Goal: Transaction & Acquisition: Purchase product/service

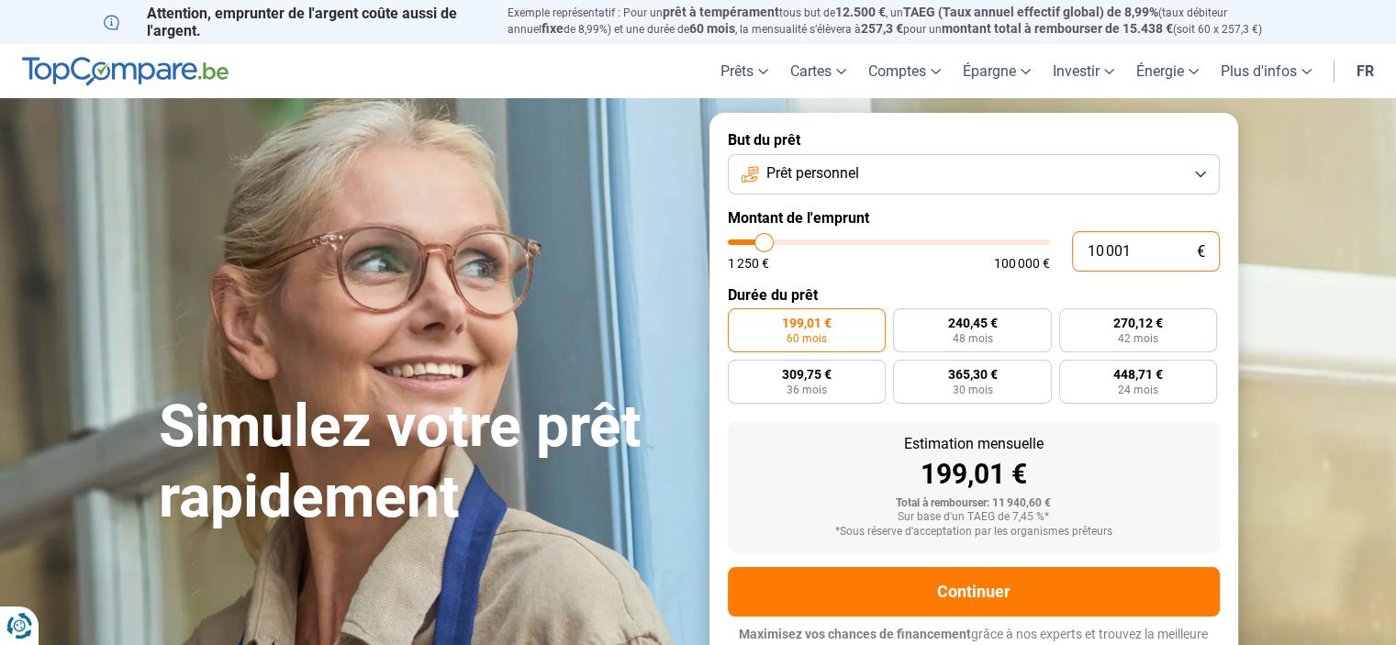
click at [1136, 251] on input "10 001" at bounding box center [1146, 251] width 148 height 40
type input "1 000"
type input "1250"
type input "100"
type input "1250"
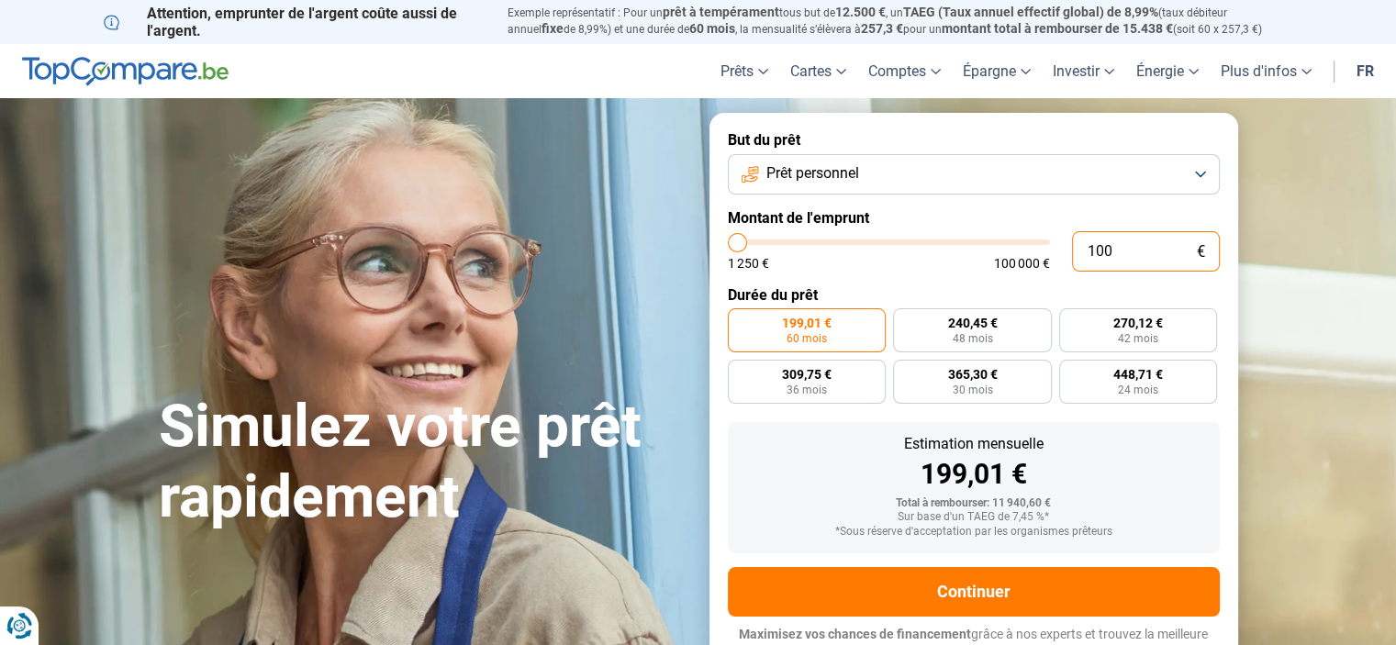
type input "10"
type input "1250"
type input "1"
type input "1250"
type input "17"
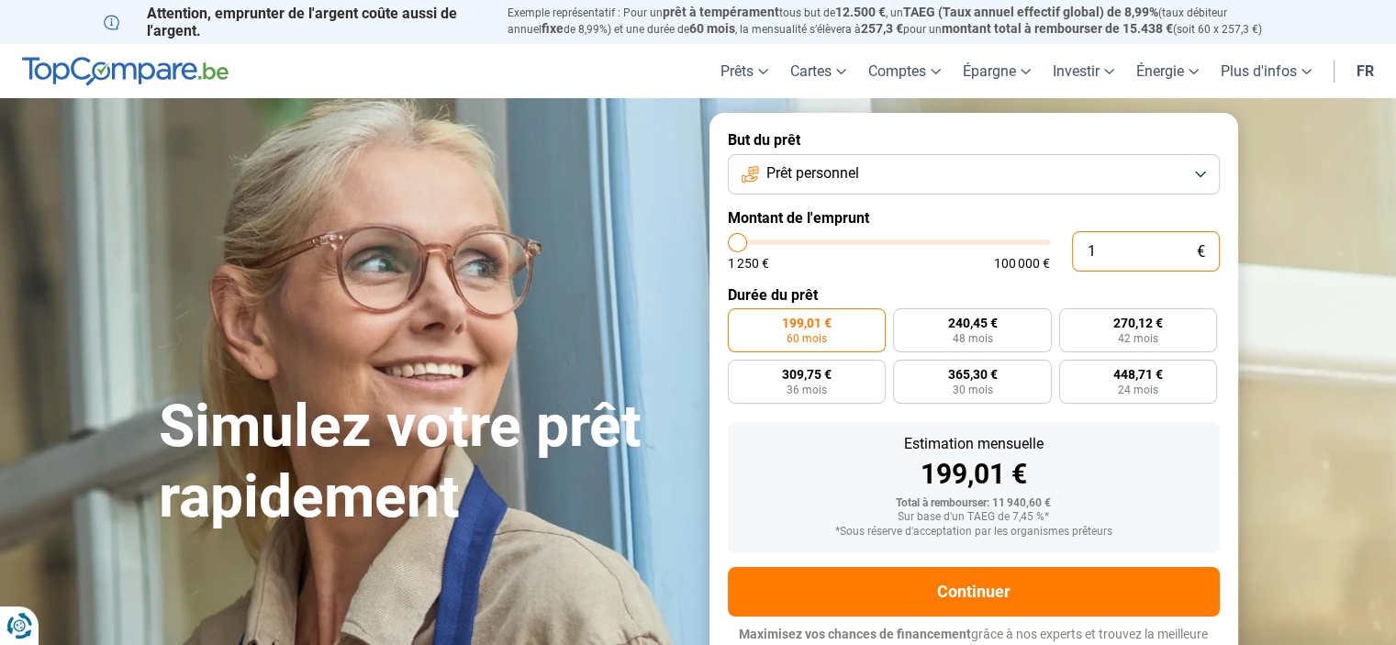
type input "1250"
type input "170"
type input "1250"
type input "1 700"
type input "1750"
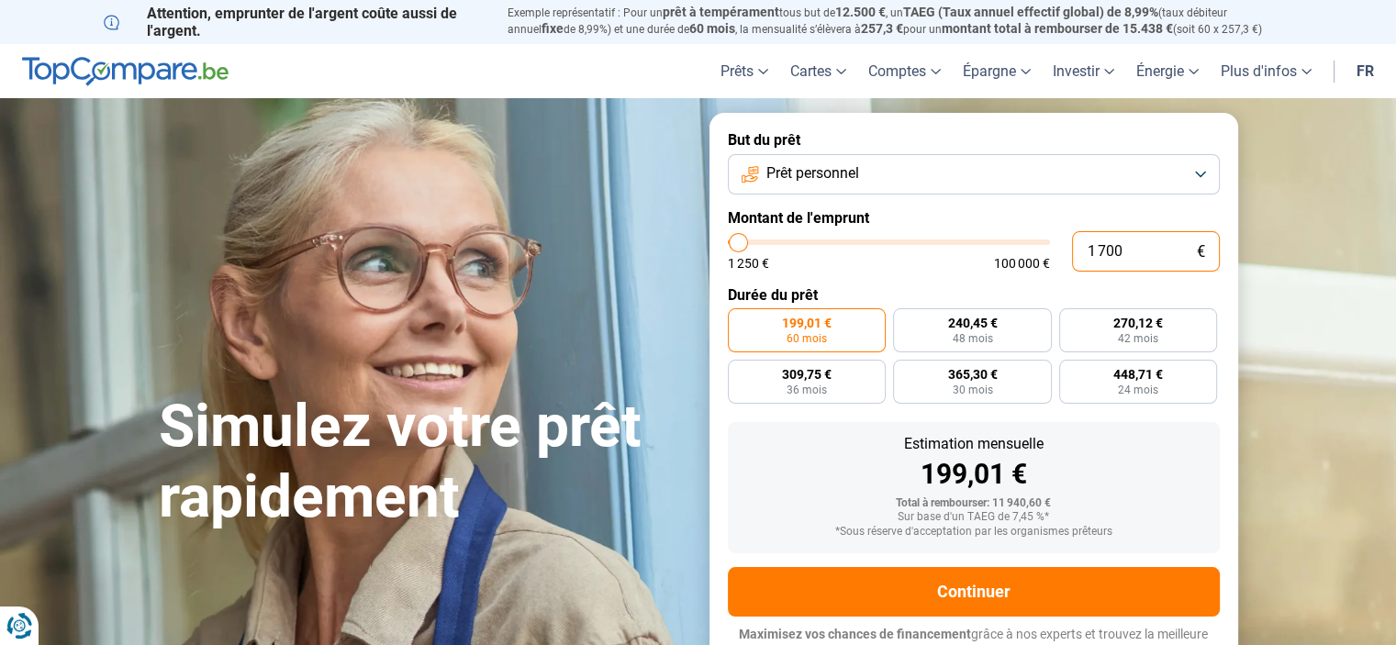
type input "17 000"
type input "17000"
radio input "false"
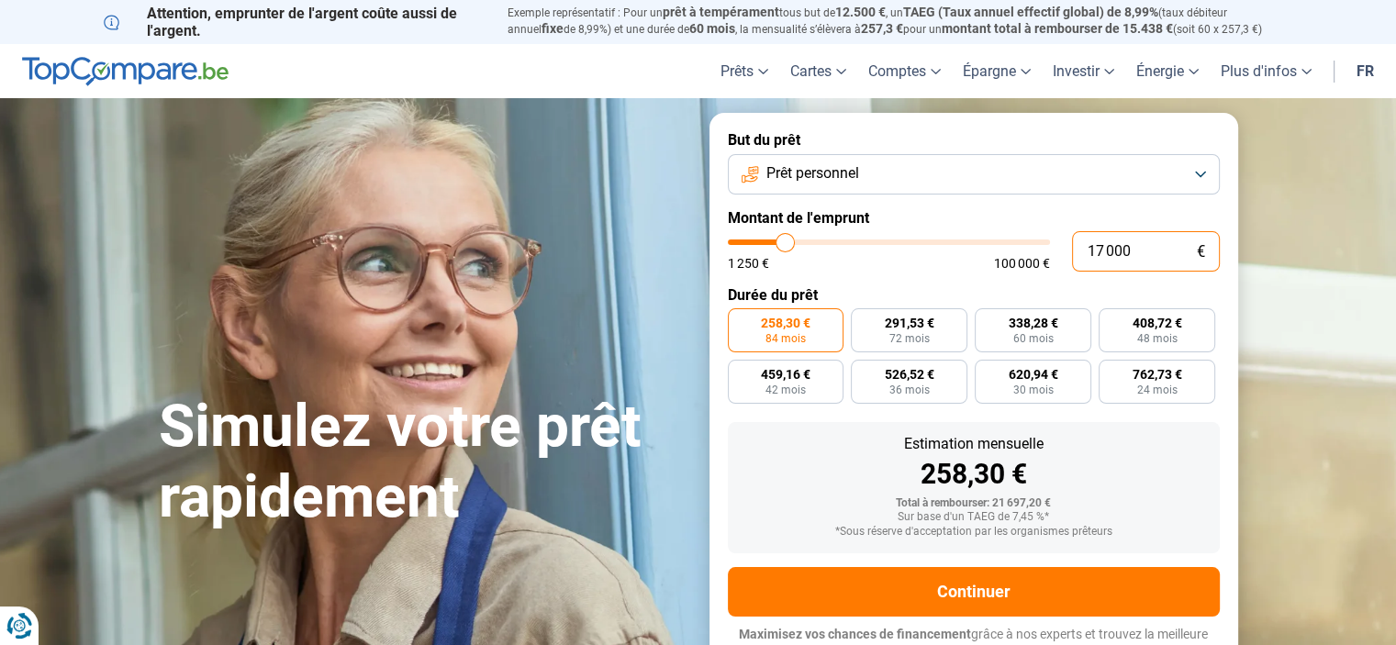
scroll to position [17, 0]
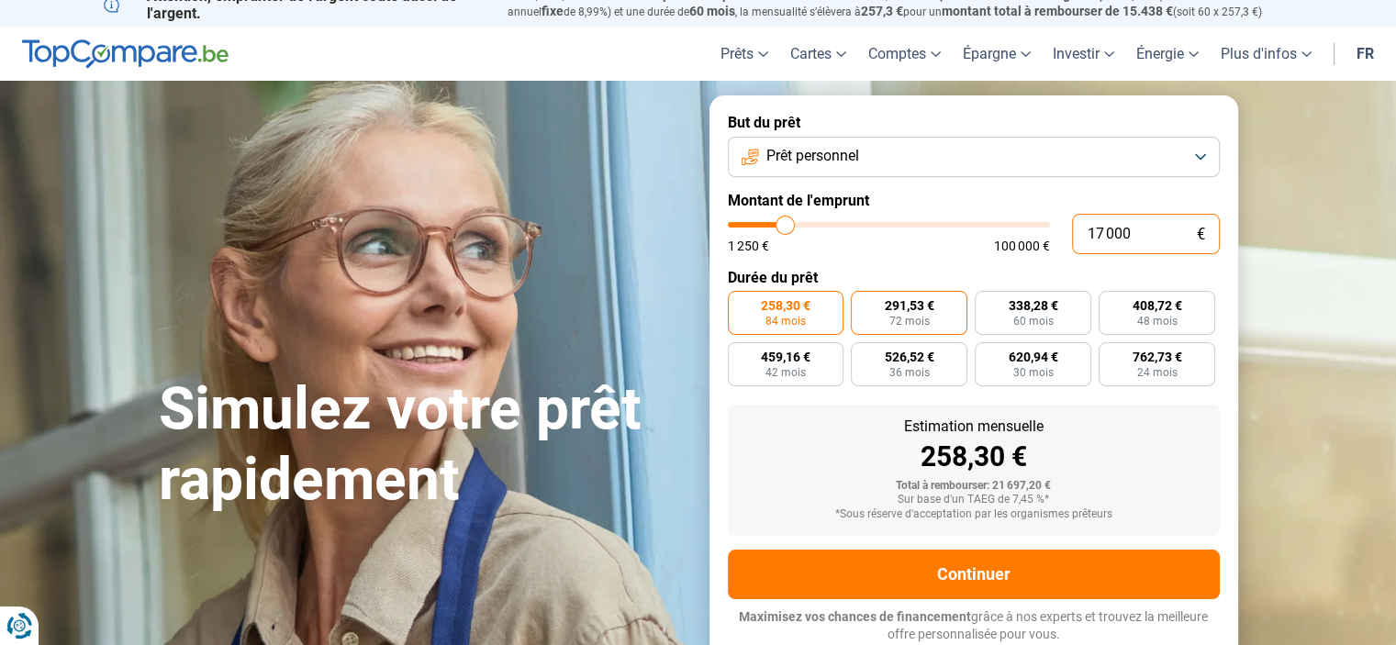
type input "17 000"
click at [913, 311] on span "291,53 €" at bounding box center [910, 305] width 50 height 13
click at [863, 303] on input "291,53 € 72 mois" at bounding box center [857, 297] width 12 height 12
radio input "true"
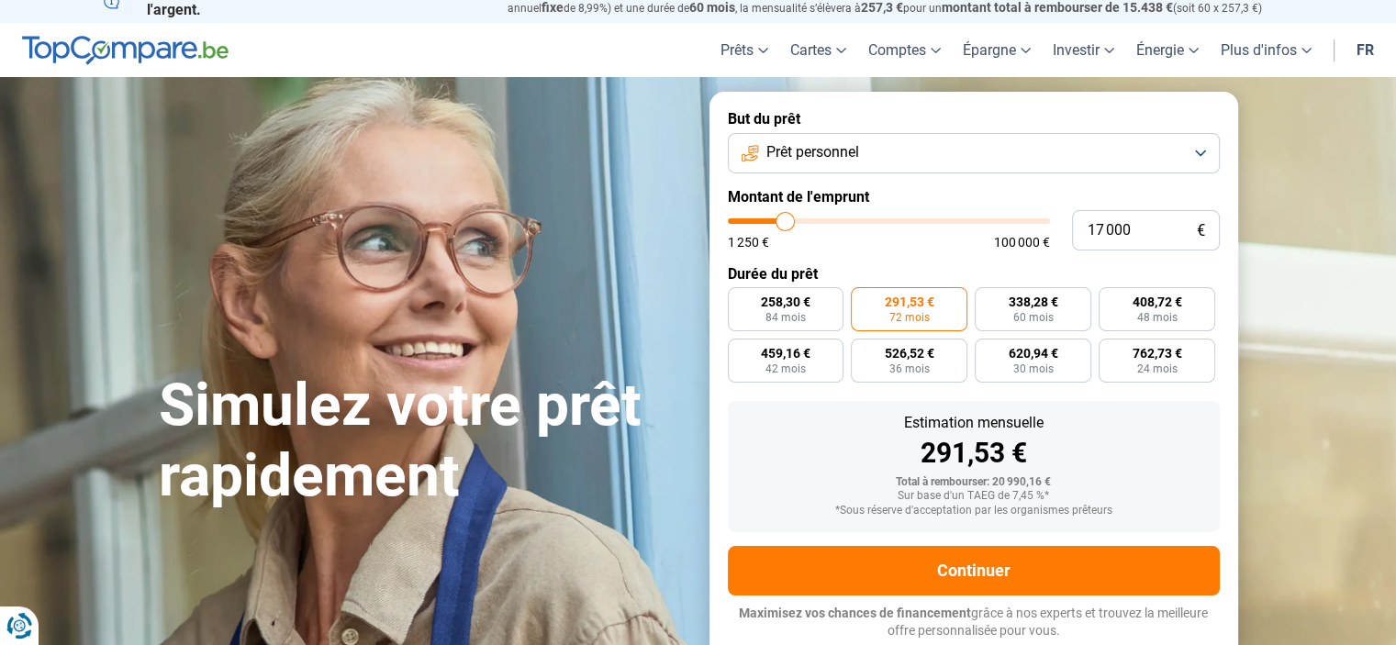
scroll to position [84, 0]
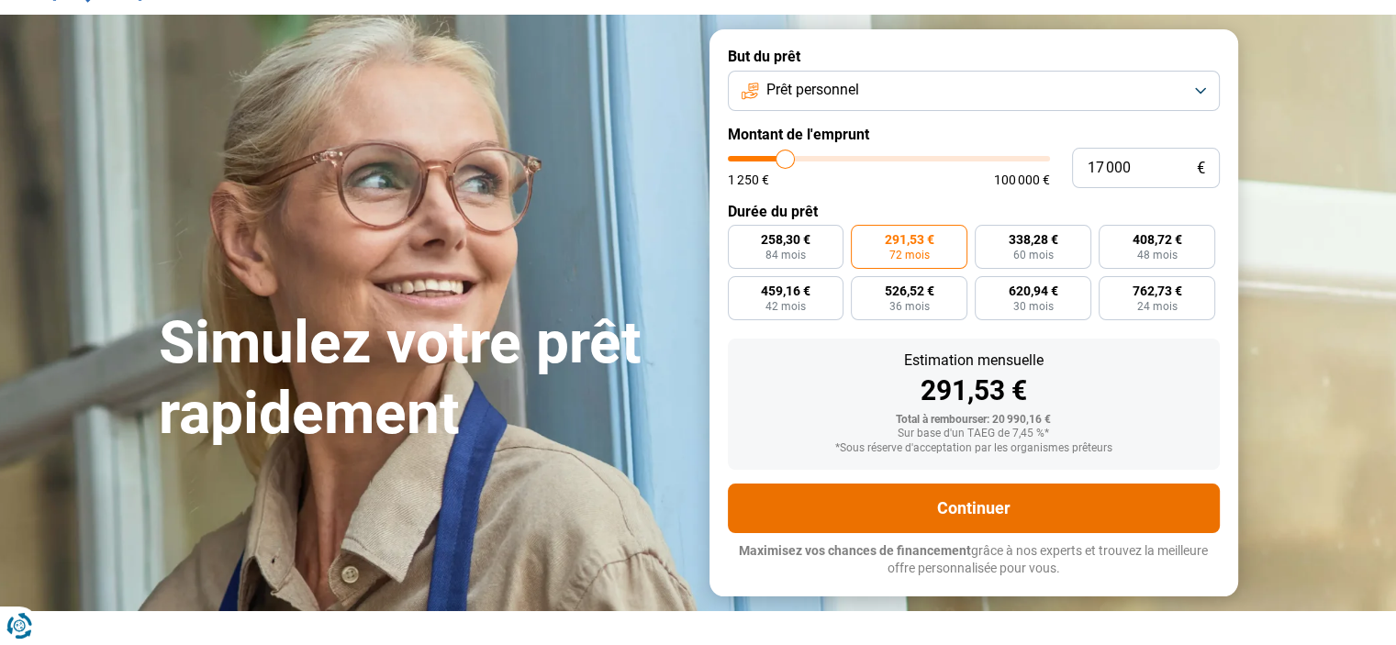
click at [948, 496] on button "Continuer" at bounding box center [974, 509] width 492 height 50
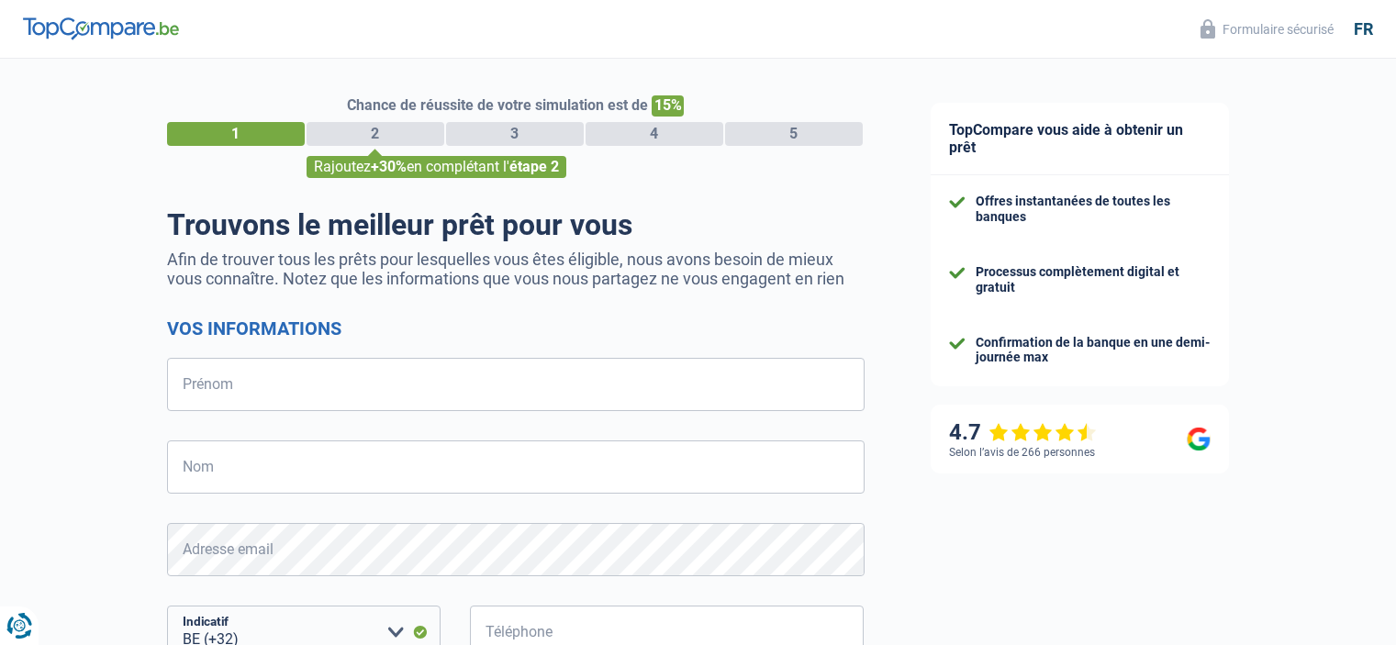
select select "32"
click at [240, 383] on input "Prénom" at bounding box center [516, 384] width 698 height 53
type input "l"
type input "Leiliana"
click at [269, 469] on input "Nom" at bounding box center [516, 467] width 698 height 53
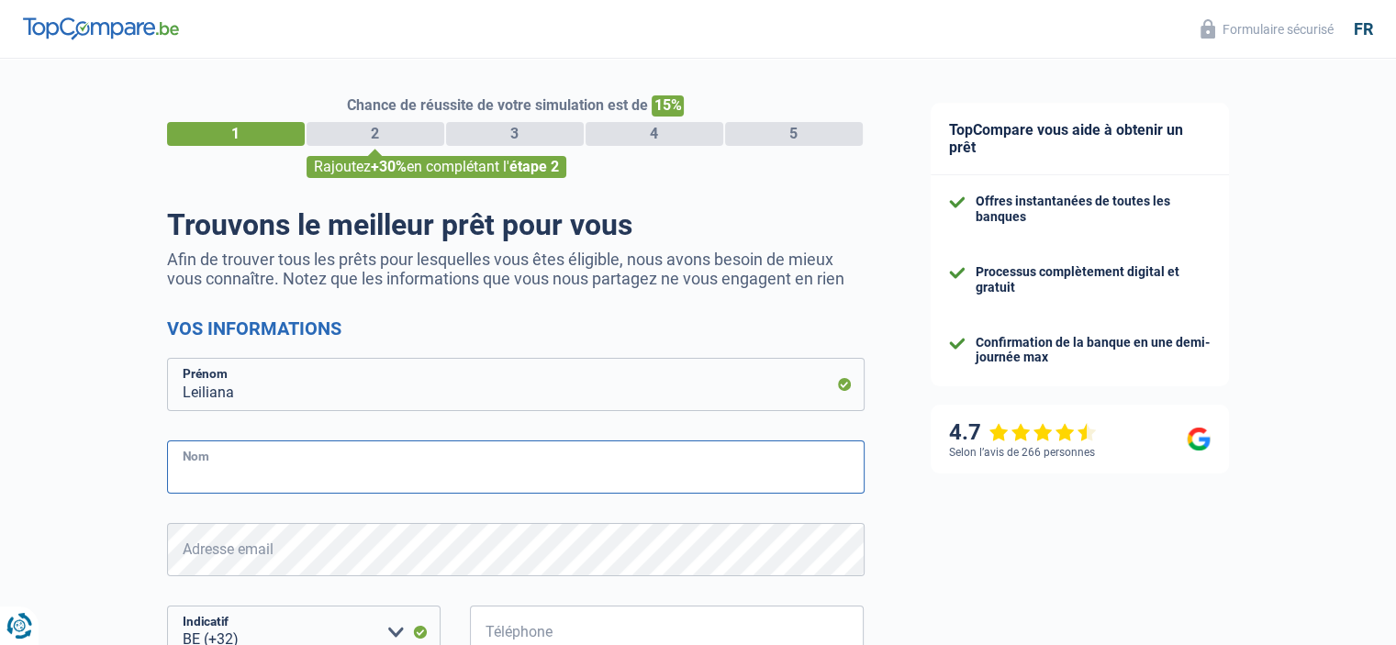
type input "p"
type input "d"
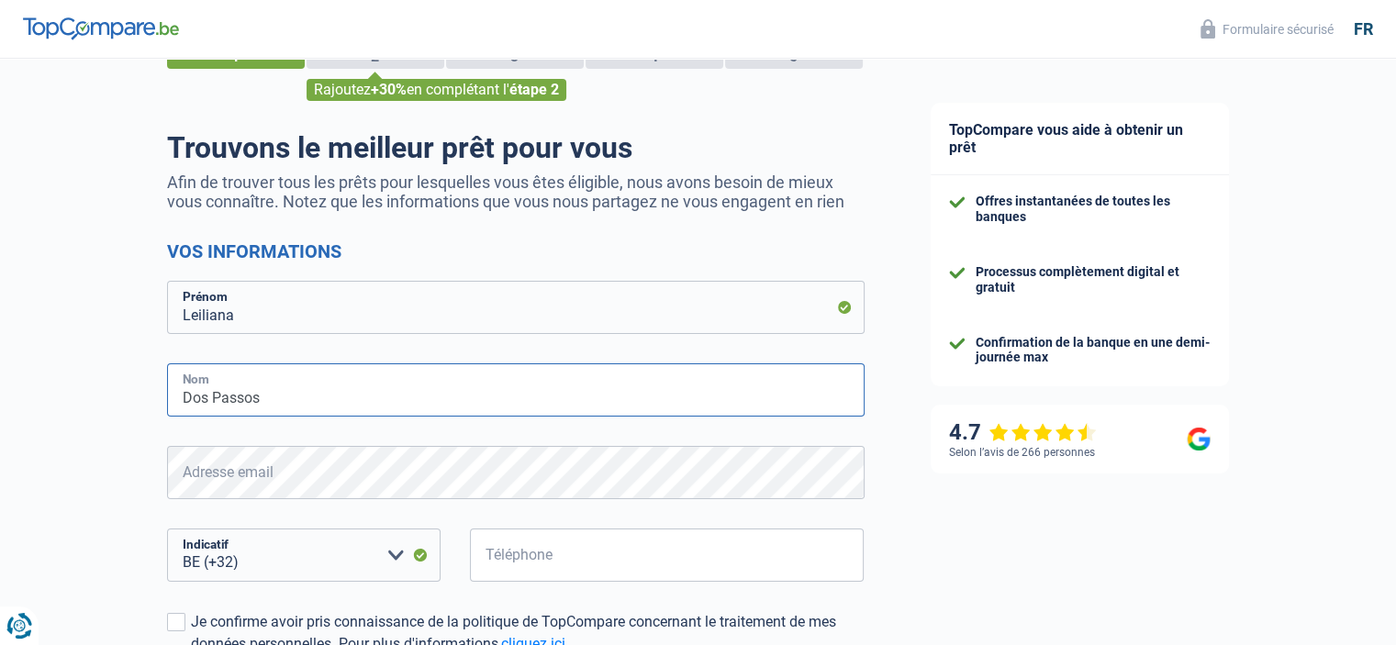
scroll to position [79, 0]
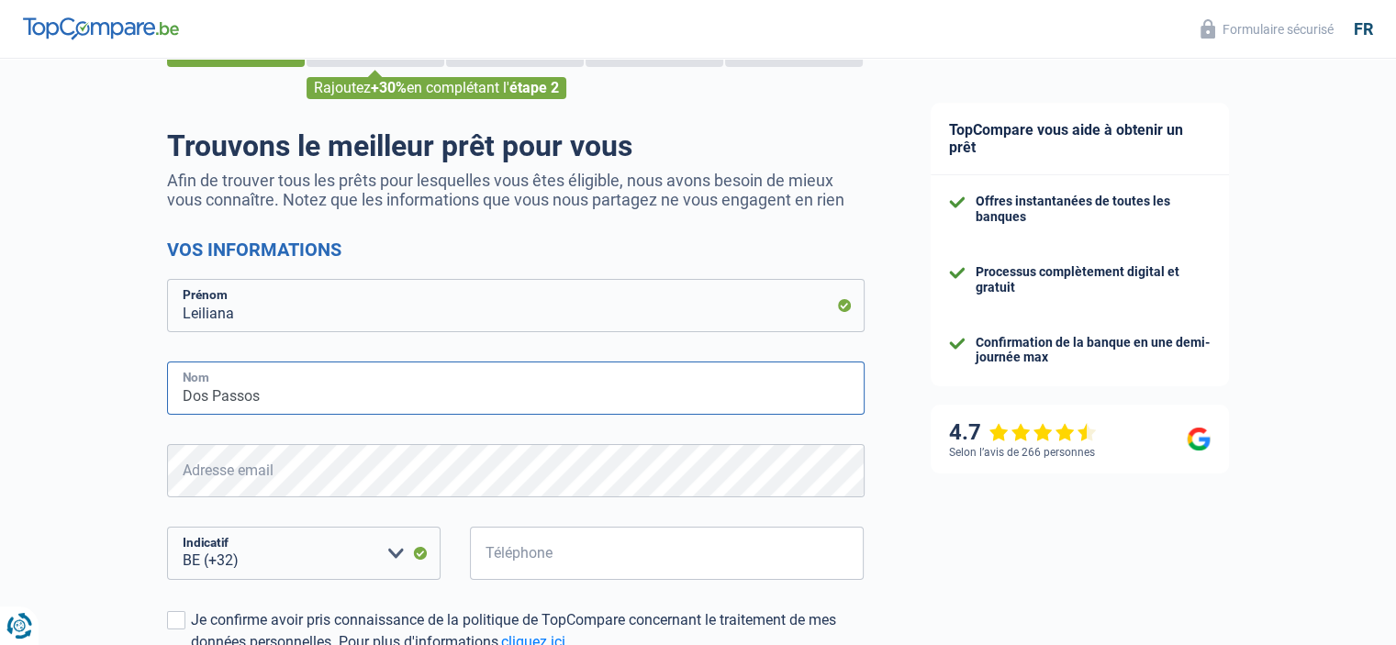
type input "Dos Passos"
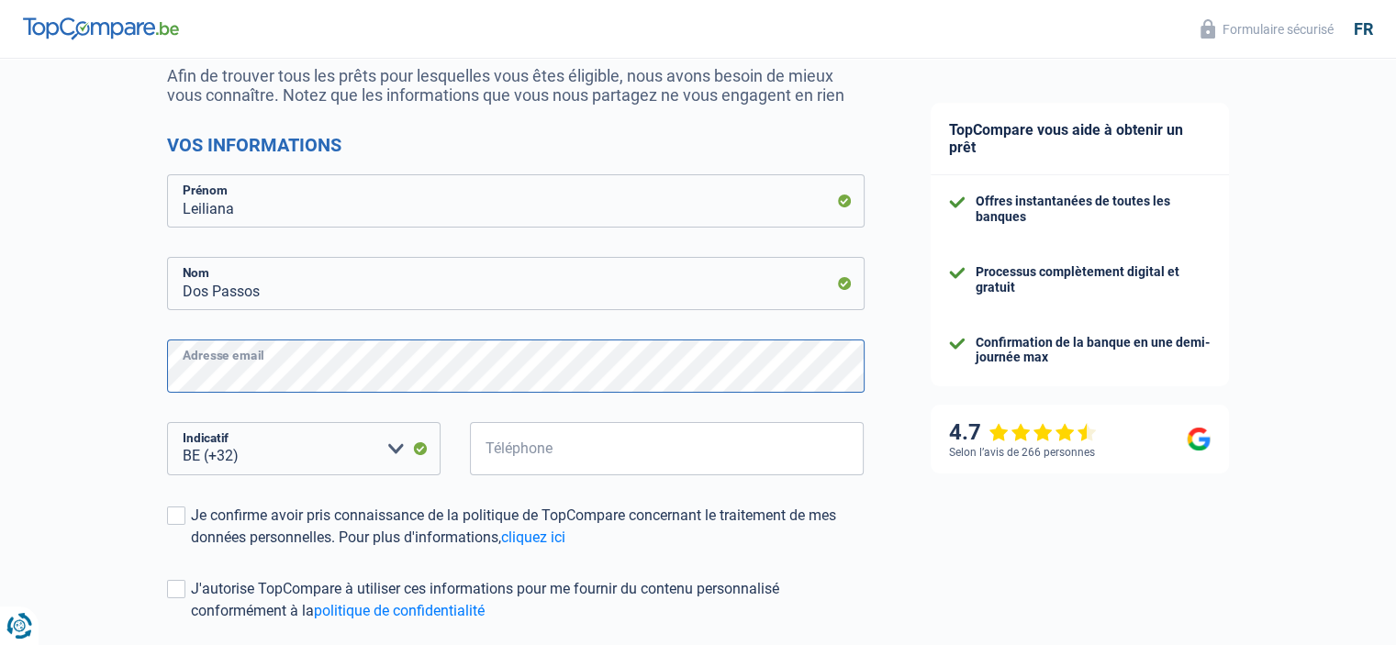
scroll to position [187, 0]
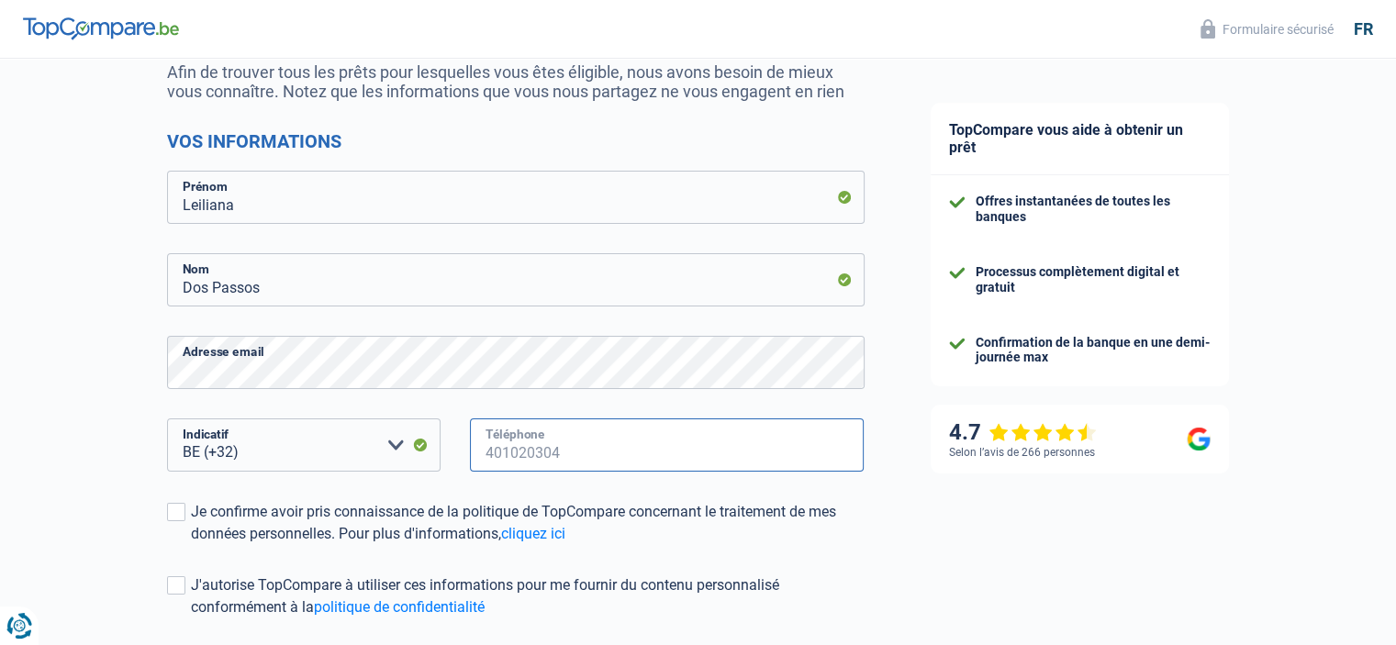
click at [564, 451] on input "Téléphone" at bounding box center [667, 445] width 395 height 53
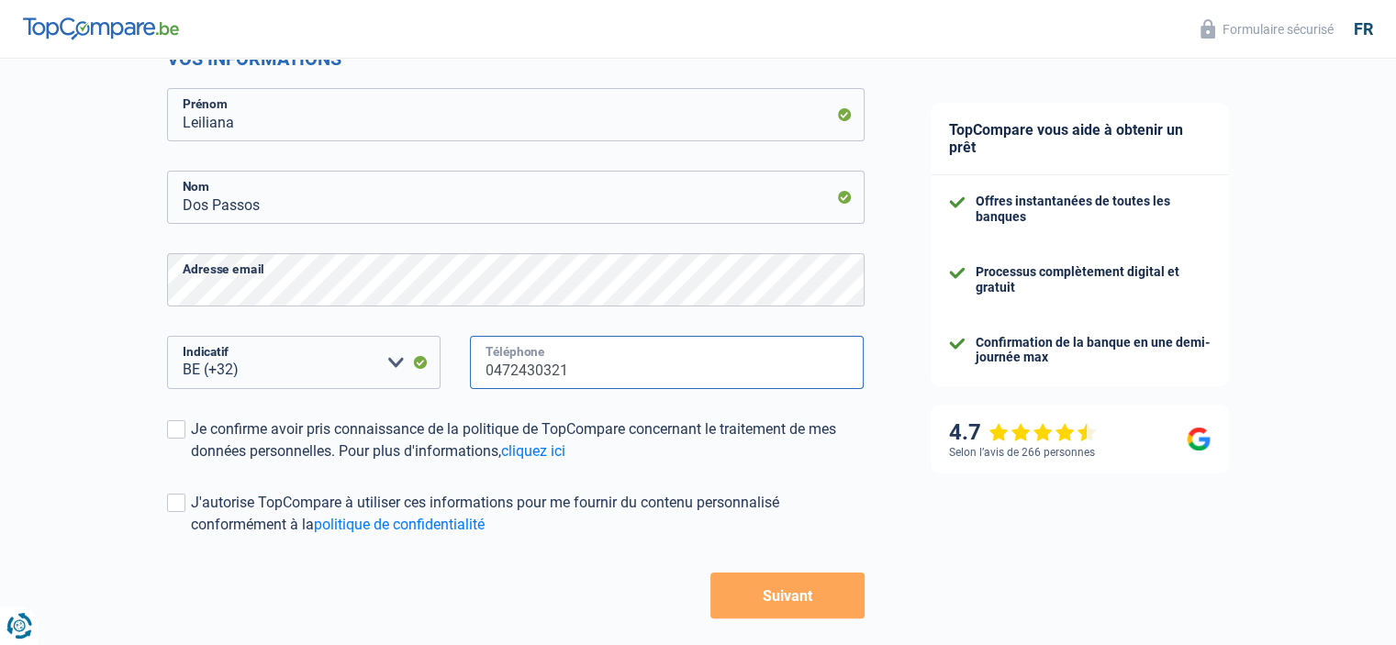
scroll to position [279, 0]
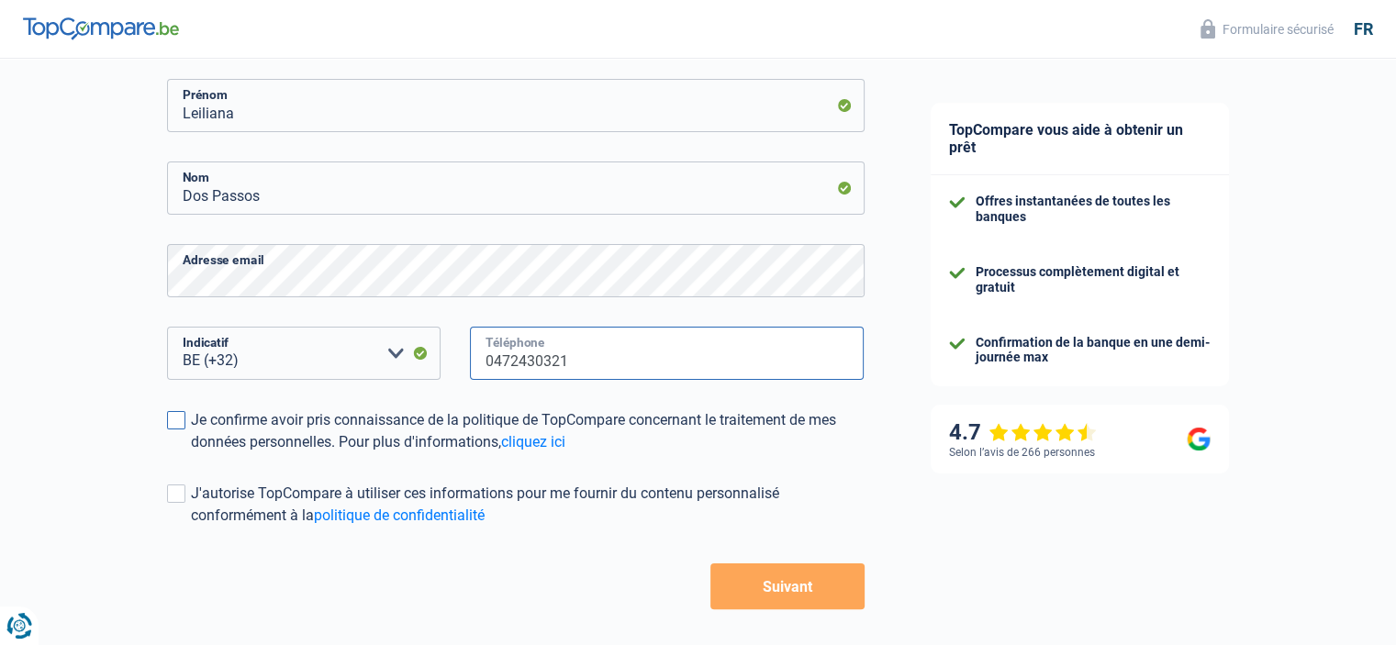
type input "0472430321"
click at [173, 418] on span at bounding box center [176, 420] width 18 height 18
click at [191, 453] on input "Je confirme avoir pris connaissance de la politique de TopCompare concernant le…" at bounding box center [191, 453] width 0 height 0
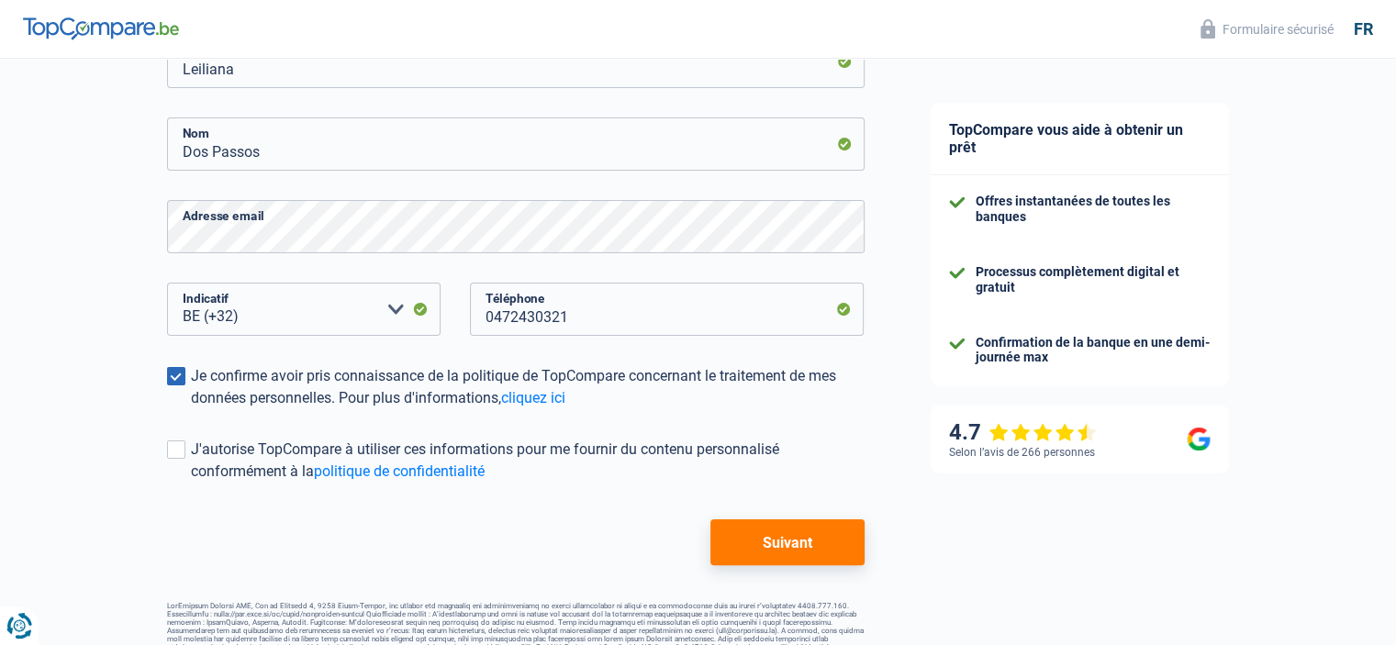
scroll to position [352, 0]
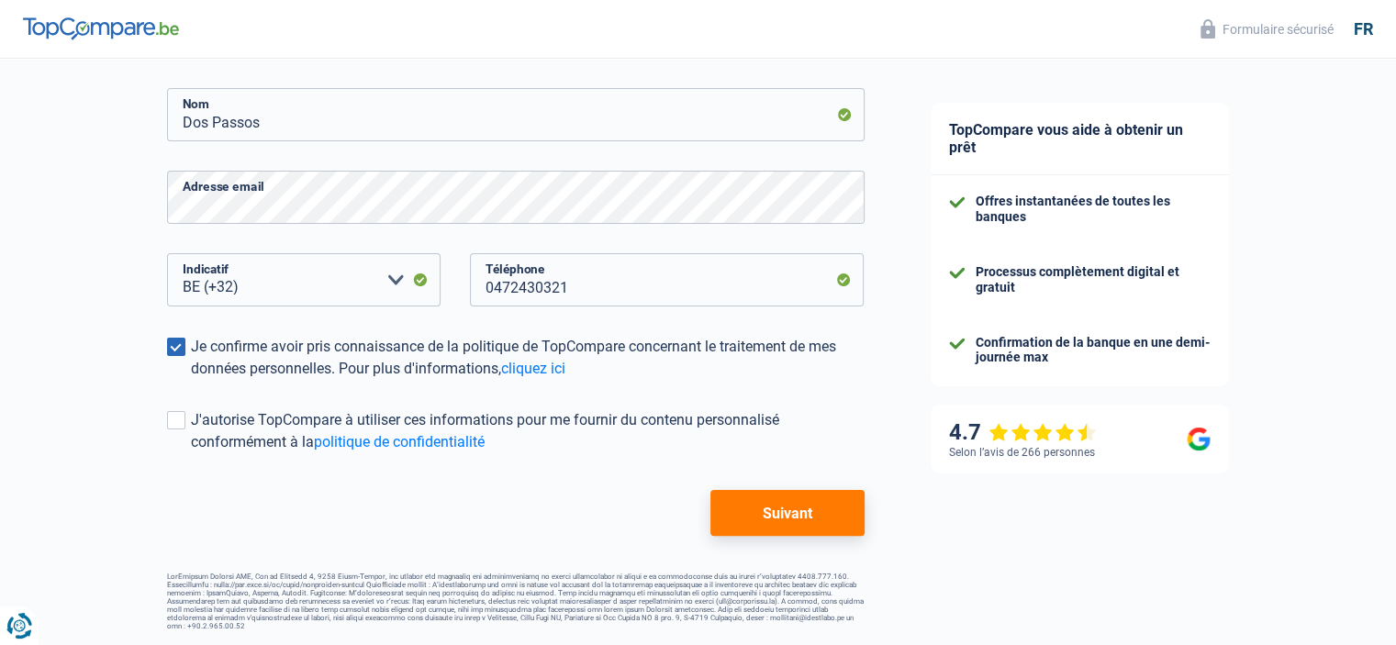
click at [787, 513] on button "Suivant" at bounding box center [786, 513] width 153 height 46
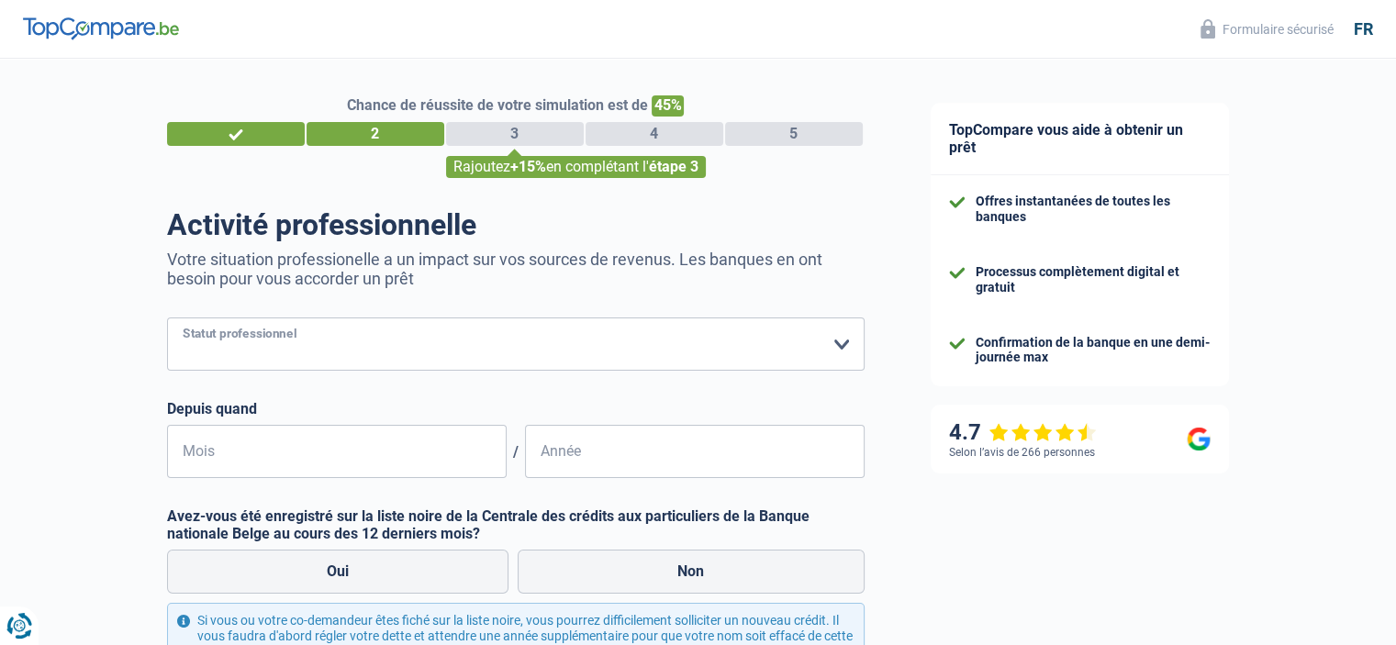
click at [837, 348] on select "Ouvrier Employé privé Employé public Invalide Indépendant Pensionné Chômeur Mut…" at bounding box center [516, 344] width 698 height 53
select select "worker"
click at [167, 318] on select "Ouvrier Employé privé Employé public Invalide Indépendant Pensionné Chômeur Mut…" at bounding box center [516, 344] width 698 height 53
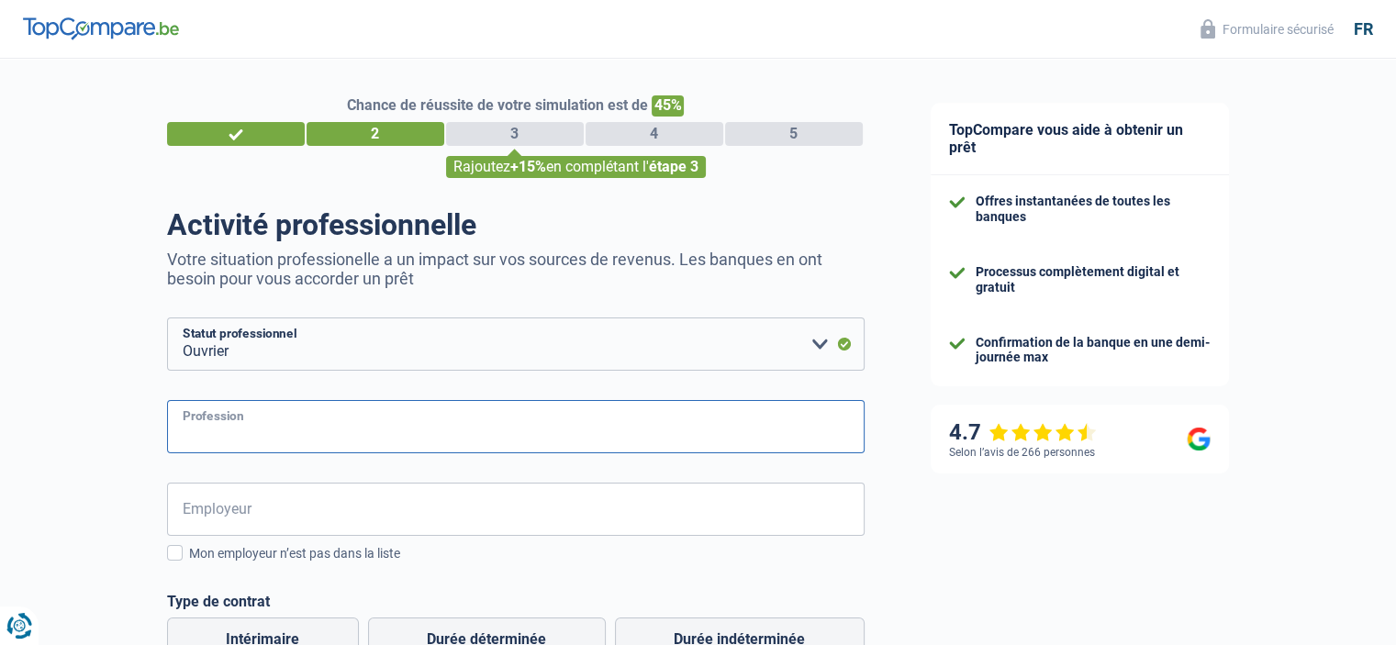
click at [308, 445] on input "Profession" at bounding box center [516, 426] width 698 height 53
type input "aide menagere"
click at [320, 519] on input "Employeur" at bounding box center [516, 509] width 698 height 53
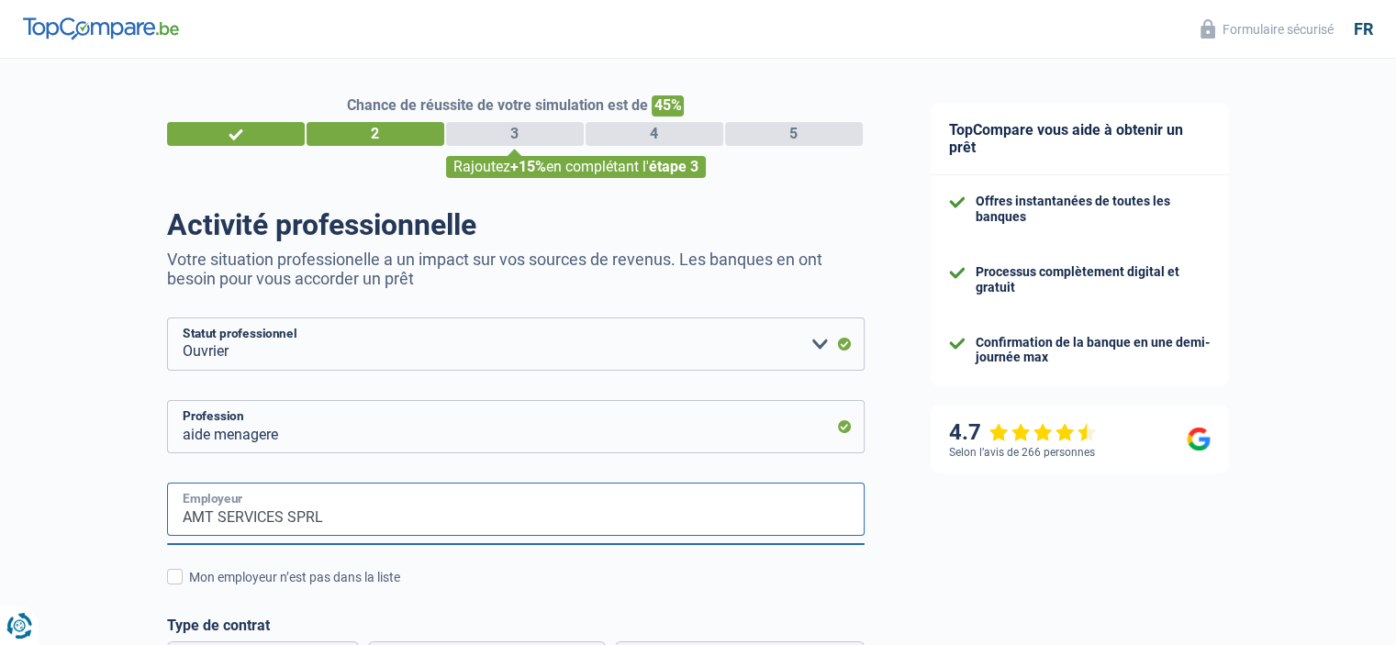
type input "AMT SERVICES SPRL"
click at [143, 515] on div "Chance de réussite de votre simulation est de 45% 1 2 3 4 5 Rajoutez +15% en co…" at bounding box center [449, 610] width 898 height 1118
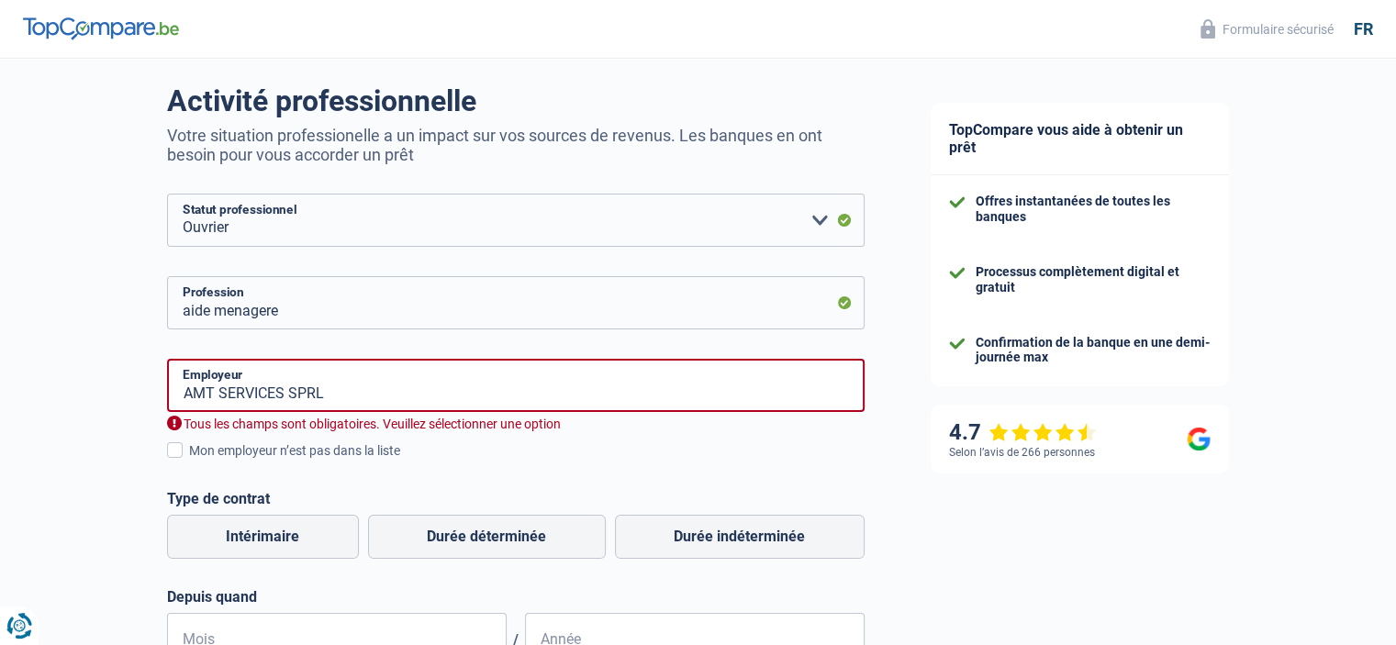
scroll to position [127, 0]
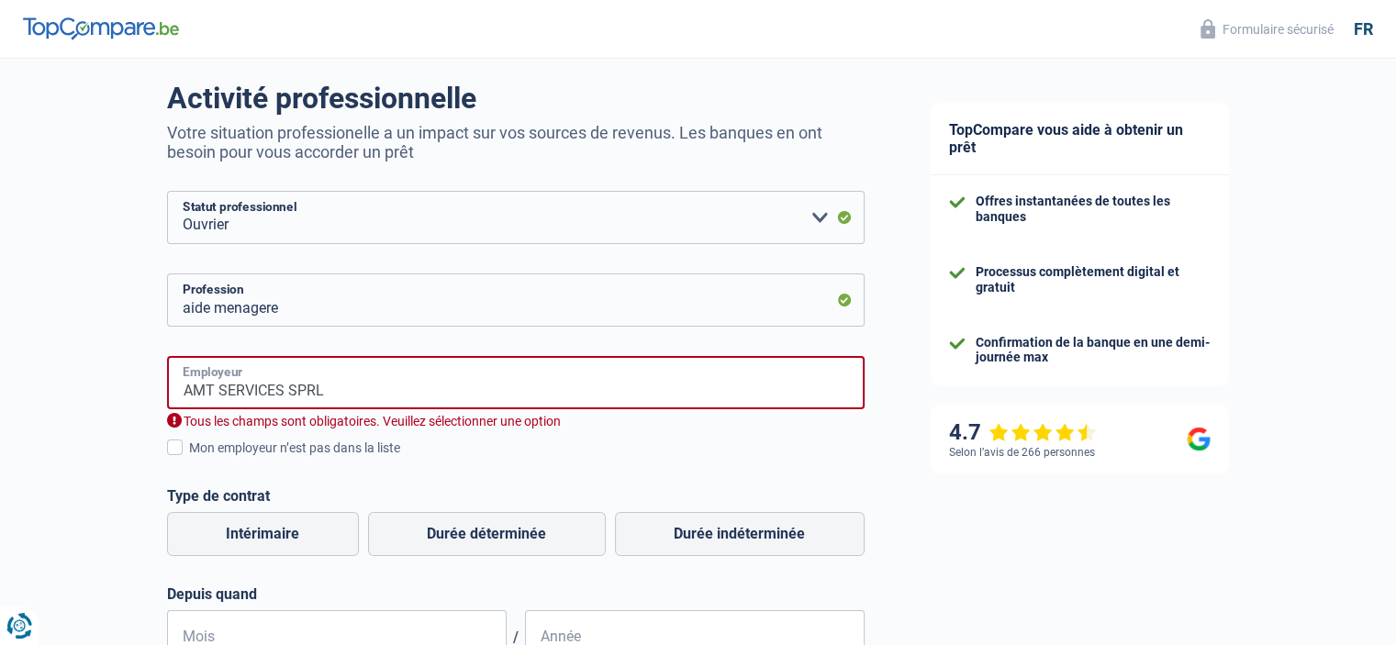
click at [357, 399] on input "AMT SERVICES SPRL" at bounding box center [516, 382] width 698 height 53
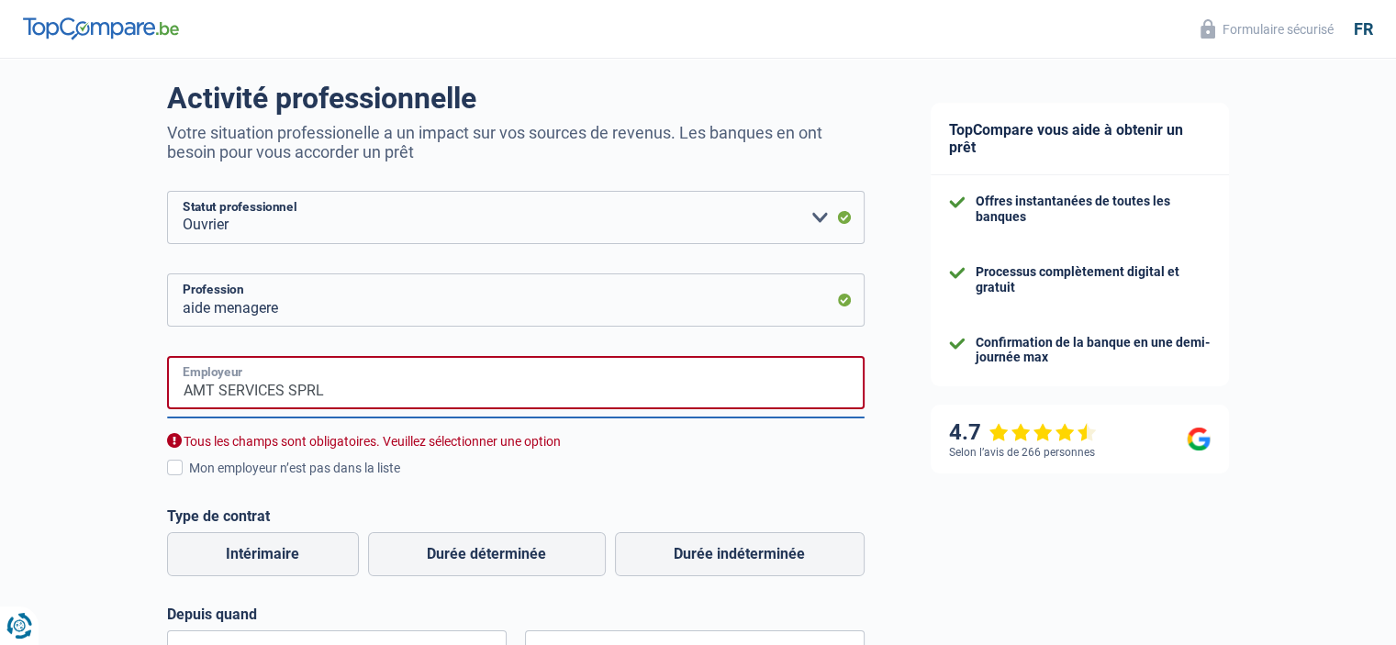
scroll to position [136, 0]
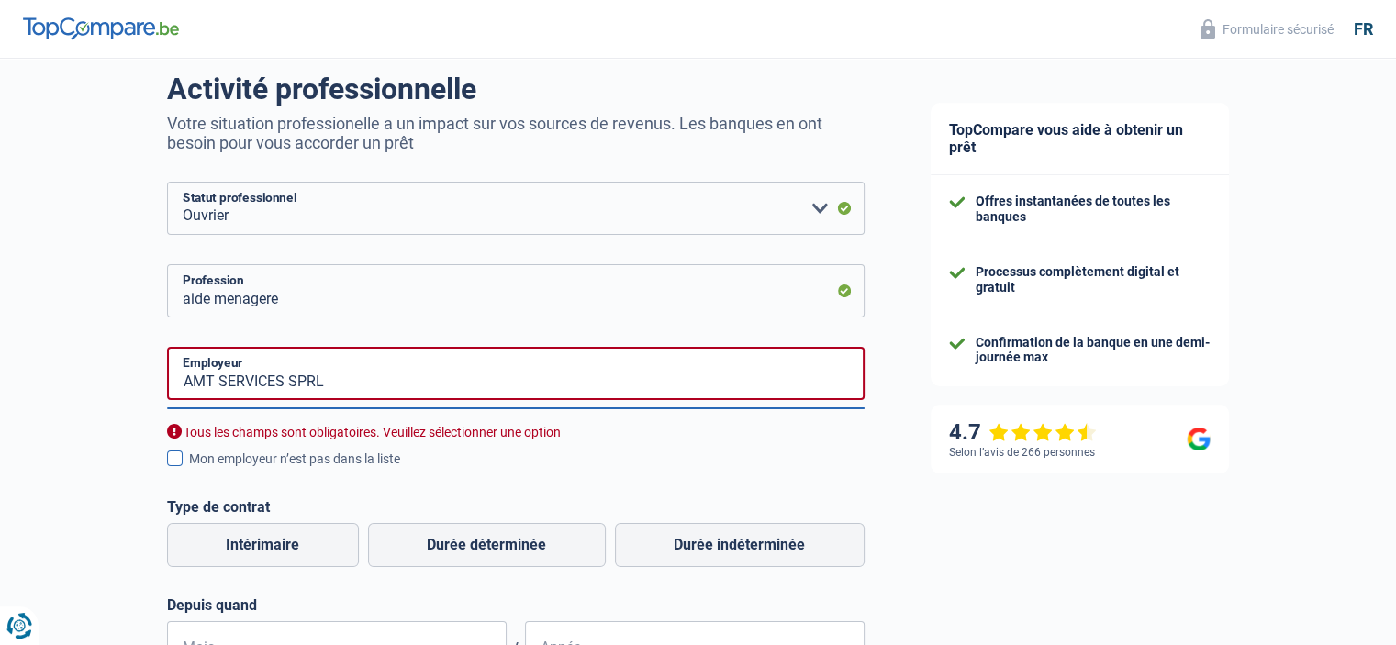
click at [179, 462] on span at bounding box center [175, 459] width 16 height 16
click at [189, 469] on input "Mon employeur n’est pas dans la liste" at bounding box center [189, 469] width 0 height 0
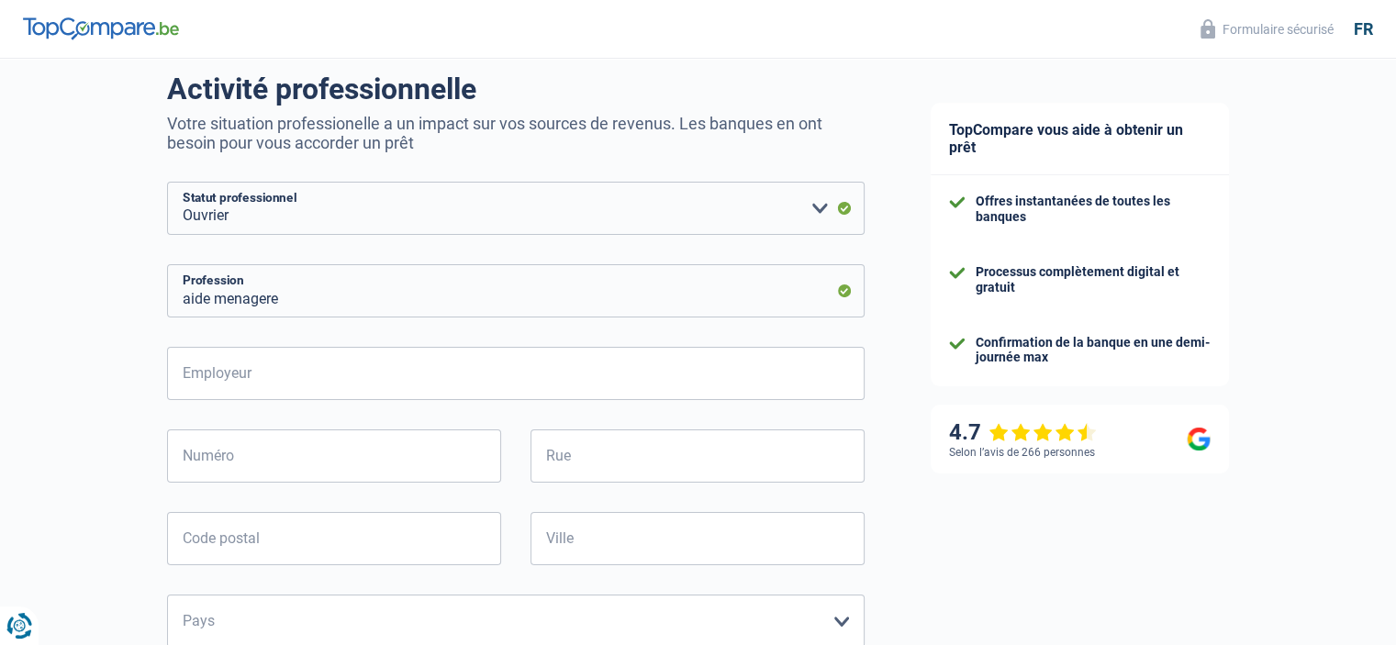
scroll to position [176, 0]
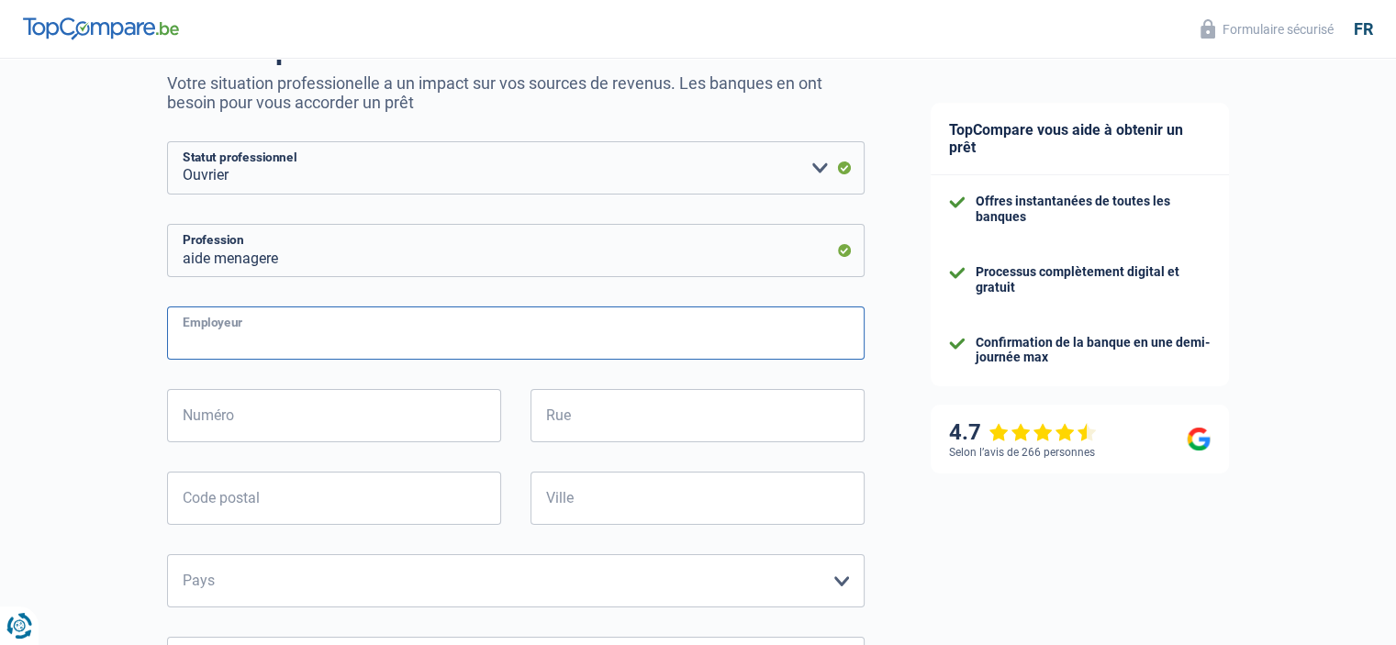
click at [267, 330] on input "Employeur" at bounding box center [516, 333] width 698 height 53
type input "amt sevices sprl"
click at [240, 426] on input "Numéro" at bounding box center [334, 415] width 334 height 53
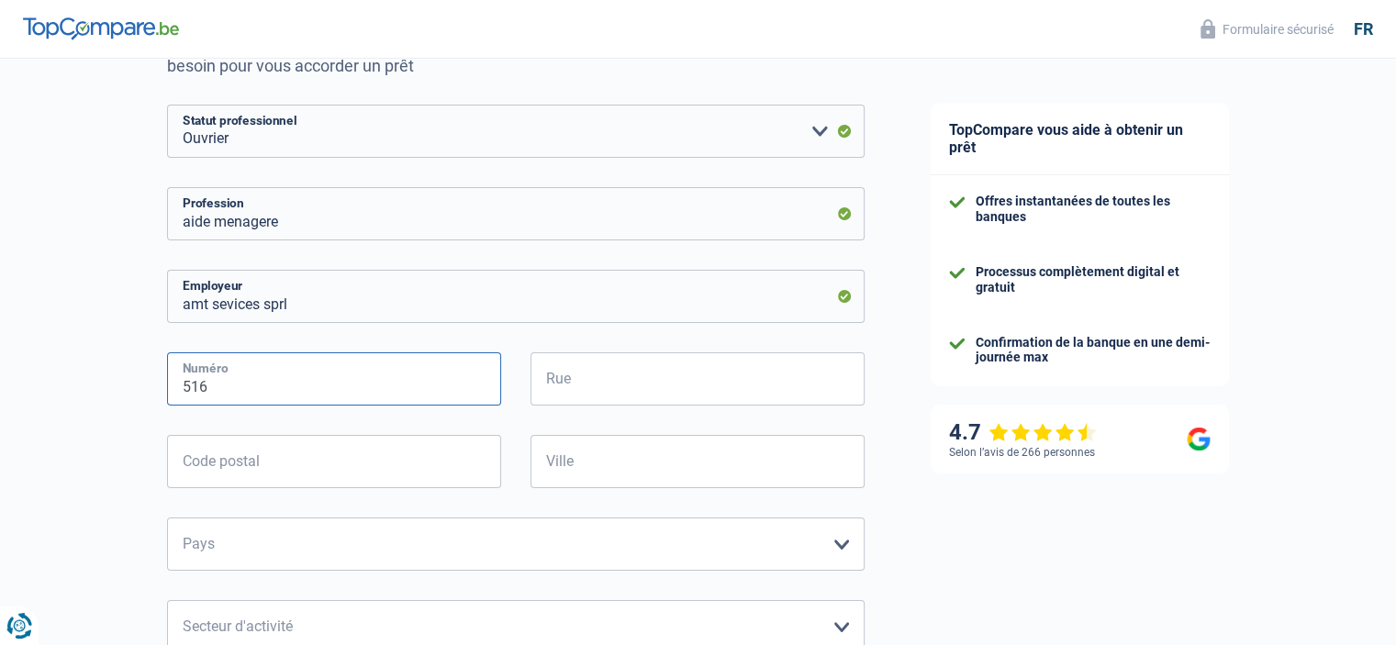
type input "516"
click at [564, 380] on input "Rue" at bounding box center [697, 378] width 334 height 53
type input "avenue brugmann"
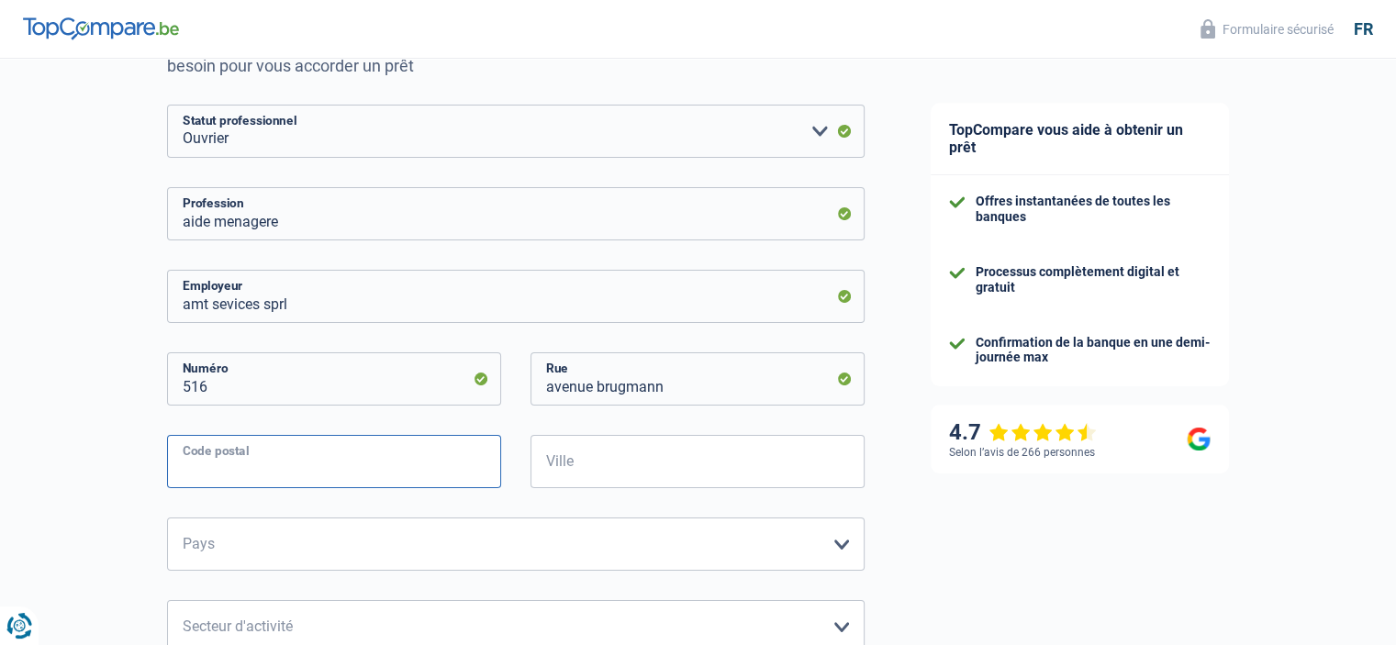
click at [337, 459] on input "Code postal" at bounding box center [334, 461] width 334 height 53
type input "1180"
click at [593, 473] on input "Ville" at bounding box center [697, 461] width 334 height 53
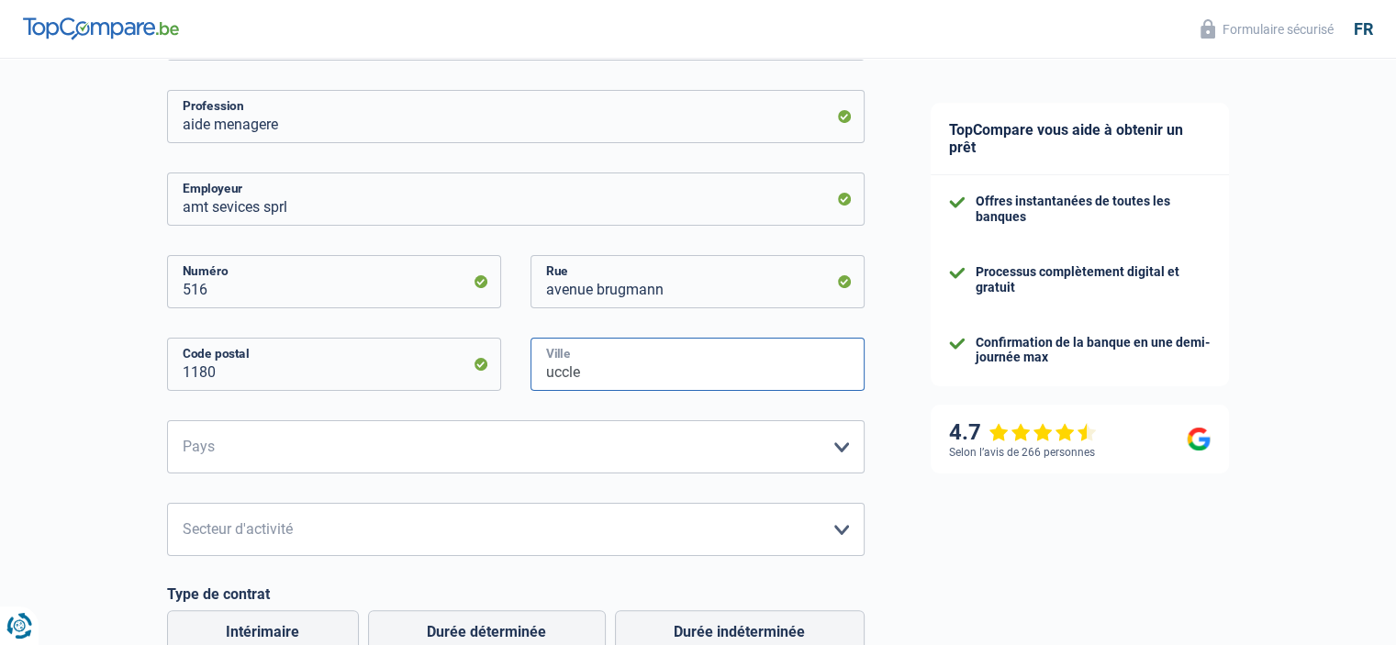
scroll to position [312, 0]
type input "uccle"
click at [586, 457] on select "Belgique France Allemagne Italie Luxembourg Pays-Bas Espagne Suisse Veuillez sé…" at bounding box center [516, 445] width 698 height 53
select select "BE"
click at [167, 419] on select "Belgique France Allemagne Italie Luxembourg Pays-Bas Espagne Suisse Veuillez sé…" at bounding box center [516, 445] width 698 height 53
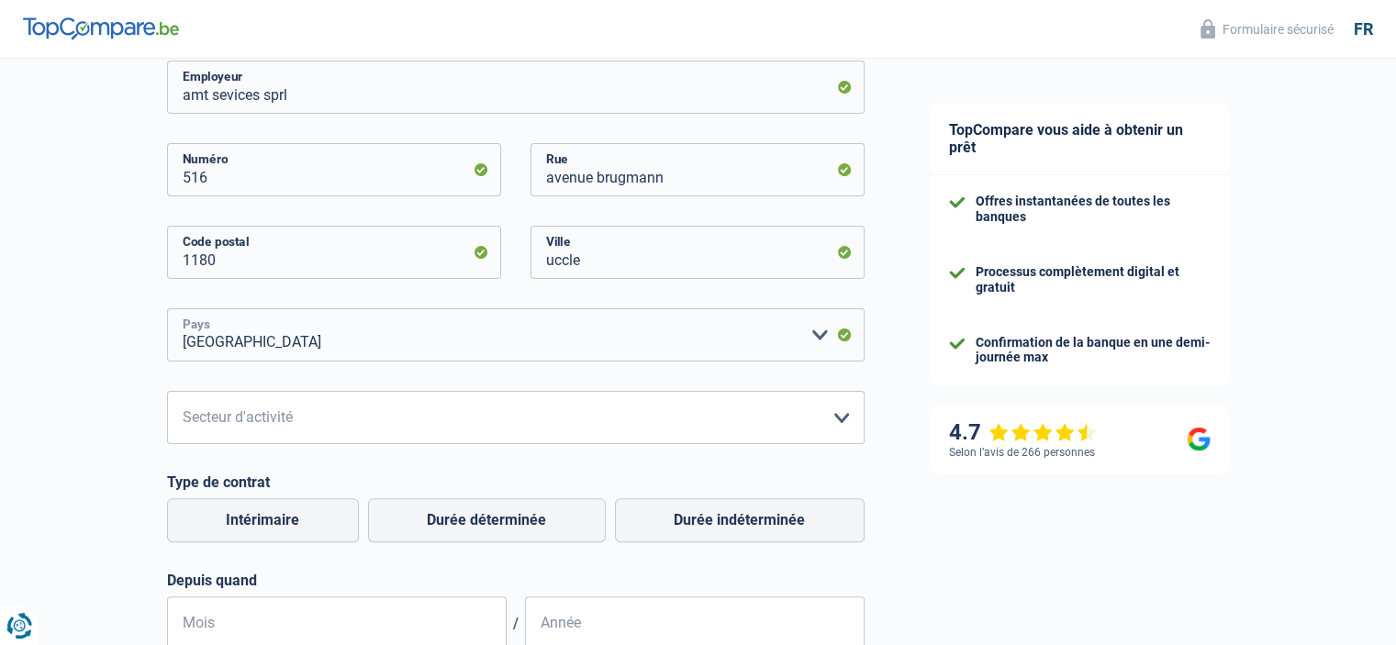
scroll to position [433, 0]
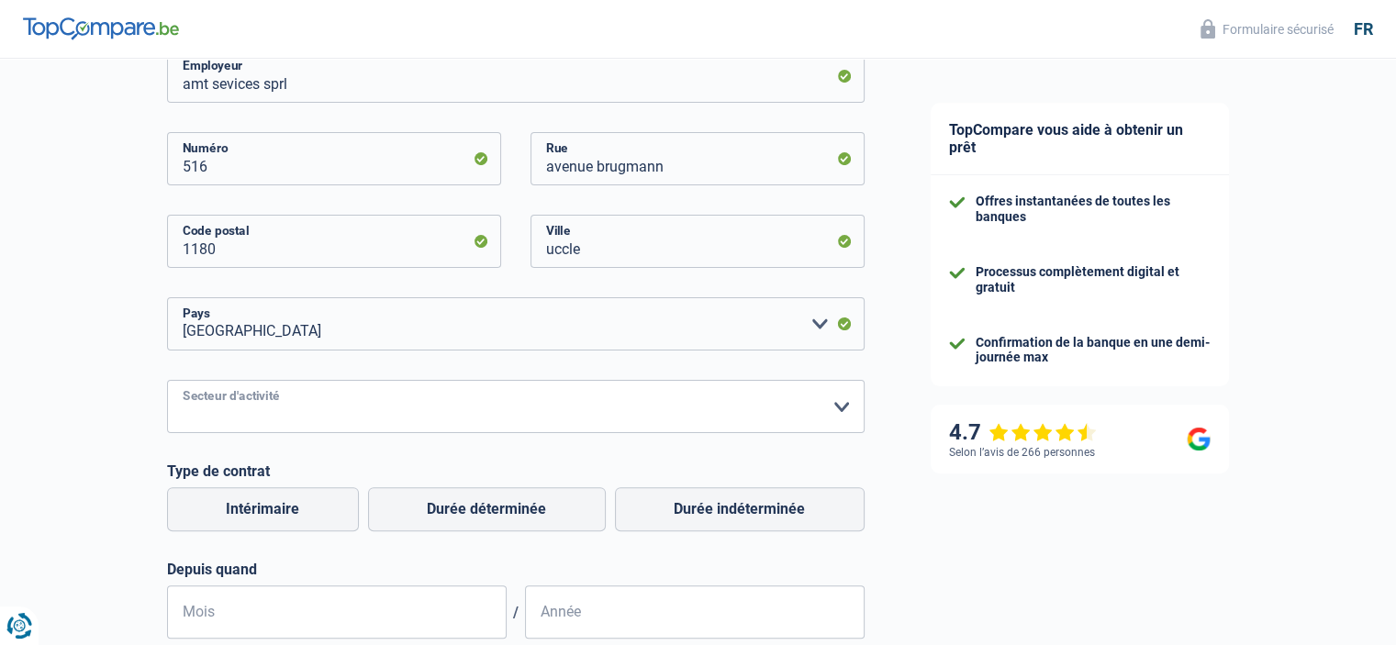
click at [354, 423] on select "Agriculture/Pêche Industrie Horeca Courier/Fitness/Taxi Construction Banques/As…" at bounding box center [516, 406] width 698 height 53
select select "smallCompanies"
click at [167, 380] on select "Agriculture/Pêche Industrie Horeca Courier/Fitness/Taxi Construction Banques/As…" at bounding box center [516, 406] width 698 height 53
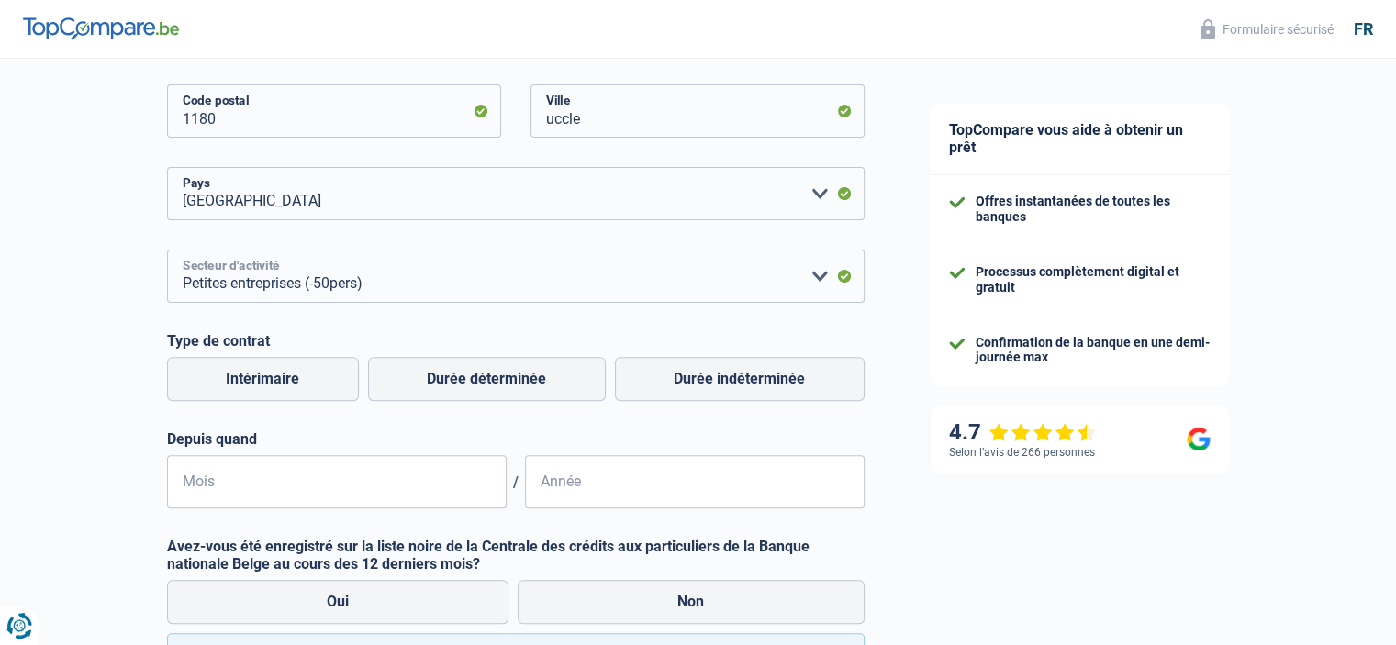
scroll to position [569, 0]
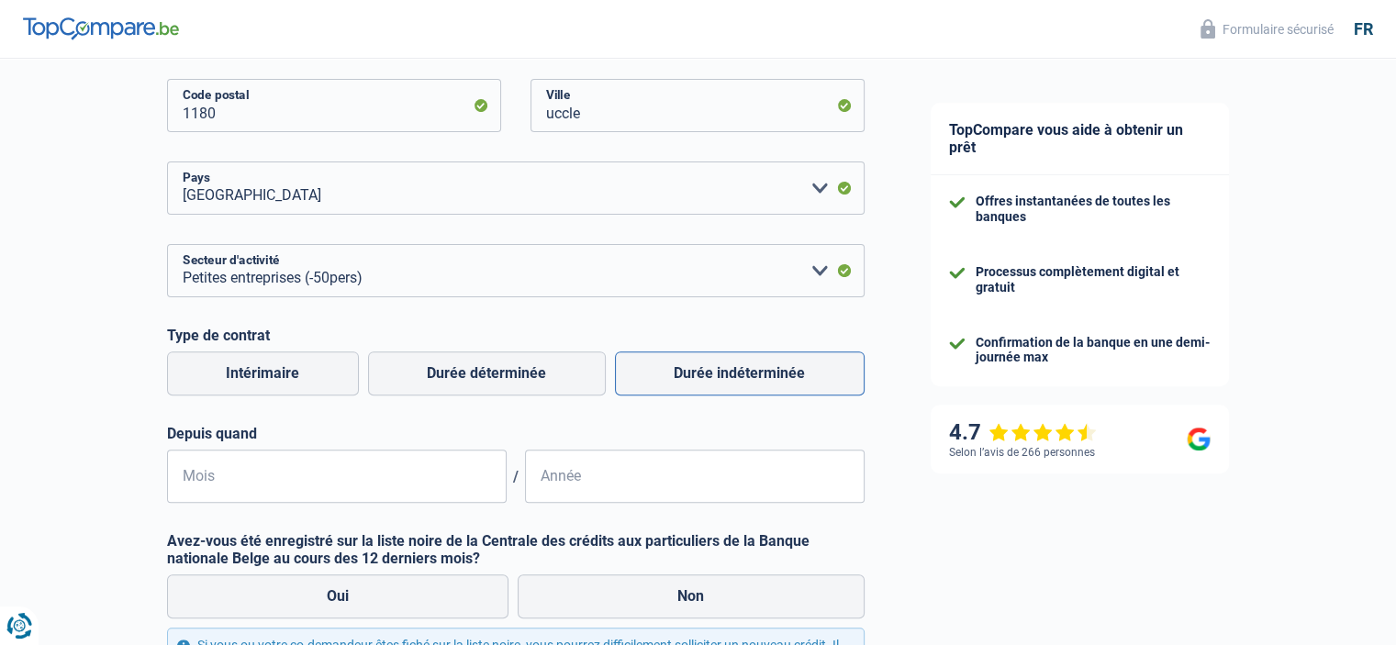
click at [741, 365] on label "Durée indéterminée" at bounding box center [740, 374] width 250 height 44
click at [741, 365] on input "Durée indéterminée" at bounding box center [740, 374] width 250 height 44
radio input "true"
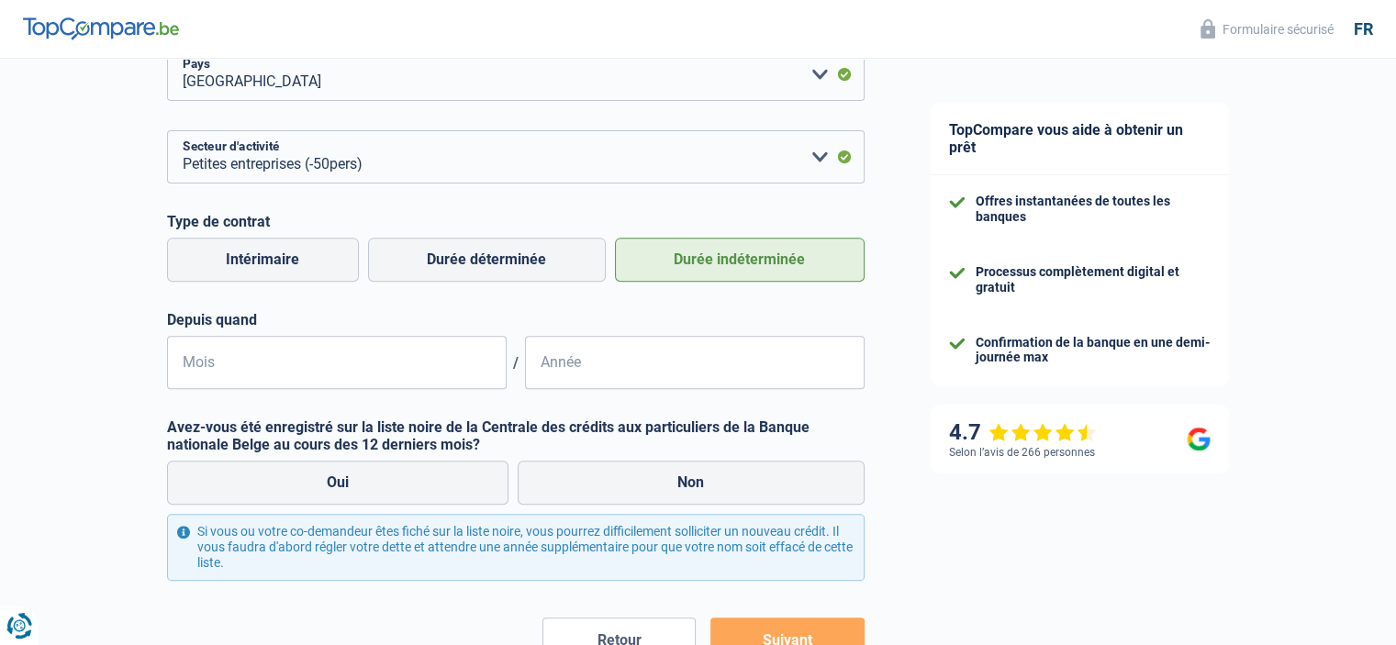
scroll to position [685, 0]
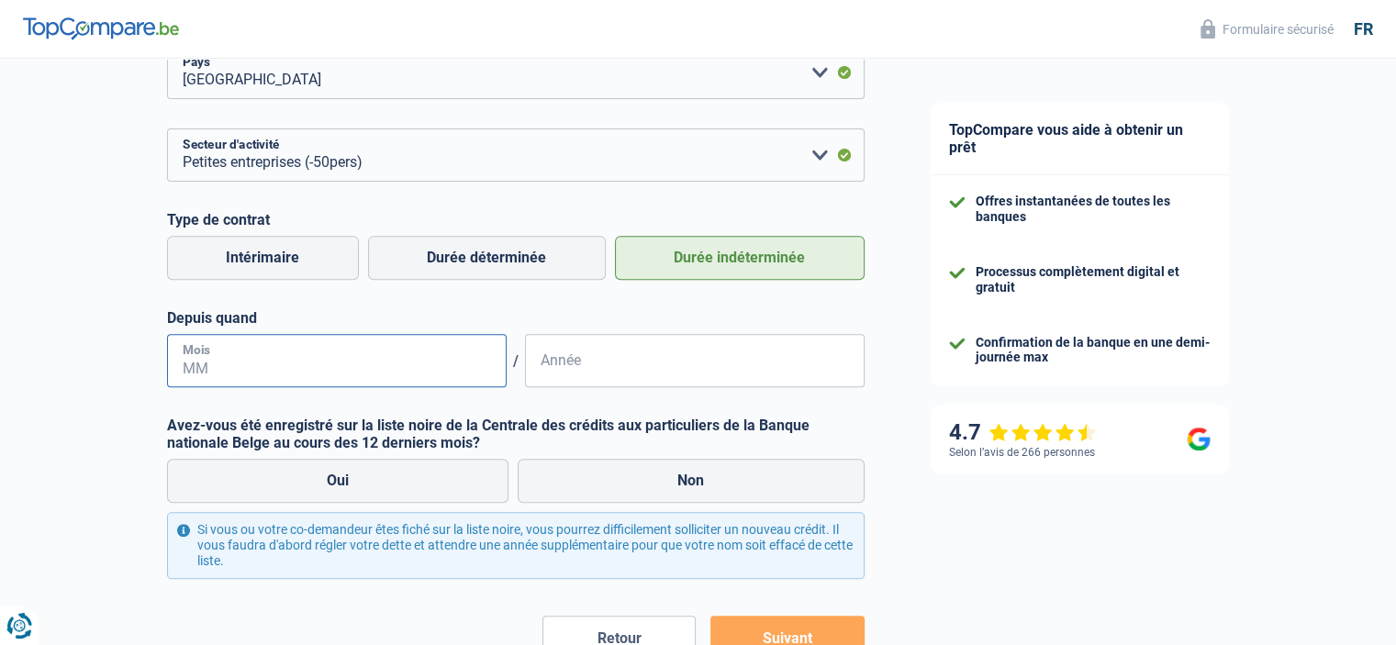
click at [296, 366] on input "Mois" at bounding box center [337, 360] width 340 height 53
type input "6"
click at [575, 369] on input "Année" at bounding box center [695, 360] width 340 height 53
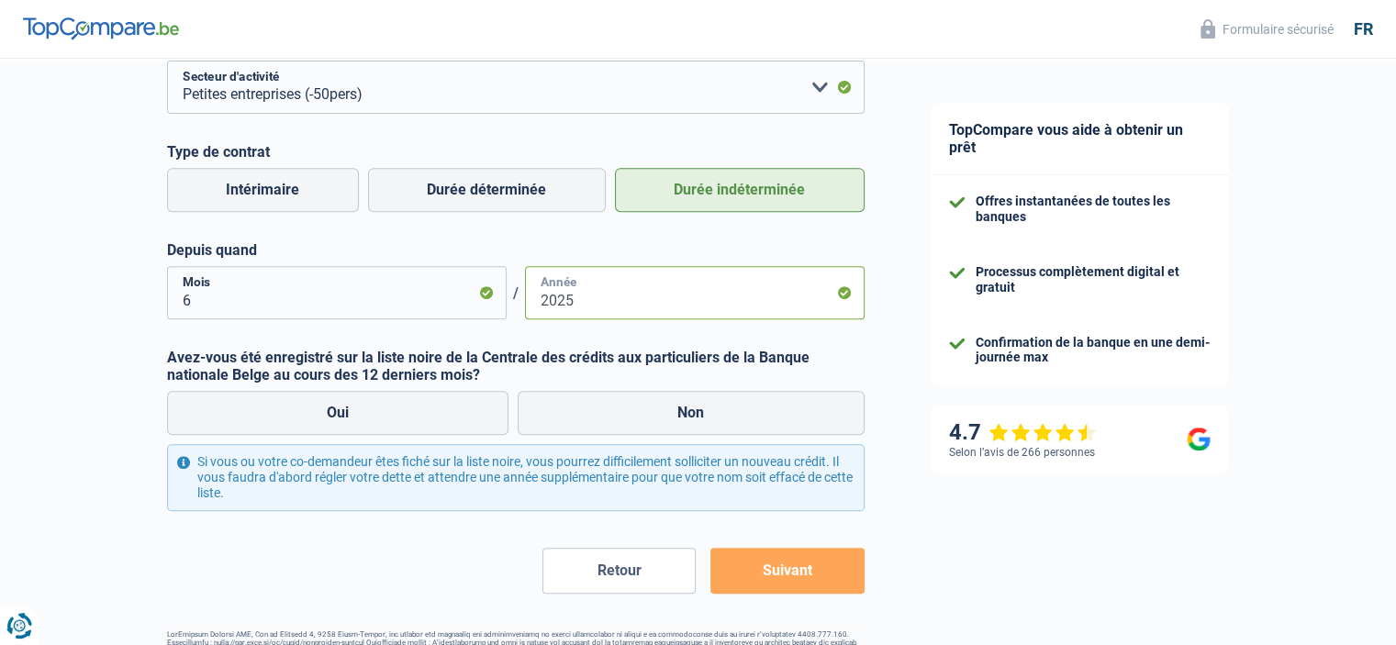
scroll to position [755, 0]
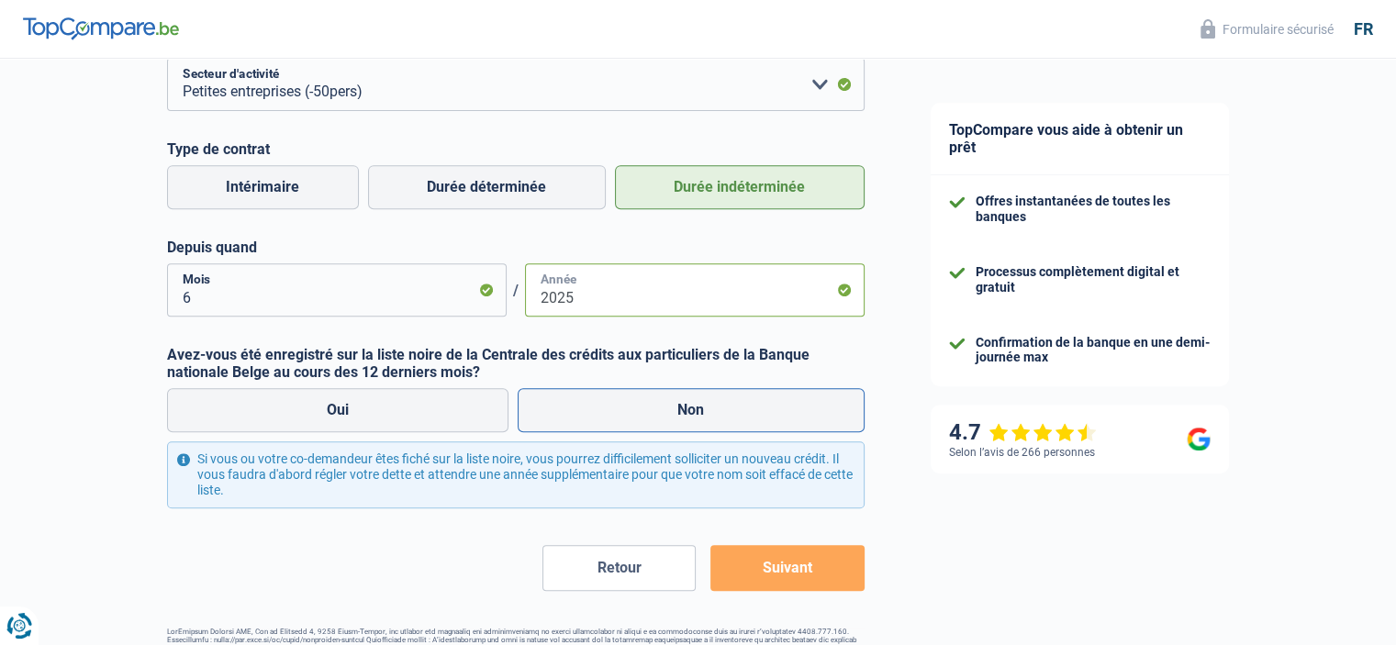
type input "2025"
click at [645, 419] on label "Non" at bounding box center [691, 410] width 347 height 44
click at [645, 419] on input "Non" at bounding box center [691, 410] width 347 height 44
radio input "true"
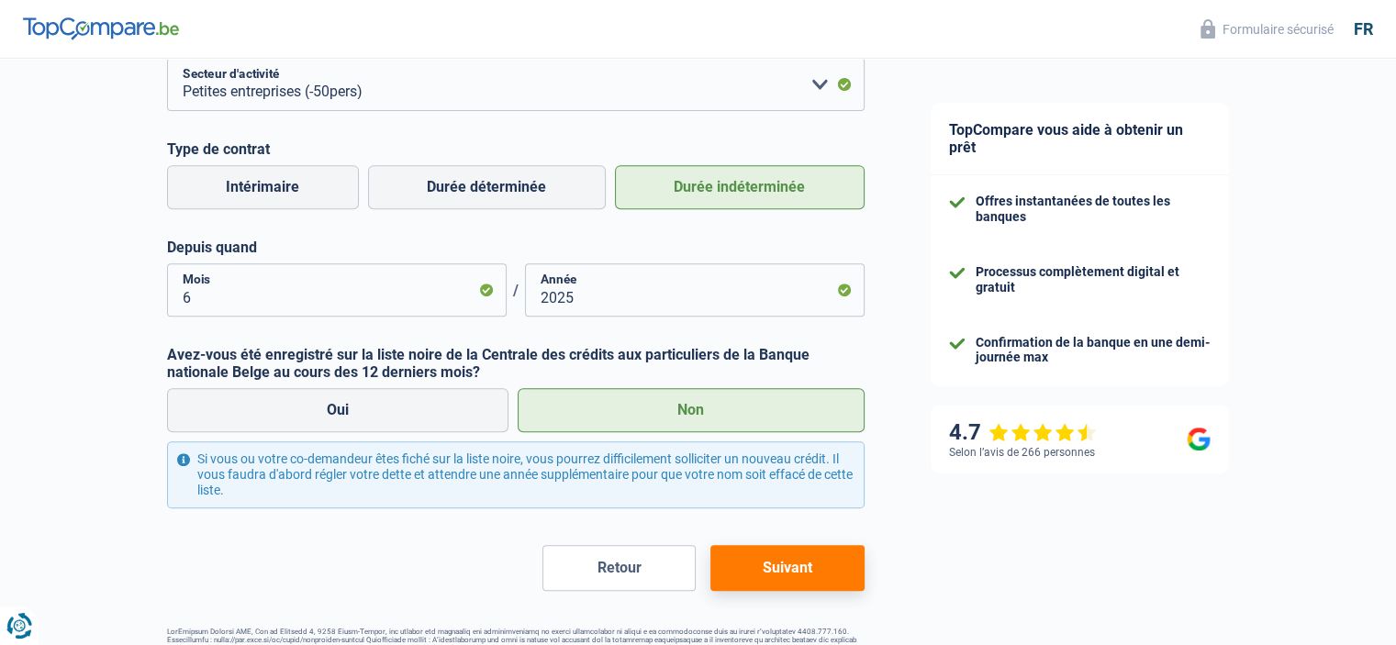
scroll to position [810, 0]
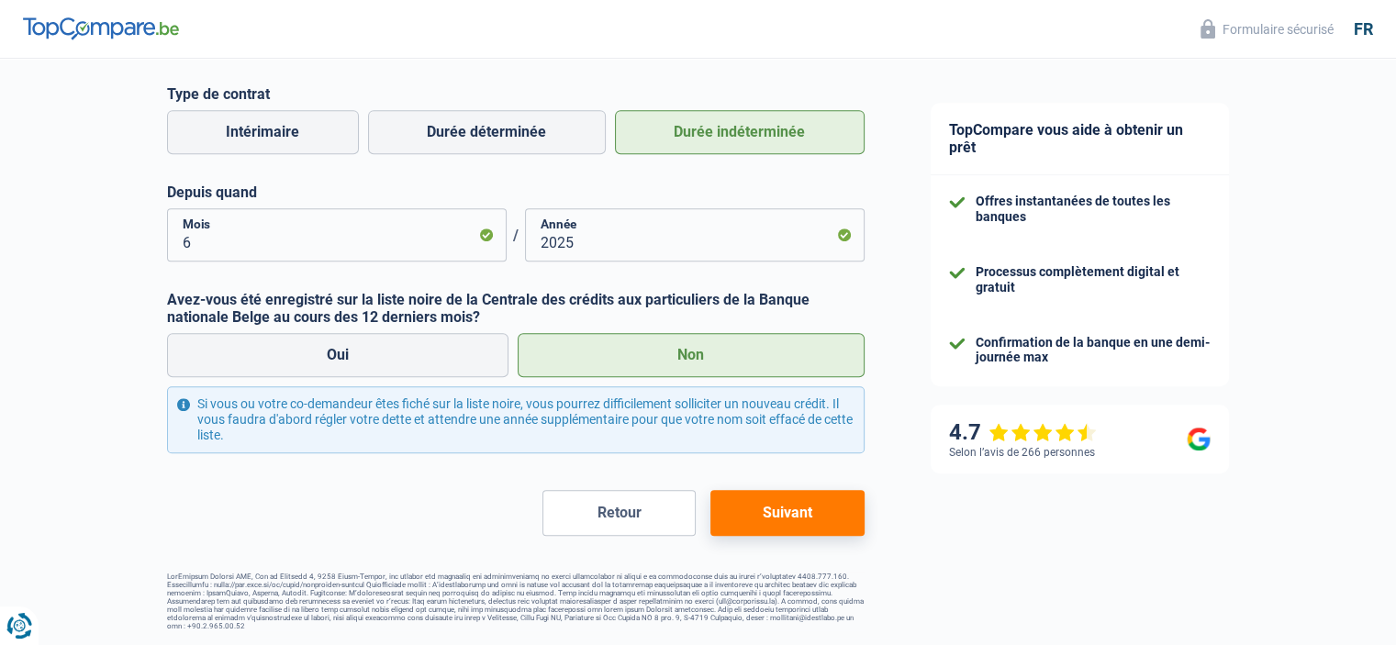
click at [788, 521] on button "Suivant" at bounding box center [786, 513] width 153 height 46
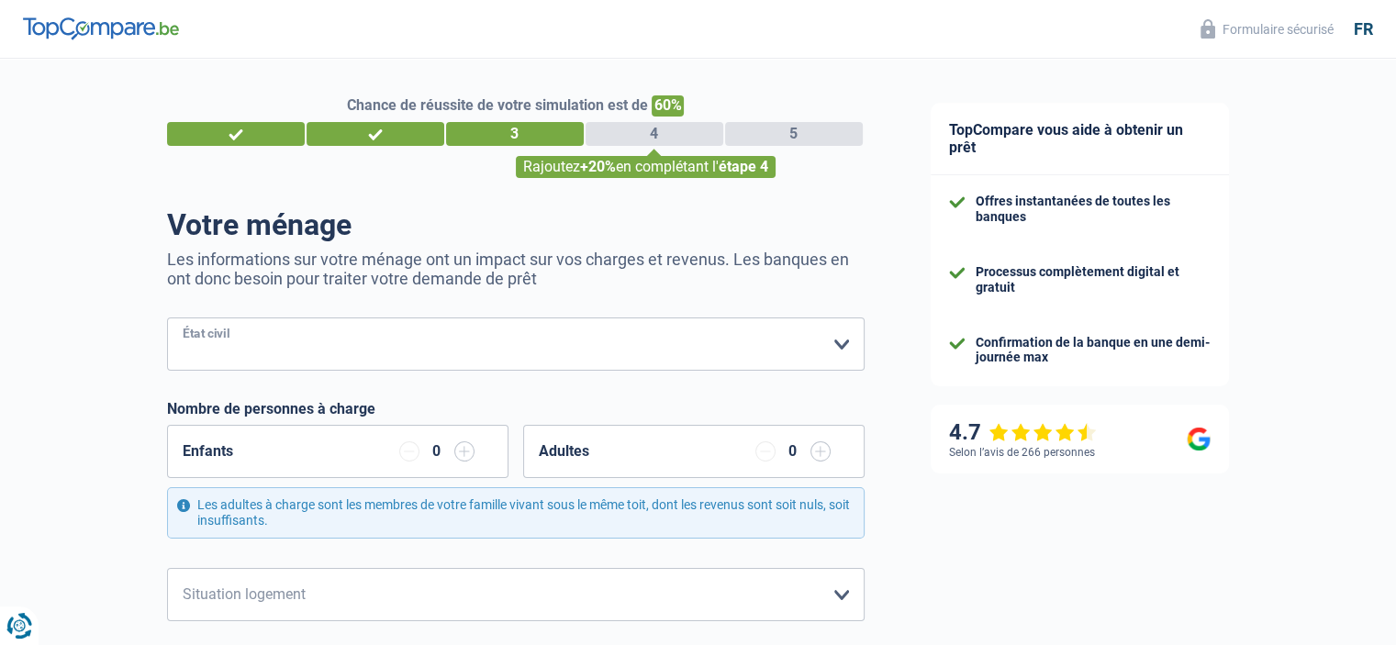
click at [782, 359] on select "Célibataire Marié(e) Cohabitant(e) légal(e) Divorcé(e) Veuf(ve) Séparé (de fait…" at bounding box center [516, 344] width 698 height 53
select select "single"
click at [167, 318] on select "Célibataire Marié(e) Cohabitant(e) légal(e) Divorcé(e) Veuf(ve) Séparé (de fait…" at bounding box center [516, 344] width 698 height 53
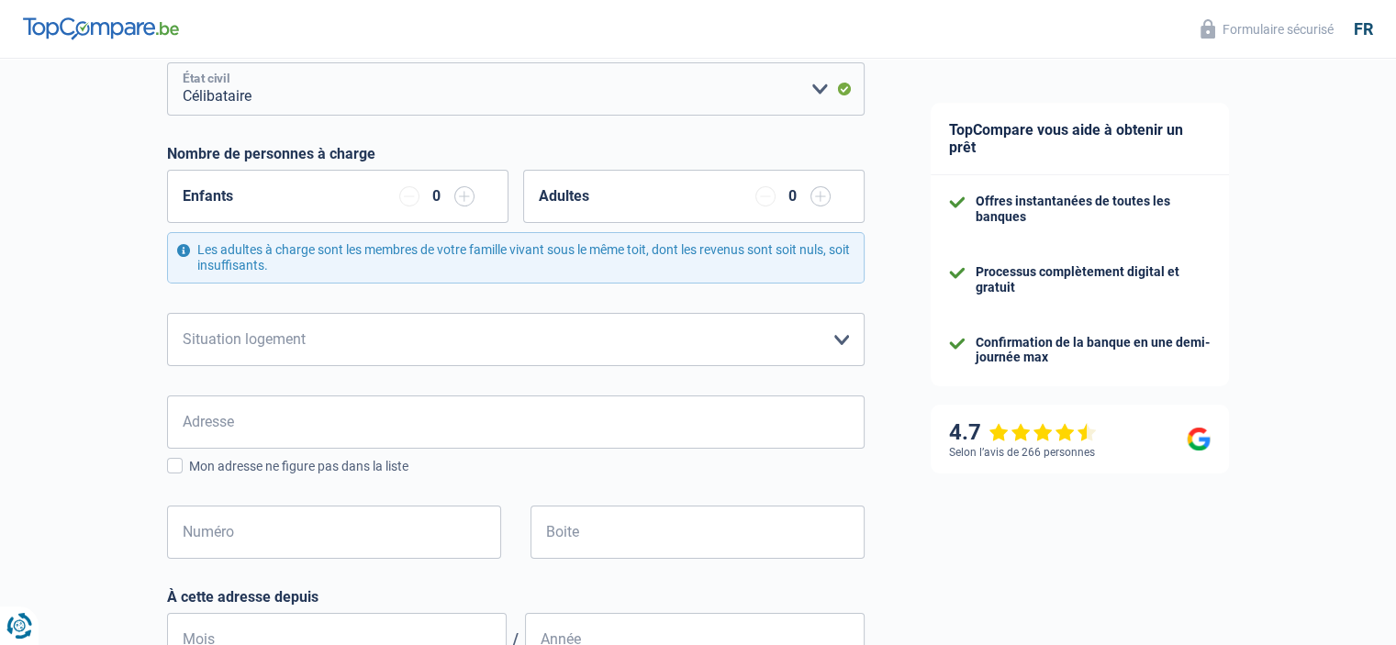
scroll to position [259, 0]
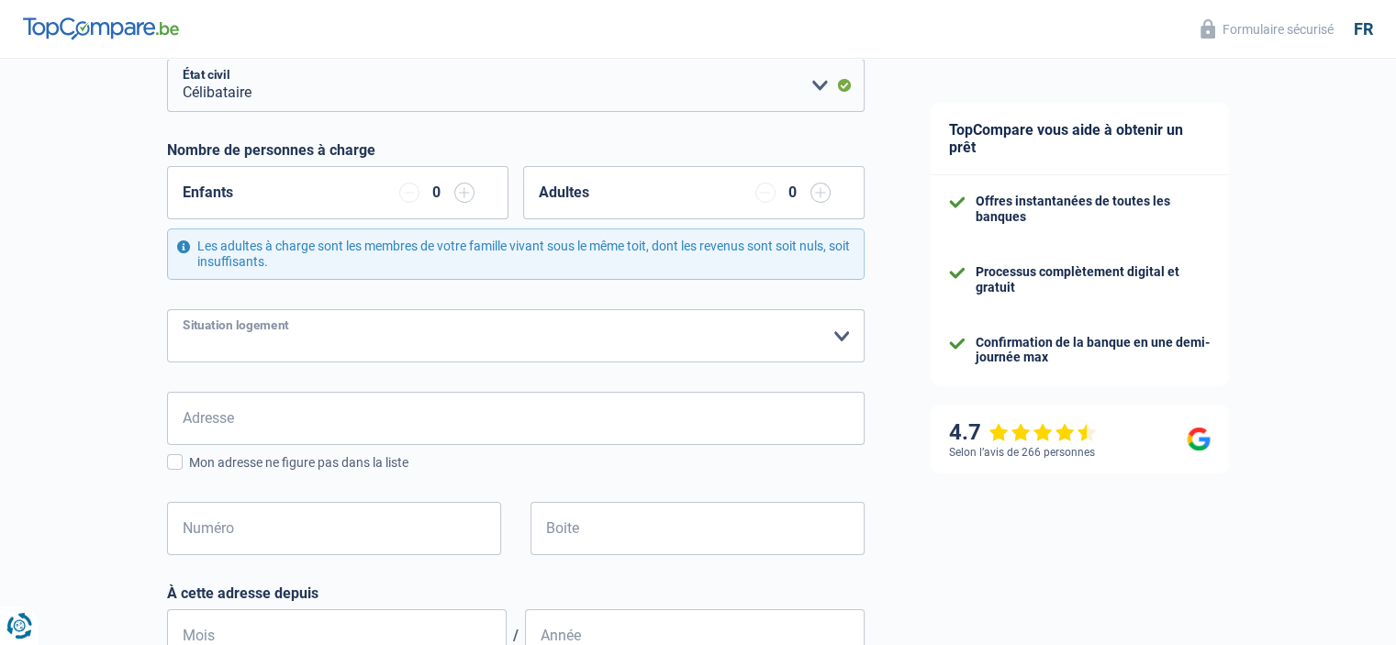
click at [378, 338] on select "Locataire Propriétaire avec prêt hypothécaire Propriétaire sans prêt hypothécai…" at bounding box center [516, 335] width 698 height 53
select select "rents"
click at [167, 309] on select "Locataire Propriétaire avec prêt hypothécaire Propriétaire sans prêt hypothécai…" at bounding box center [516, 335] width 698 height 53
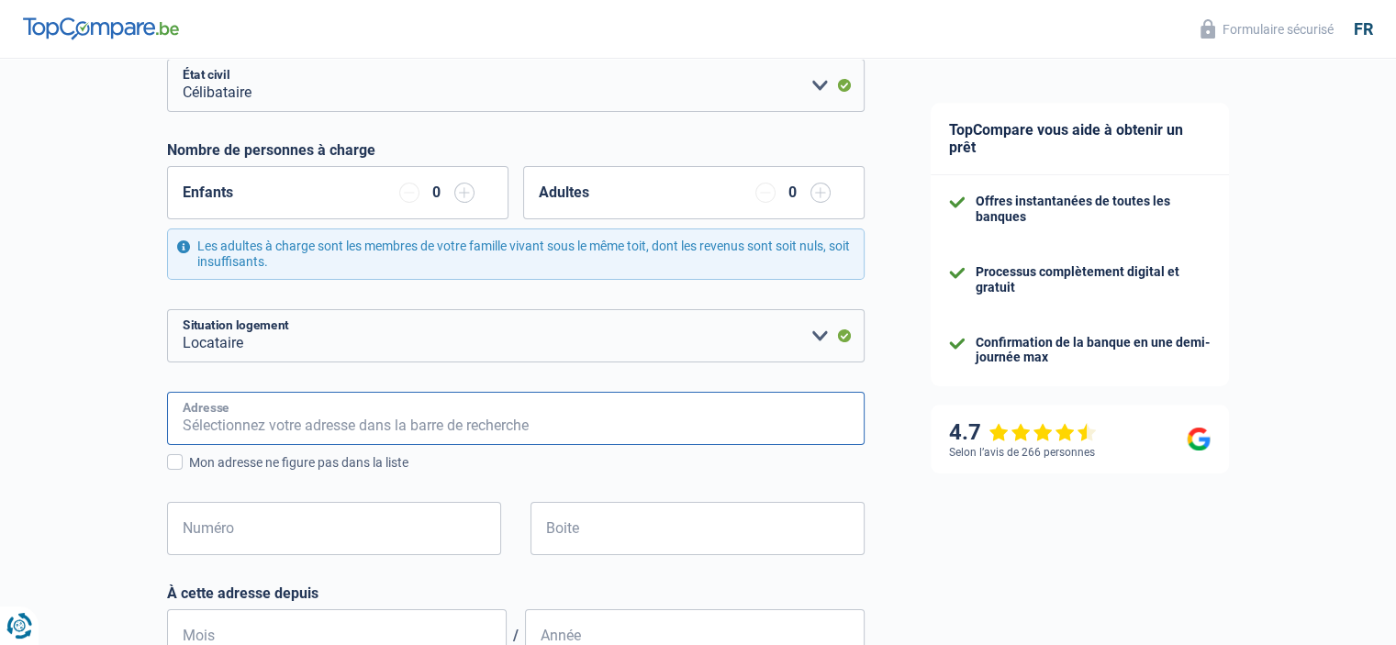
click at [279, 426] on input "Adresse" at bounding box center [516, 418] width 698 height 53
type input "rue jardim des dives"
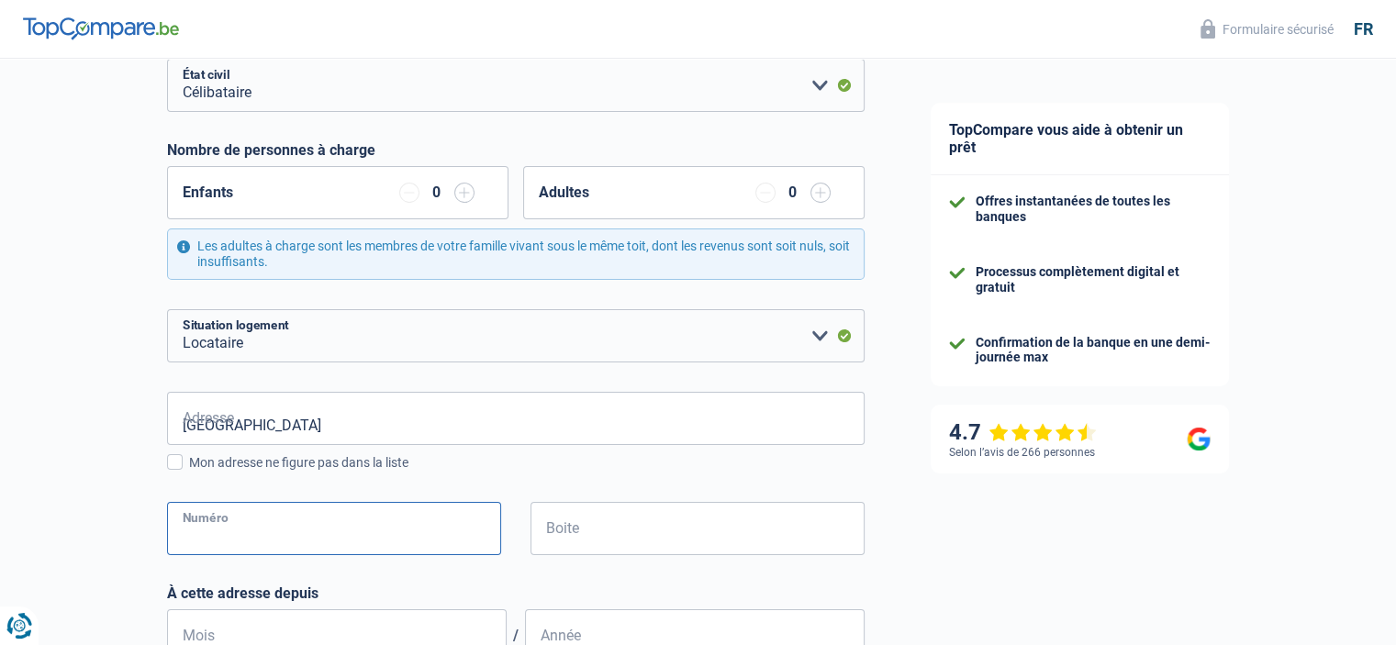
click at [264, 537] on input "Numéro" at bounding box center [334, 528] width 334 height 53
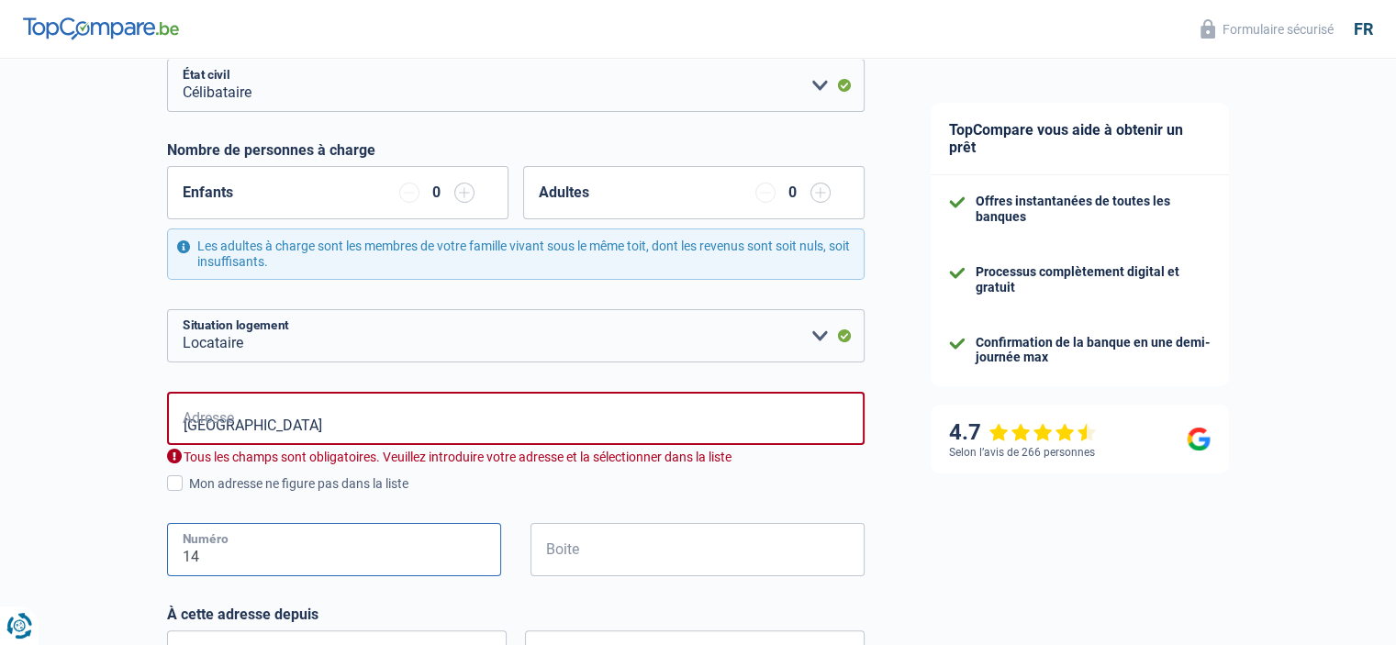
type input "14"
click at [582, 547] on input "Boite" at bounding box center [697, 549] width 334 height 53
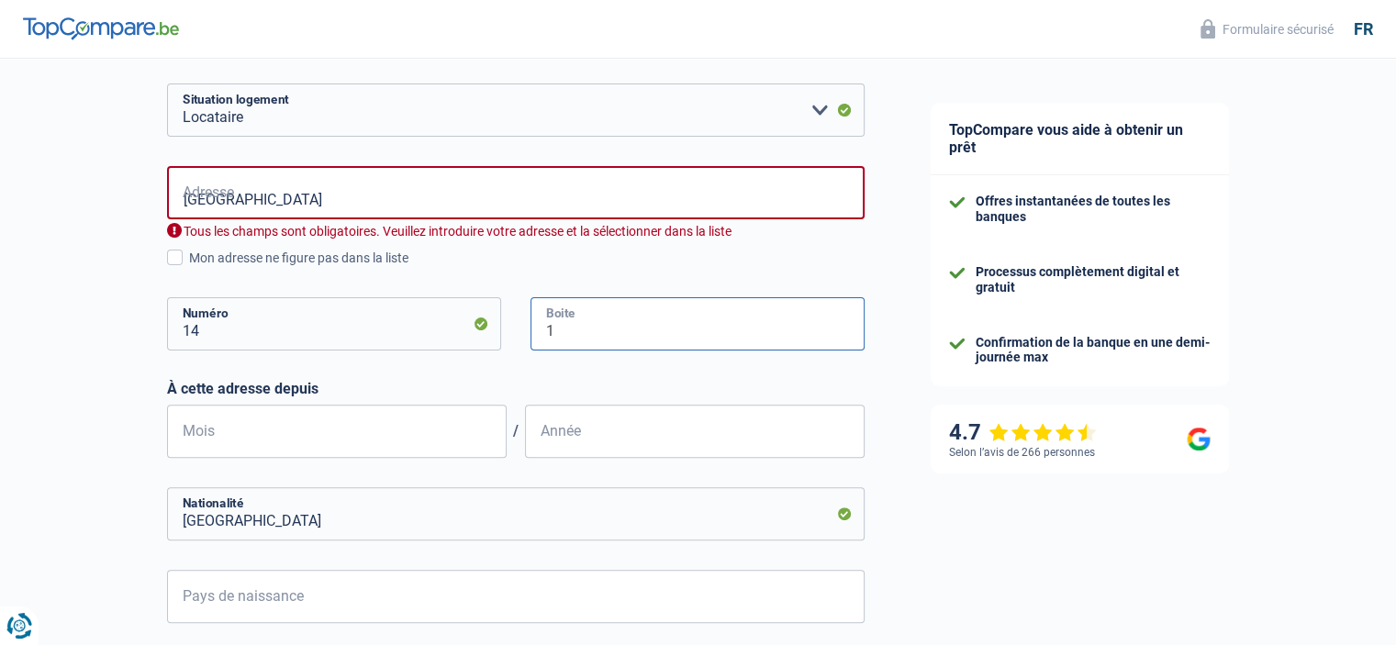
scroll to position [485, 0]
type input "1"
click at [268, 431] on input "Mois" at bounding box center [337, 431] width 340 height 53
type input "4"
click at [568, 440] on input "Année" at bounding box center [695, 431] width 340 height 53
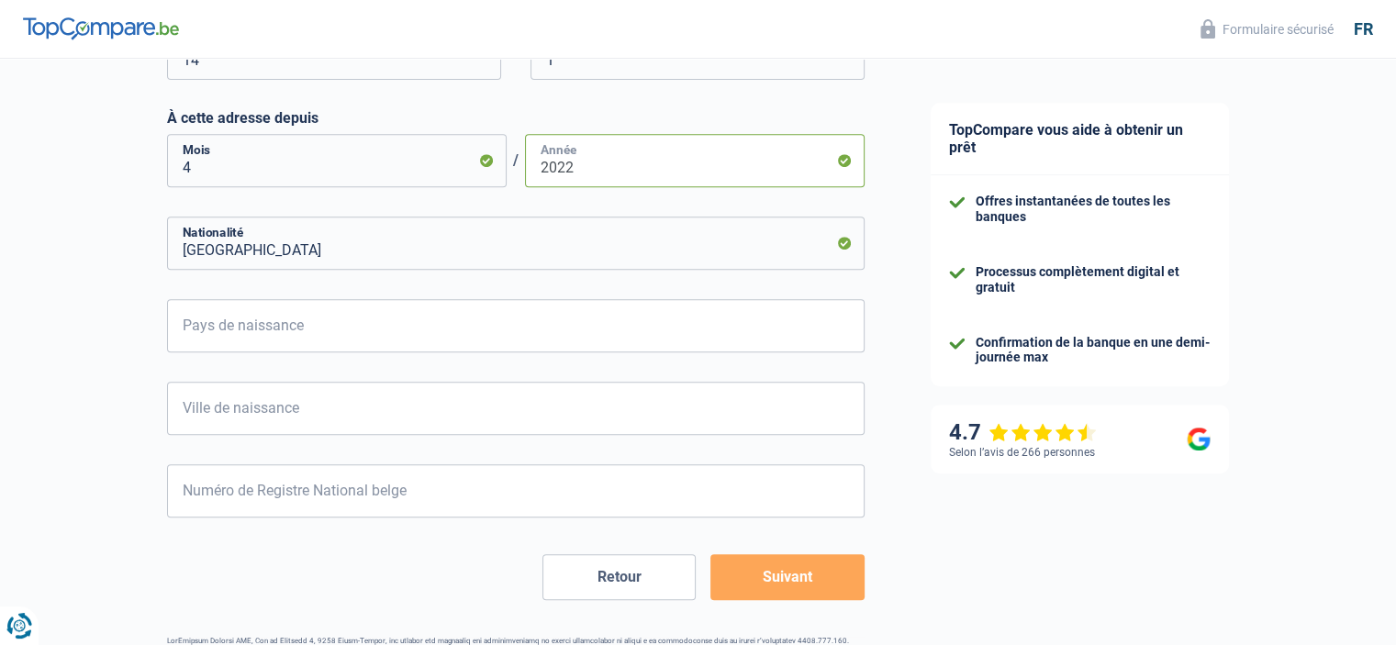
scroll to position [819, 0]
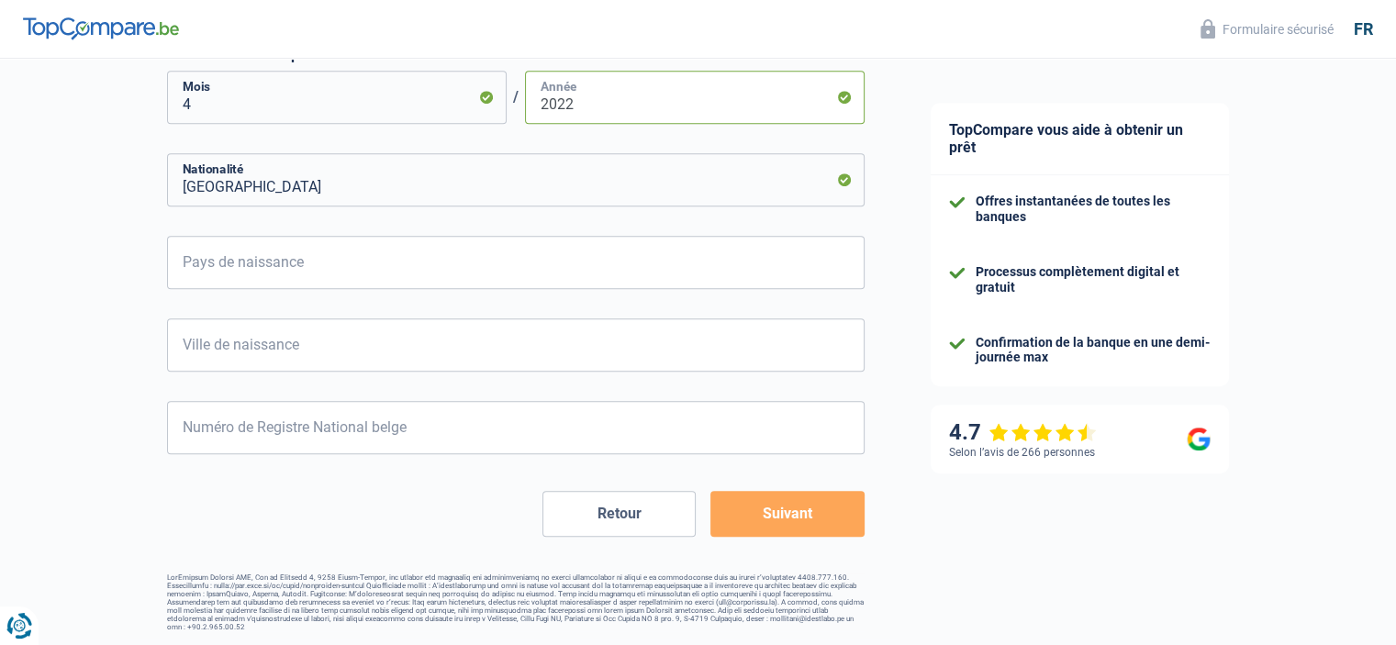
type input "2022"
click at [251, 265] on input "Pays de naissance" at bounding box center [516, 262] width 698 height 53
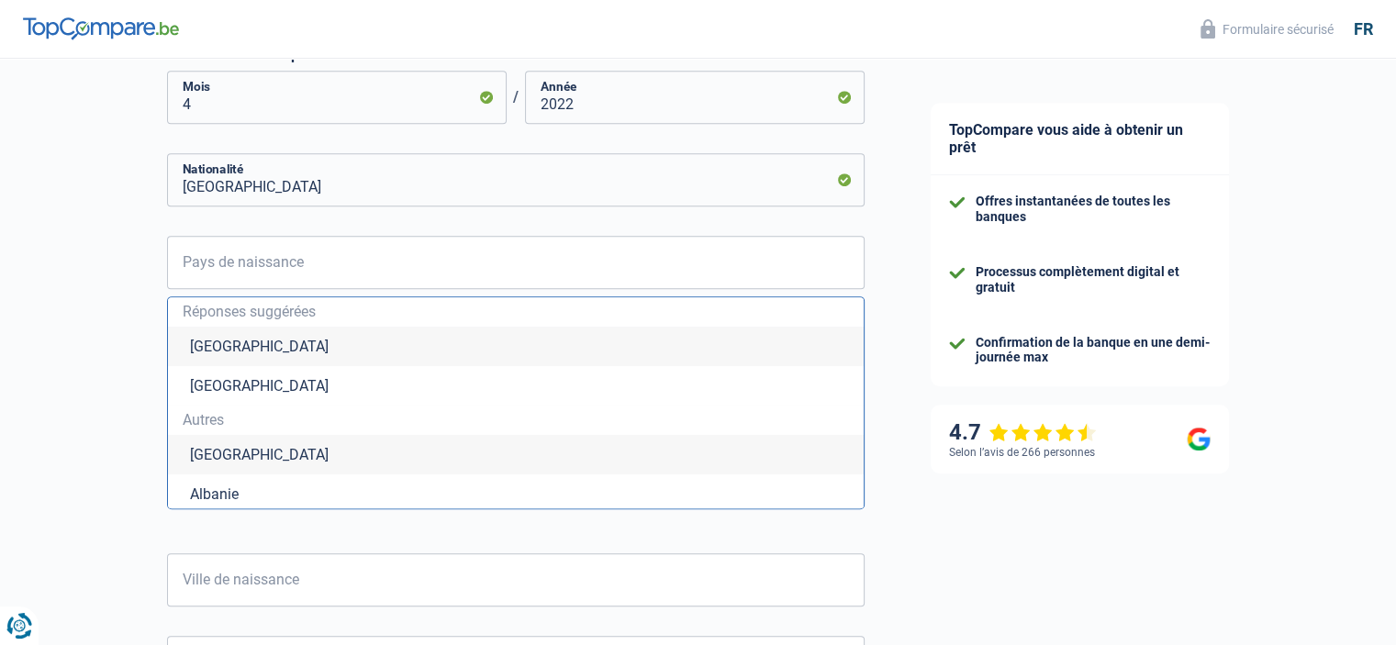
click at [235, 341] on li "Belgique" at bounding box center [516, 346] width 696 height 39
type input "Belgique"
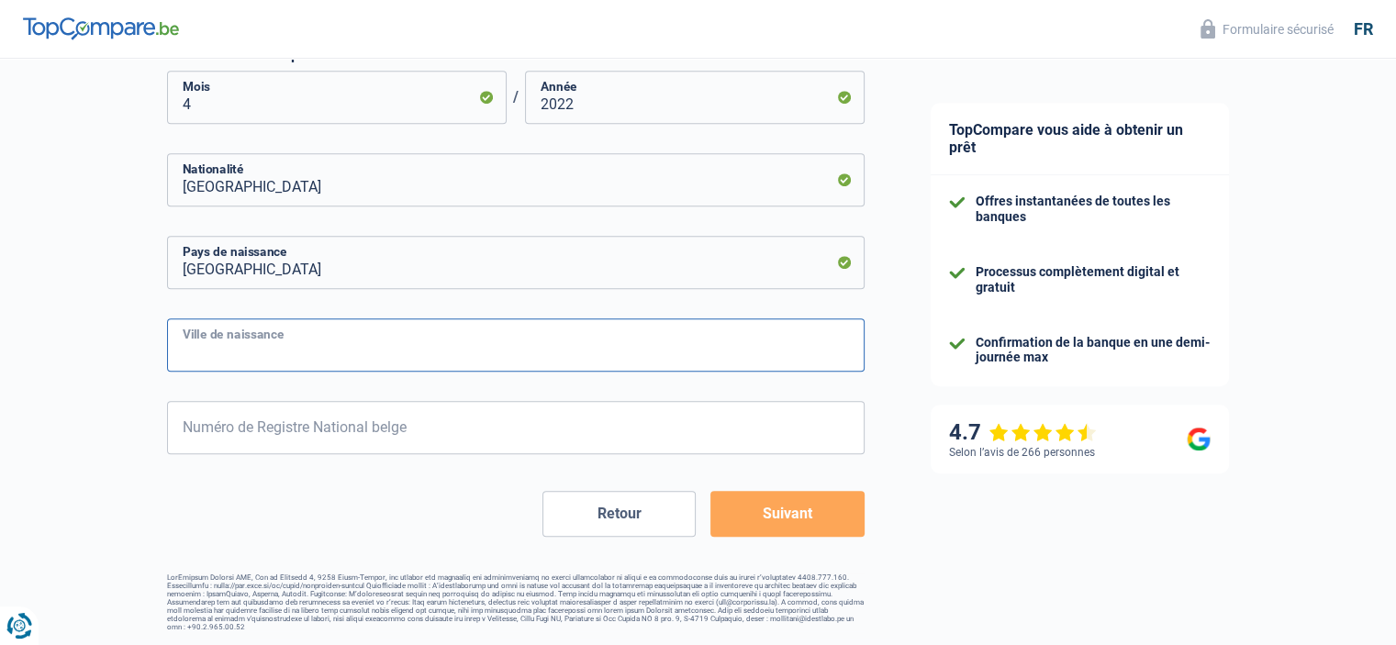
click at [290, 353] on input "Ville de naissance" at bounding box center [516, 344] width 698 height 53
type input "bresil"
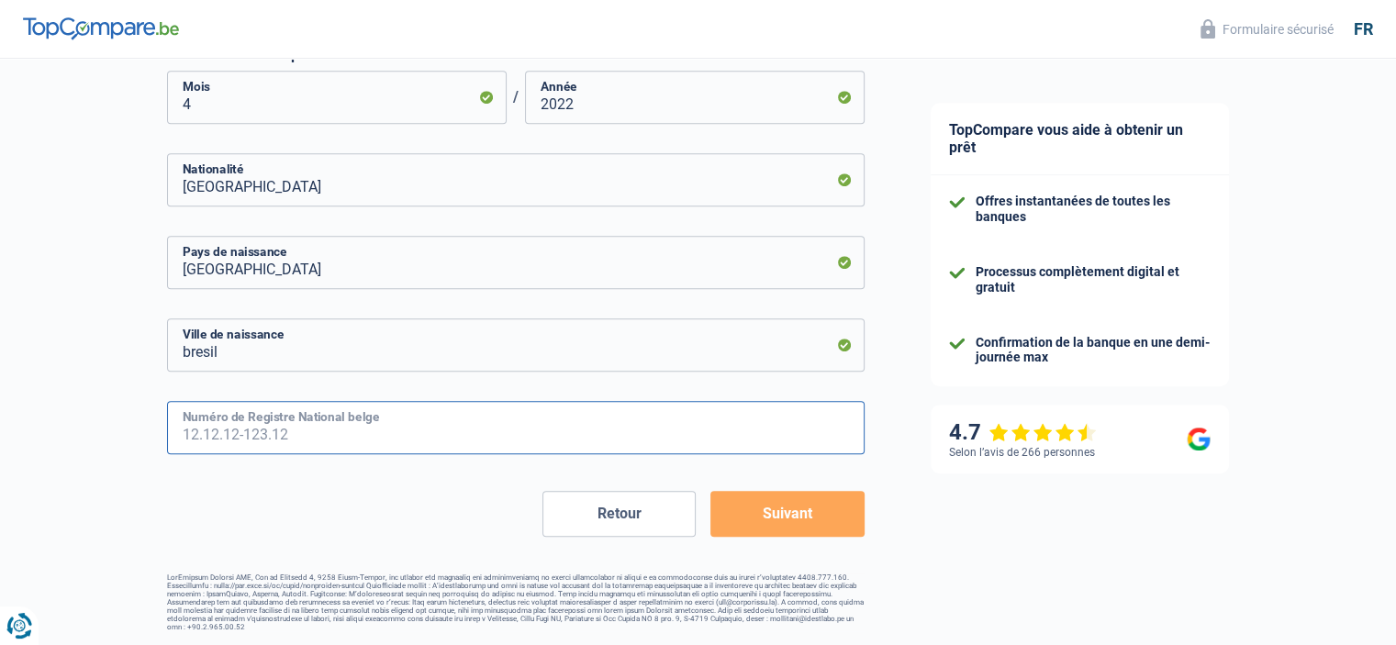
click at [299, 424] on input "Numéro de Registre National belge" at bounding box center [516, 427] width 698 height 53
click at [229, 430] on input "Numéro de Registre National belge" at bounding box center [516, 427] width 698 height 53
paste input "85.12.09-560.69"
type input "85.12.09-560.69"
click at [804, 513] on button "Suivant" at bounding box center [786, 514] width 153 height 46
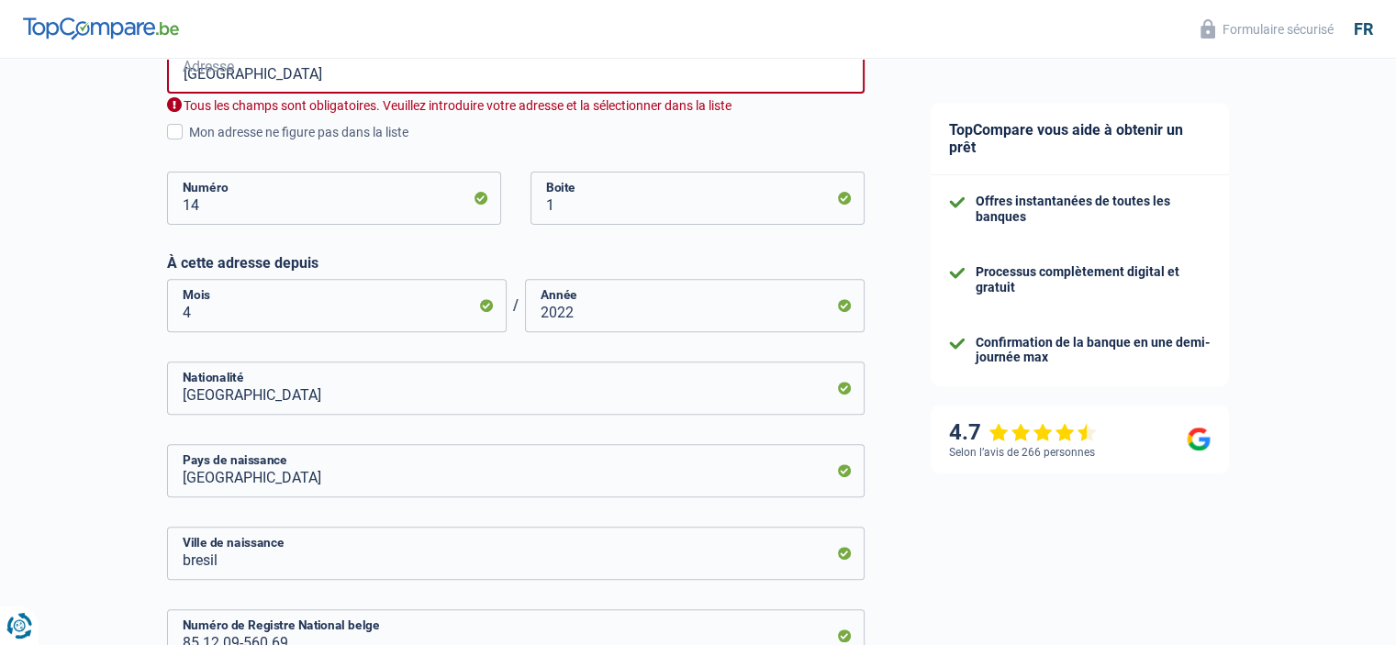
scroll to position [588, 0]
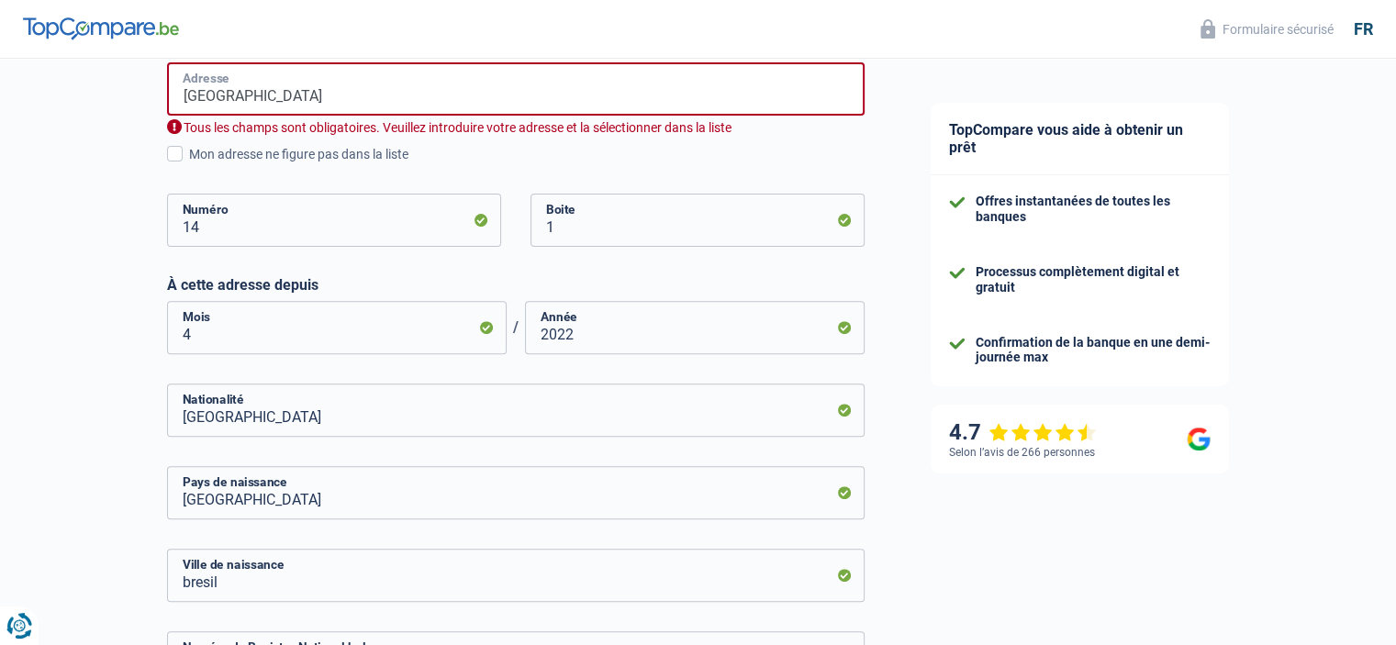
click at [356, 101] on input "rue jardim des dives" at bounding box center [516, 88] width 698 height 53
click at [173, 153] on span at bounding box center [175, 154] width 16 height 16
click at [189, 164] on input "Mon adresse ne figure pas dans la liste" at bounding box center [189, 164] width 0 height 0
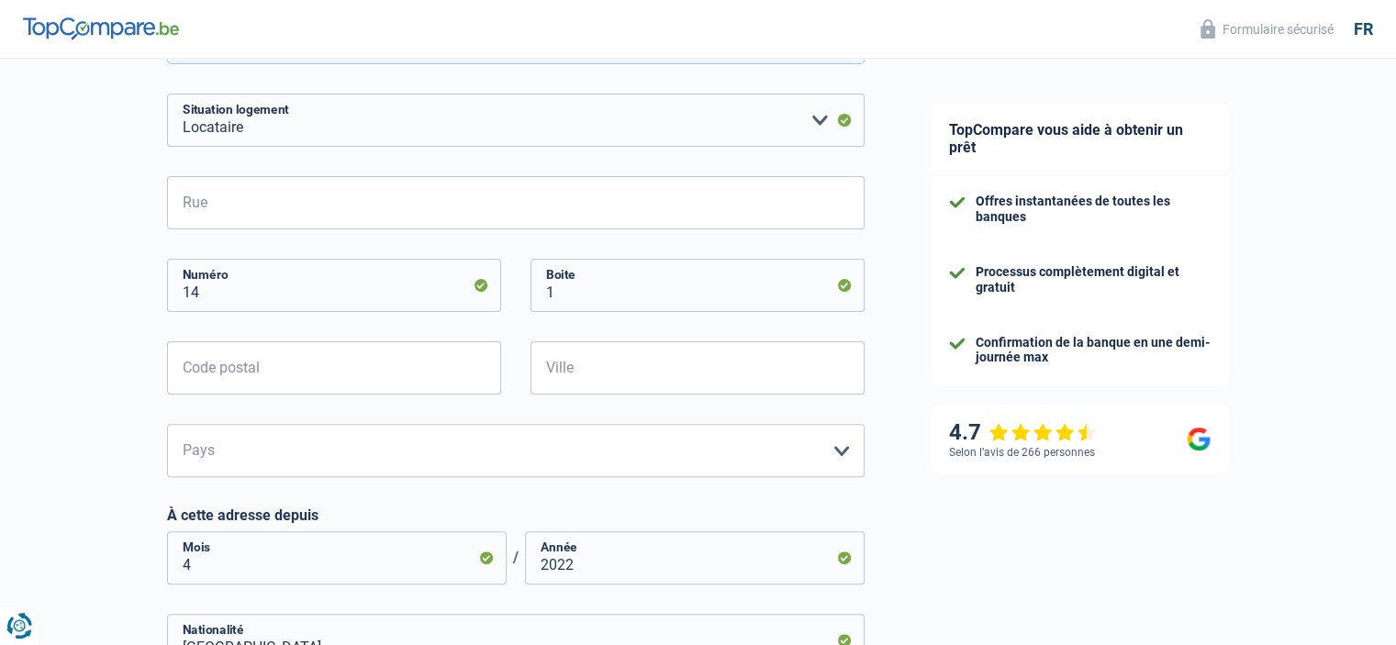
scroll to position [474, 0]
click at [260, 210] on input "Rue" at bounding box center [516, 203] width 698 height 53
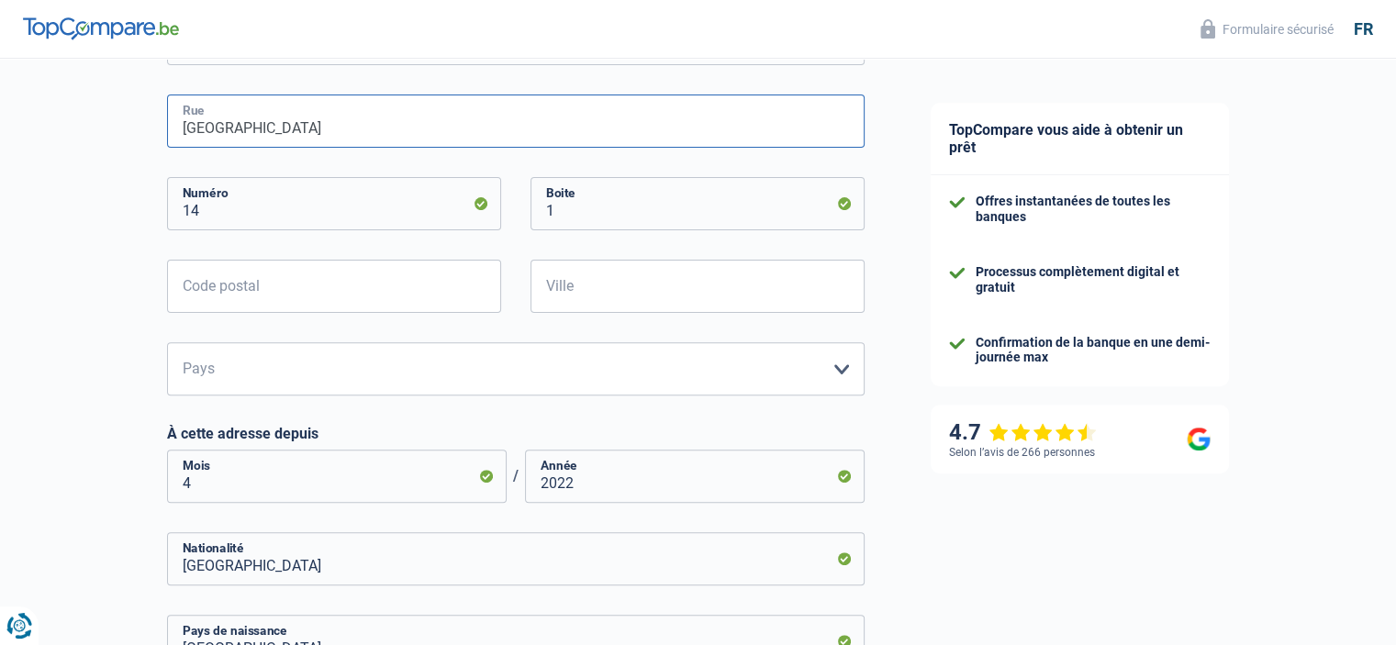
scroll to position [562, 0]
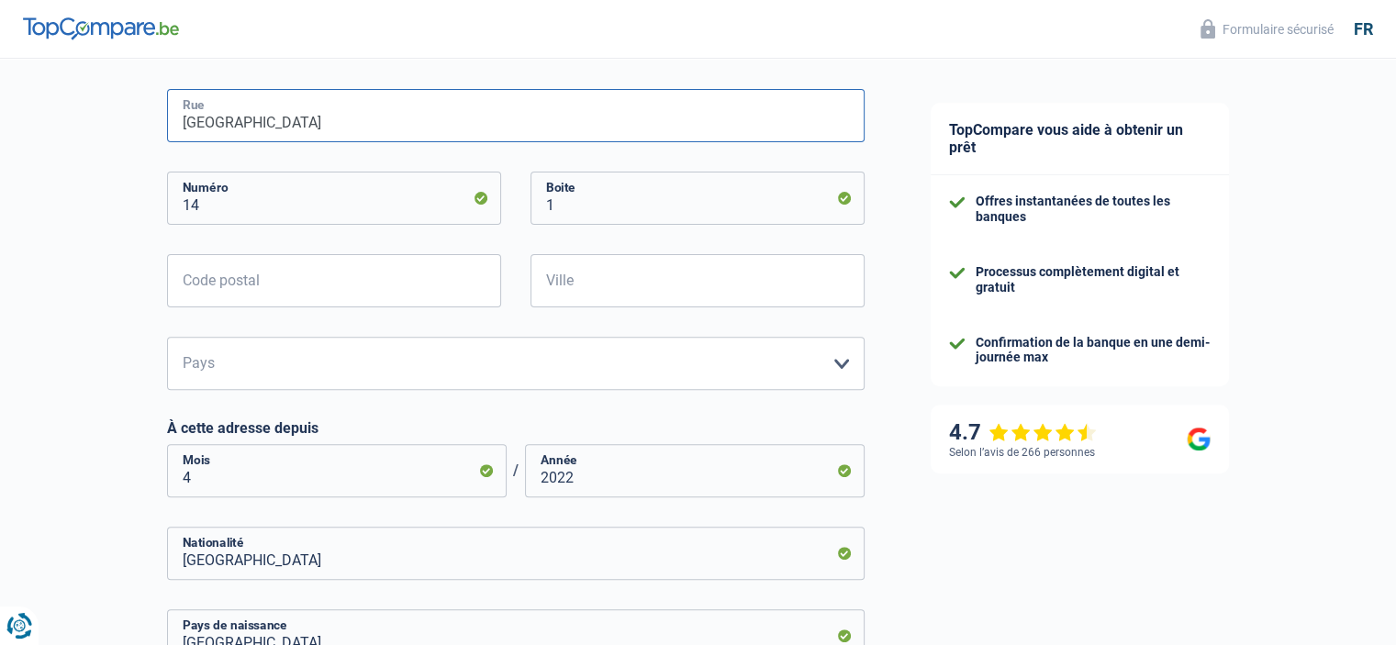
type input "rue jardim des dives"
click at [271, 285] on input "Code postal" at bounding box center [334, 280] width 334 height 53
type input "1000"
click at [602, 278] on input "Ville" at bounding box center [697, 280] width 334 height 53
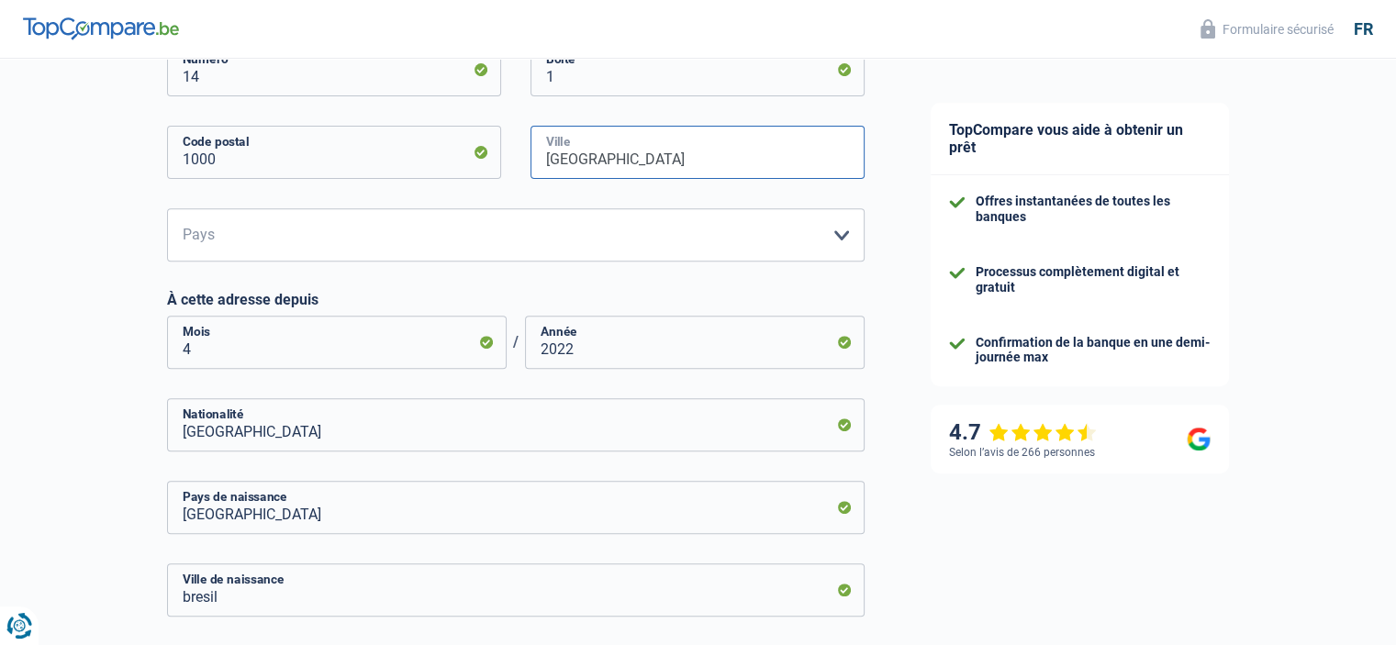
scroll to position [692, 0]
type input "brussel"
click at [573, 243] on select "Belgique Luxembourg Veuillez sélectionner une option" at bounding box center [516, 232] width 698 height 53
select select "BE"
click at [167, 206] on select "Belgique Luxembourg Veuillez sélectionner une option" at bounding box center [516, 232] width 698 height 53
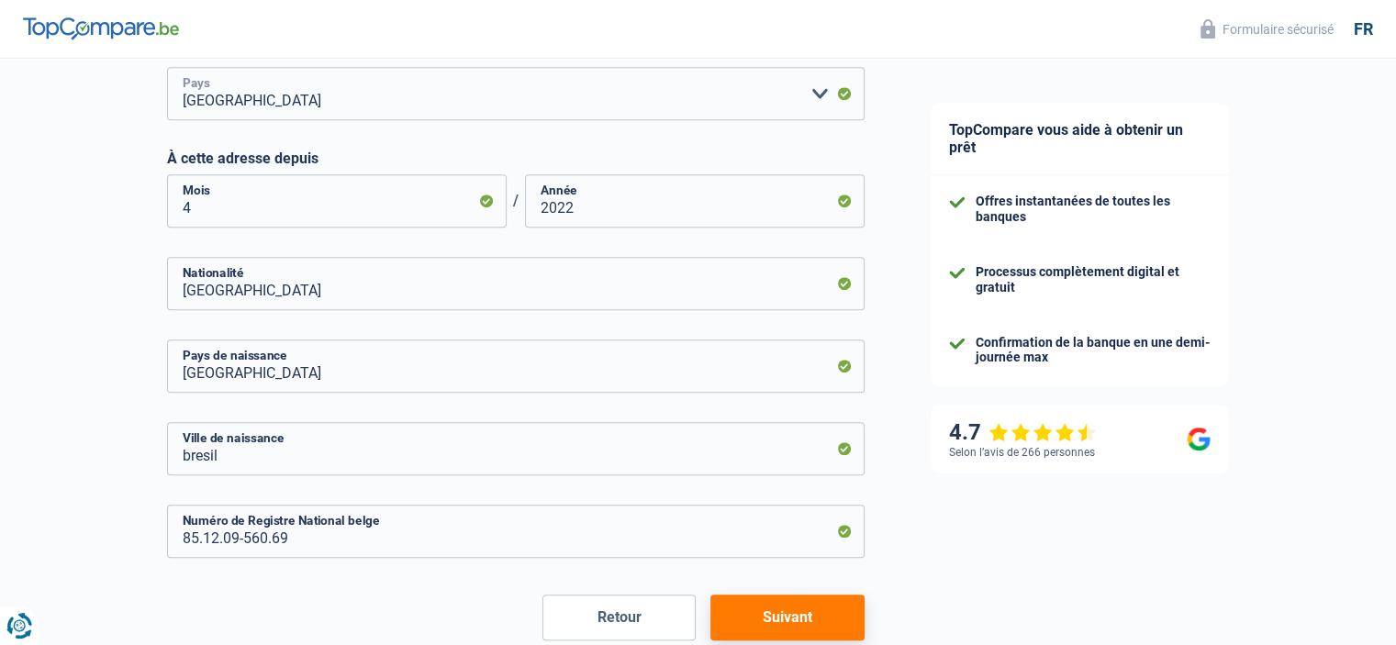
scroll to position [936, 0]
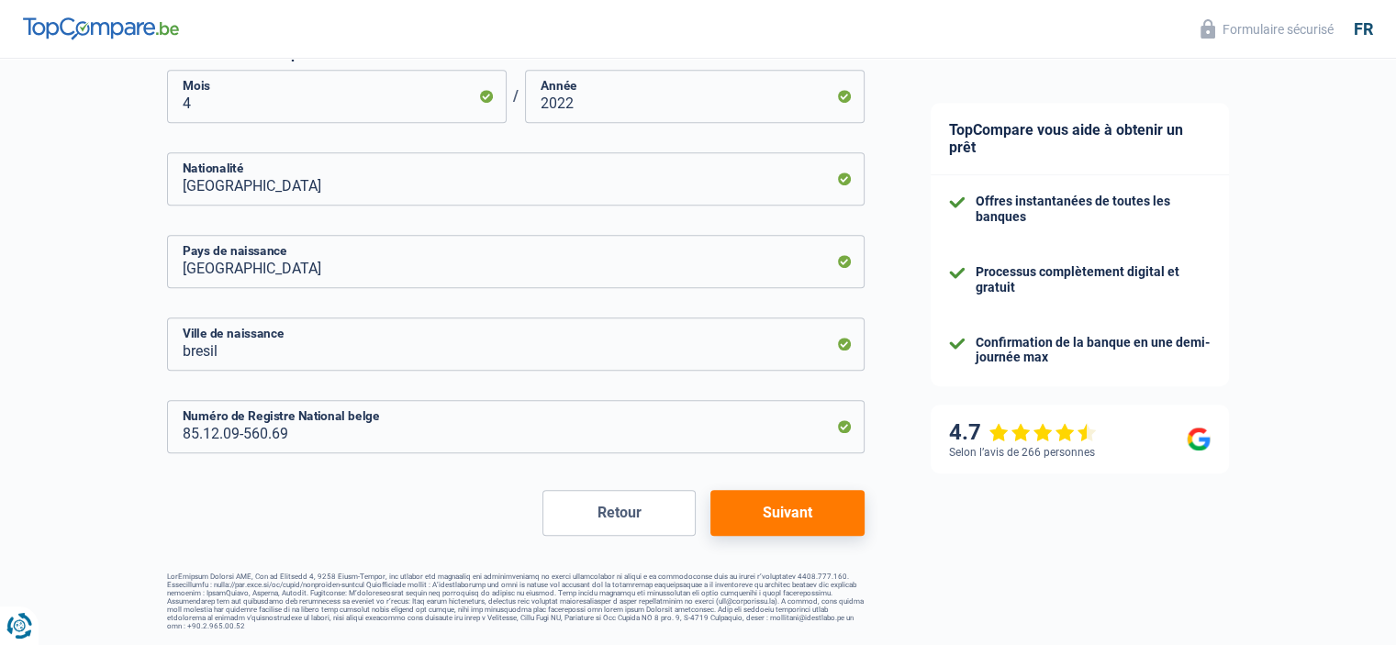
click at [804, 512] on button "Suivant" at bounding box center [786, 513] width 153 height 46
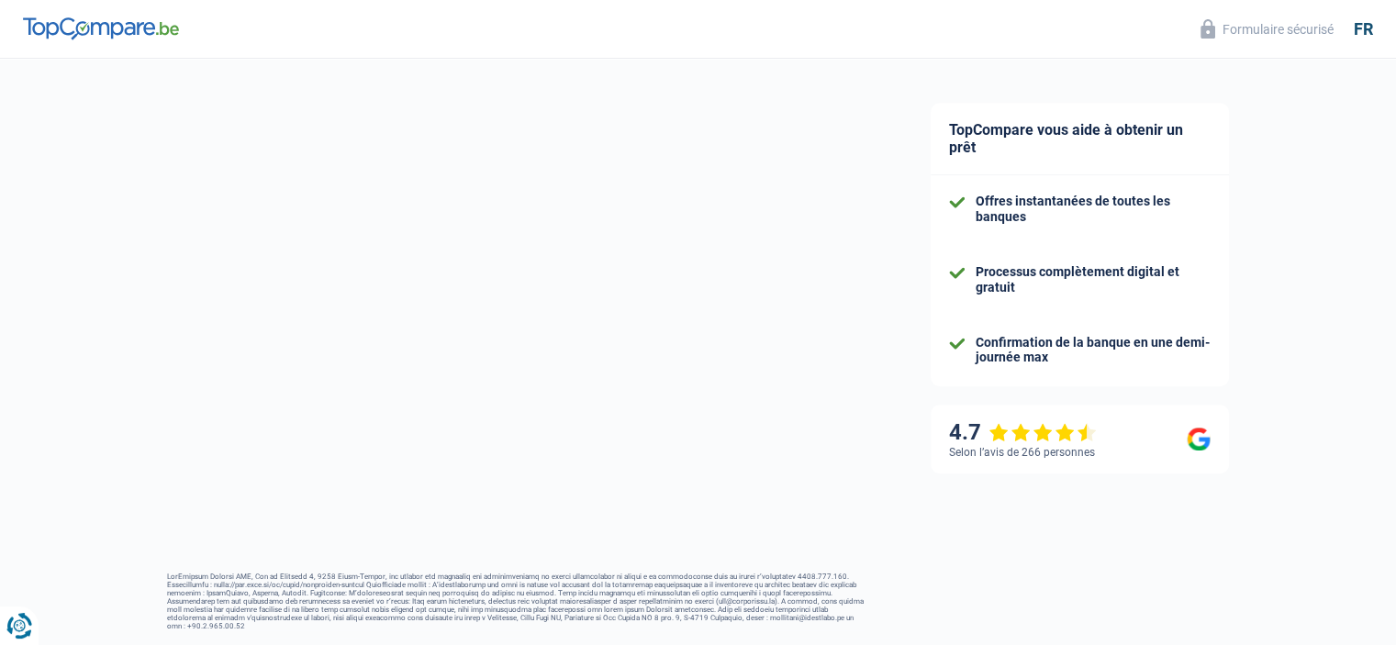
select select "netSalary"
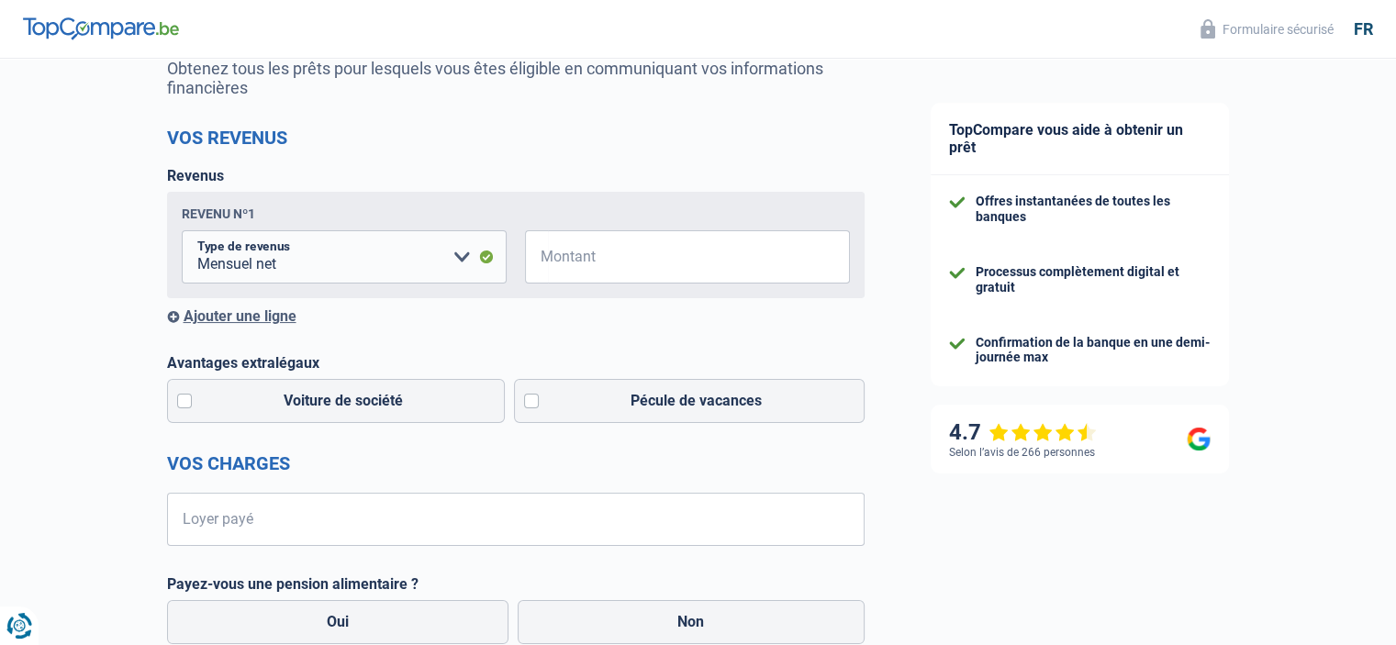
scroll to position [191, 0]
click at [631, 267] on input "Montant" at bounding box center [699, 256] width 302 height 53
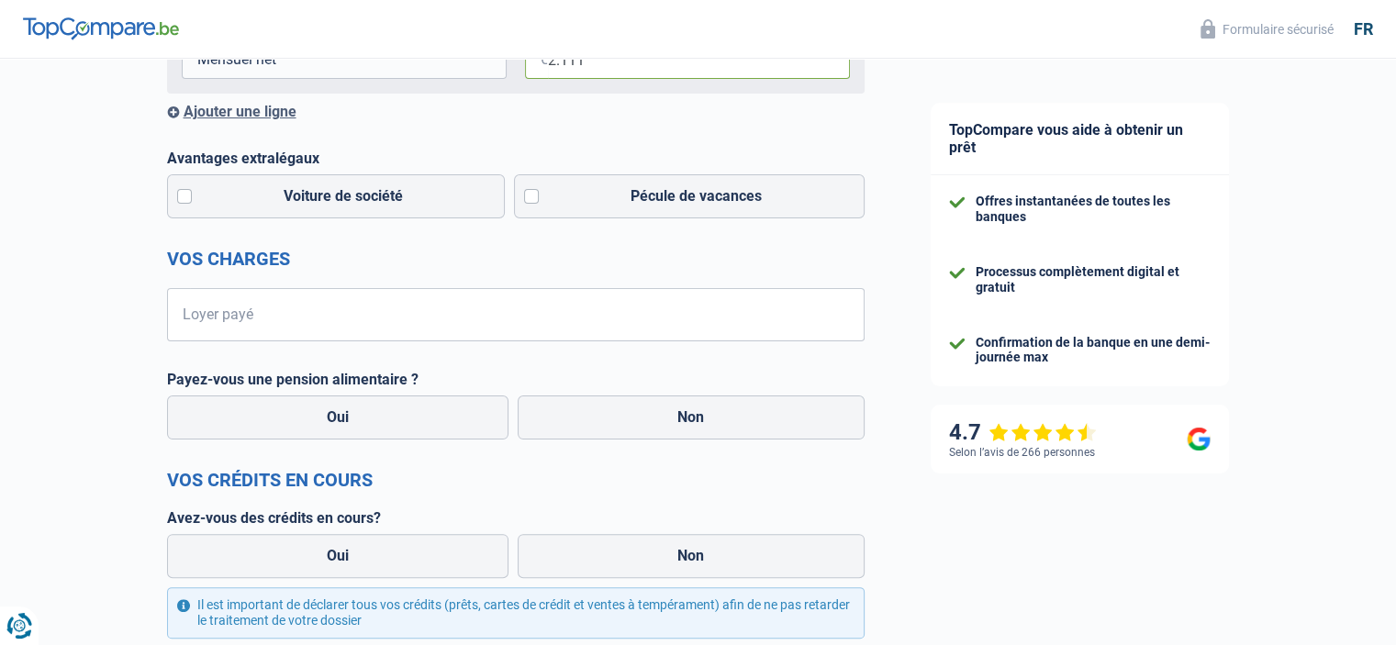
scroll to position [443, 0]
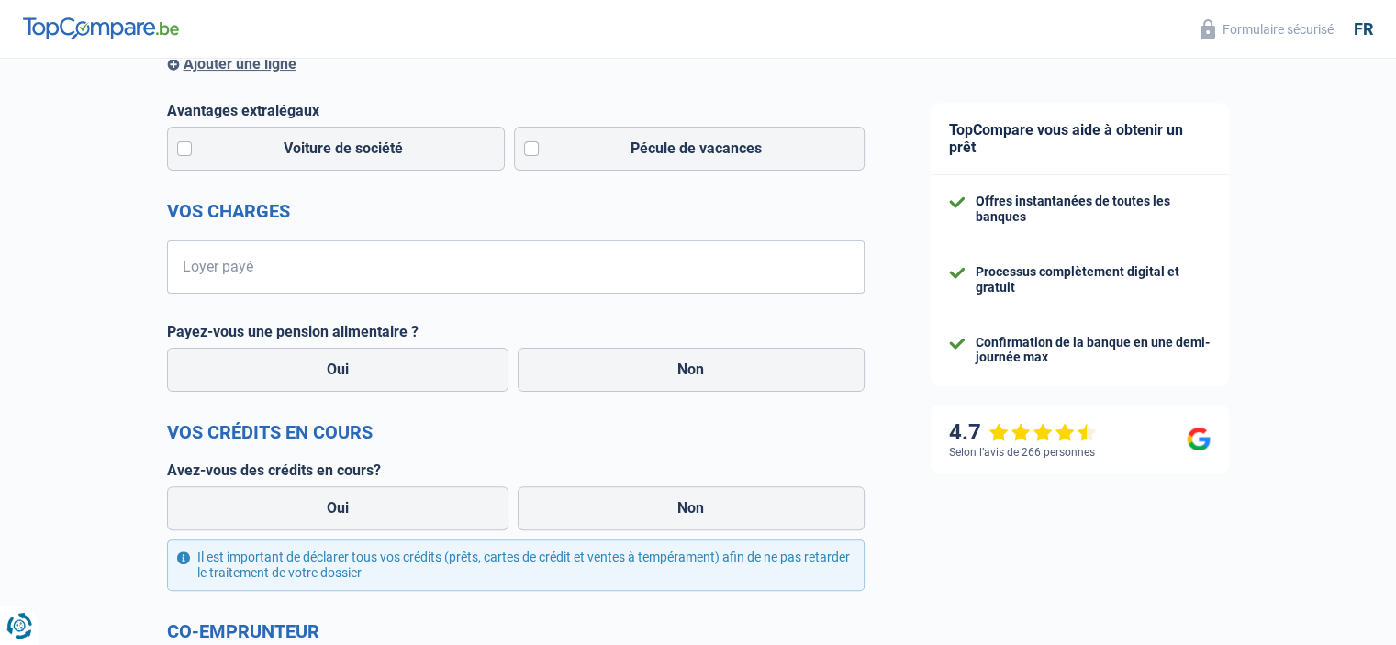
type input "2.111"
click at [307, 274] on input "Loyer payé" at bounding box center [527, 266] width 675 height 53
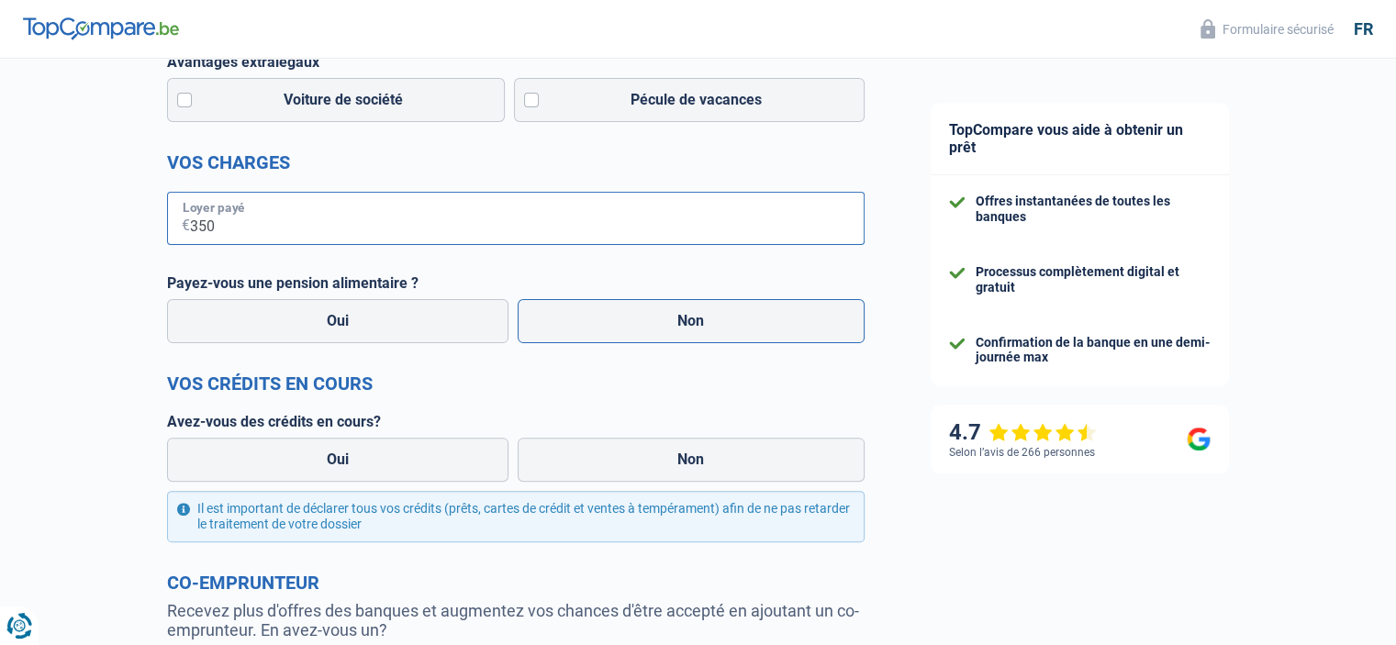
type input "350"
click at [608, 318] on label "Non" at bounding box center [691, 321] width 347 height 44
click at [608, 318] on input "Non" at bounding box center [691, 321] width 347 height 44
radio input "true"
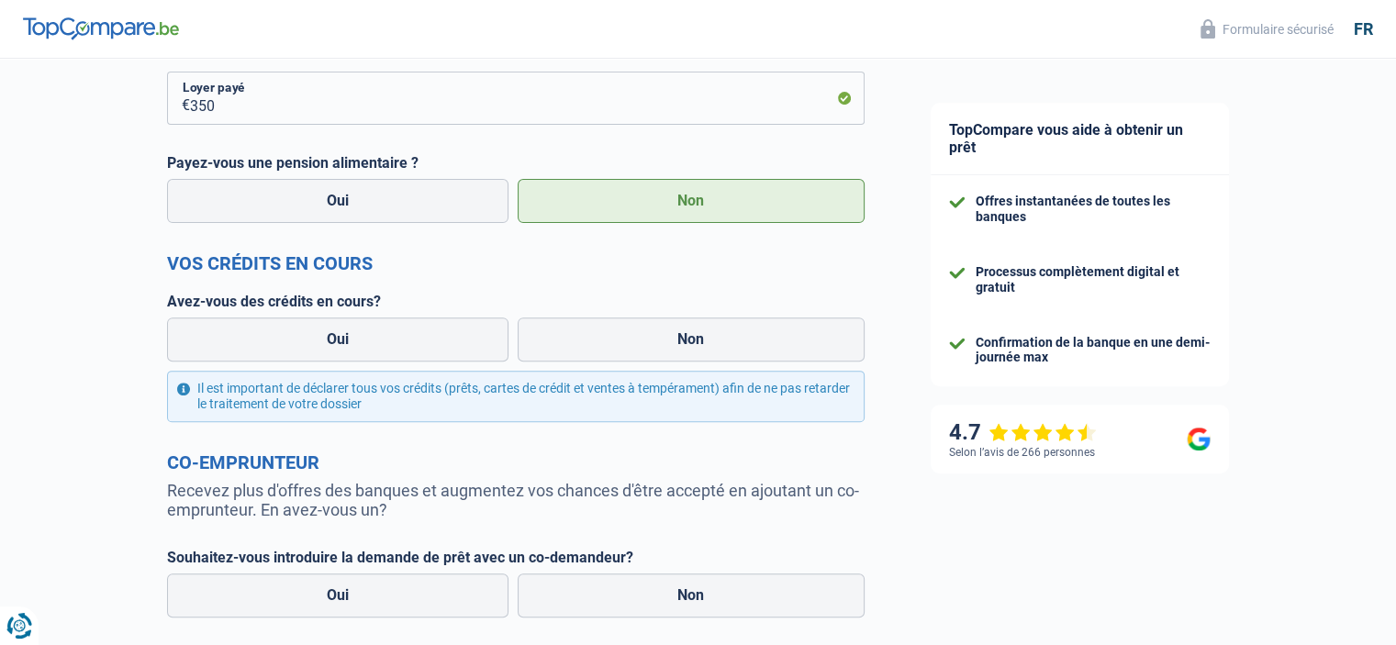
scroll to position [628, 0]
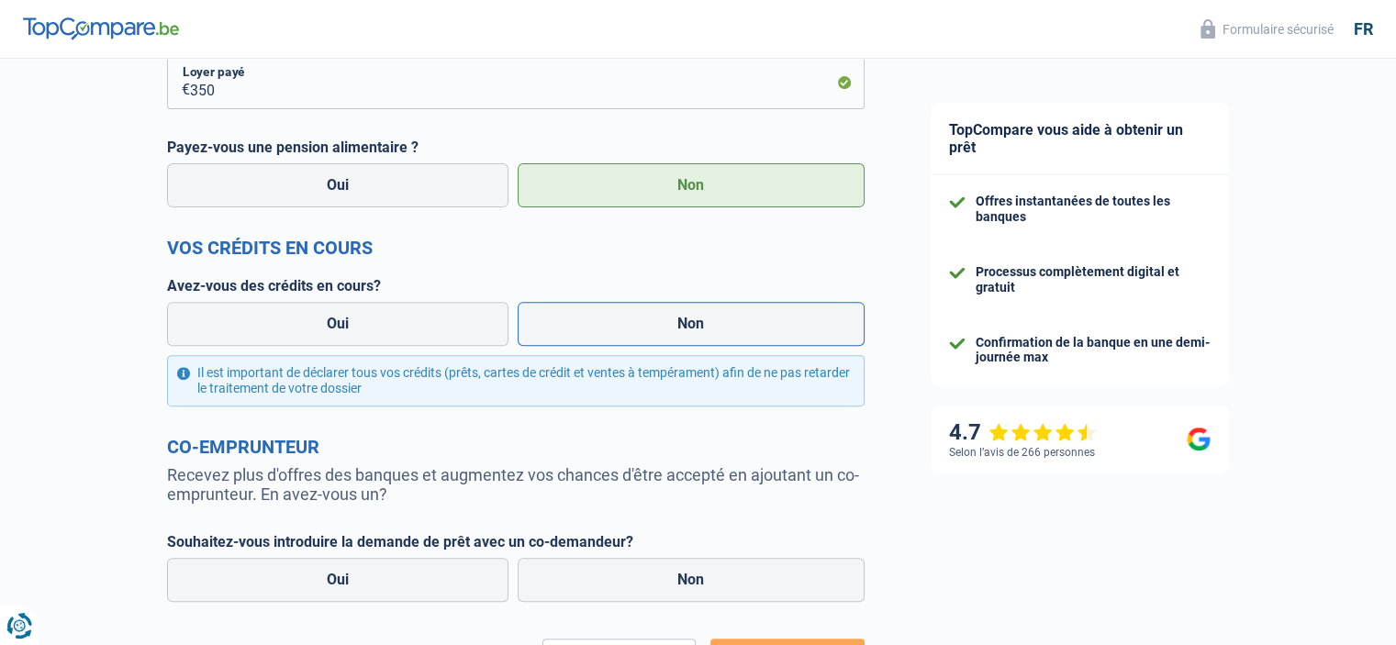
click at [621, 340] on label "Non" at bounding box center [691, 324] width 347 height 44
click at [621, 340] on input "Non" at bounding box center [691, 324] width 347 height 44
radio input "true"
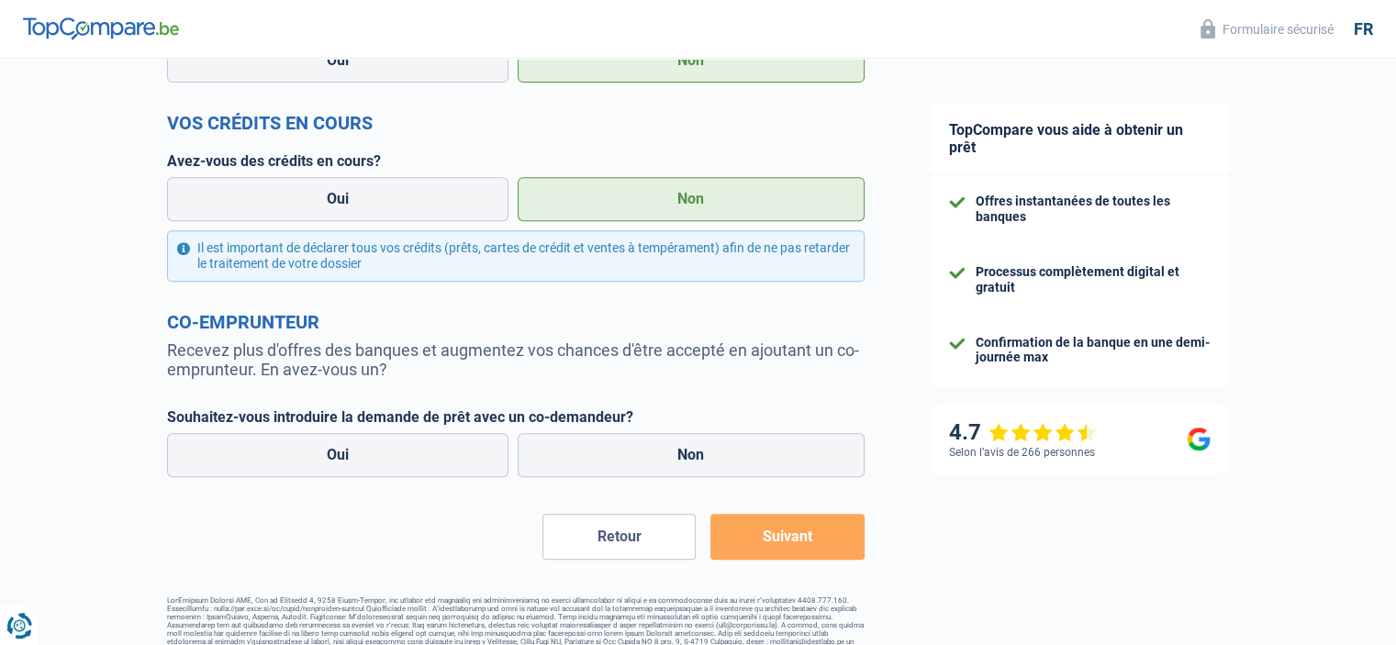
scroll to position [778, 0]
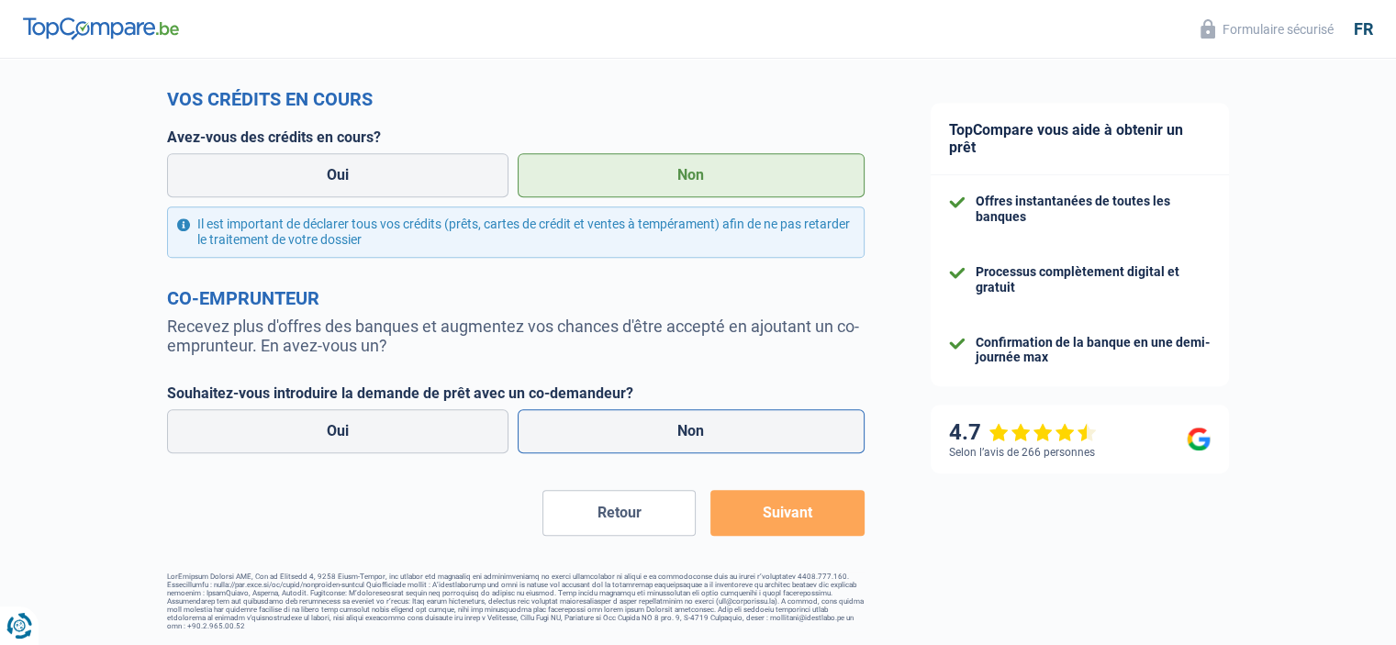
click at [699, 435] on label "Non" at bounding box center [691, 431] width 347 height 44
click at [699, 435] on input "Non" at bounding box center [691, 431] width 347 height 44
radio input "true"
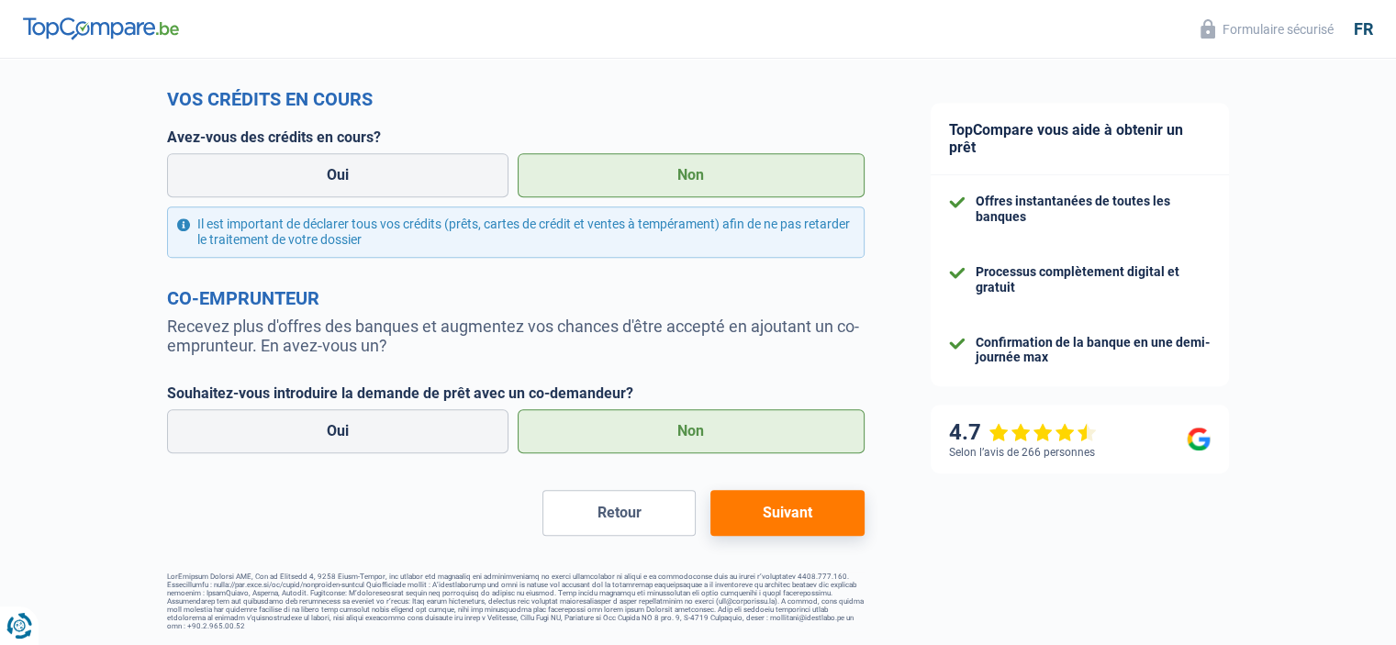
click at [824, 514] on button "Suivant" at bounding box center [786, 513] width 153 height 46
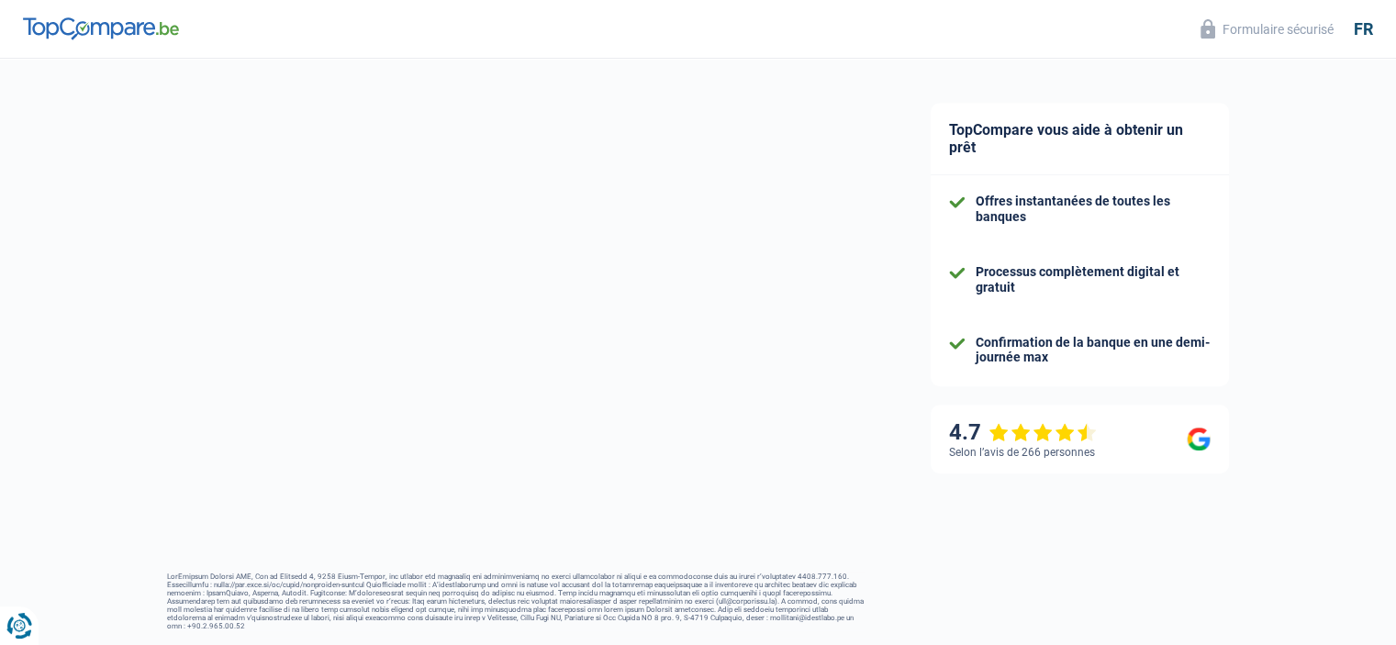
select select "84"
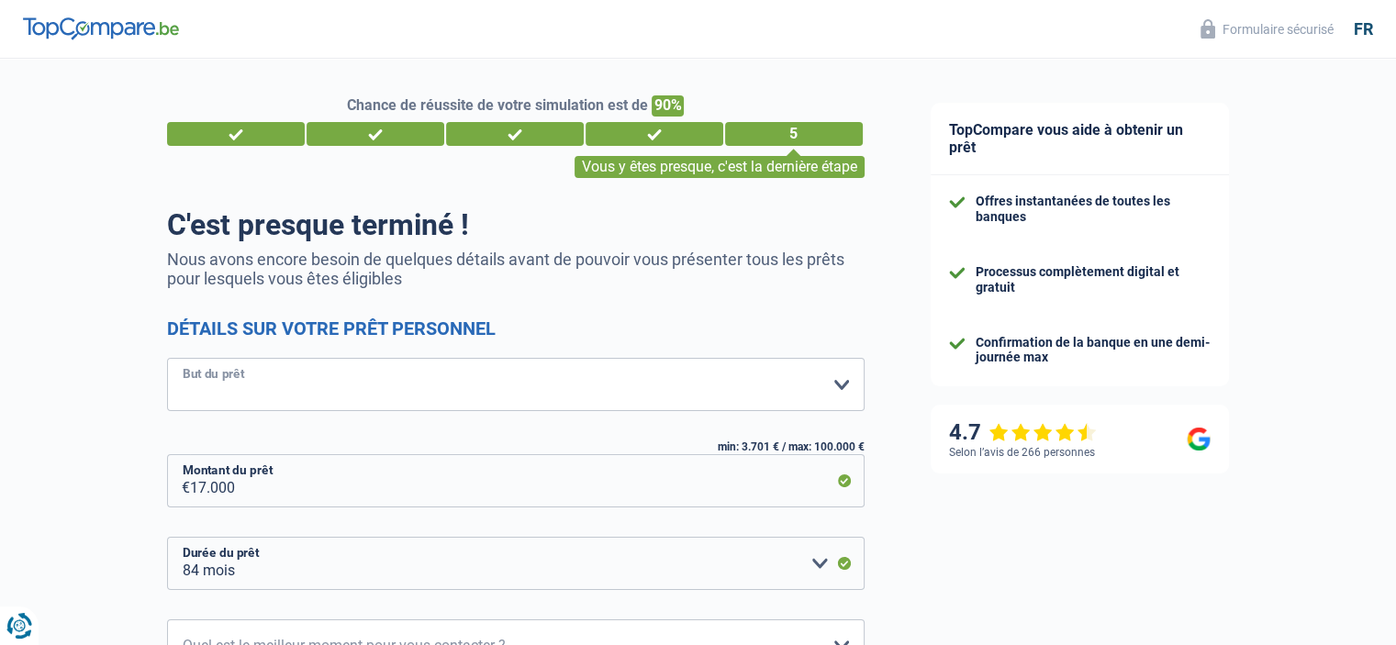
click at [468, 386] on select "Confort maison: meubles, textile, peinture, électroménager, outillage non-profe…" at bounding box center [516, 384] width 698 height 53
select select "car"
click at [167, 359] on select "Confort maison: meubles, textile, peinture, électroménager, outillage non-profe…" at bounding box center [516, 384] width 698 height 53
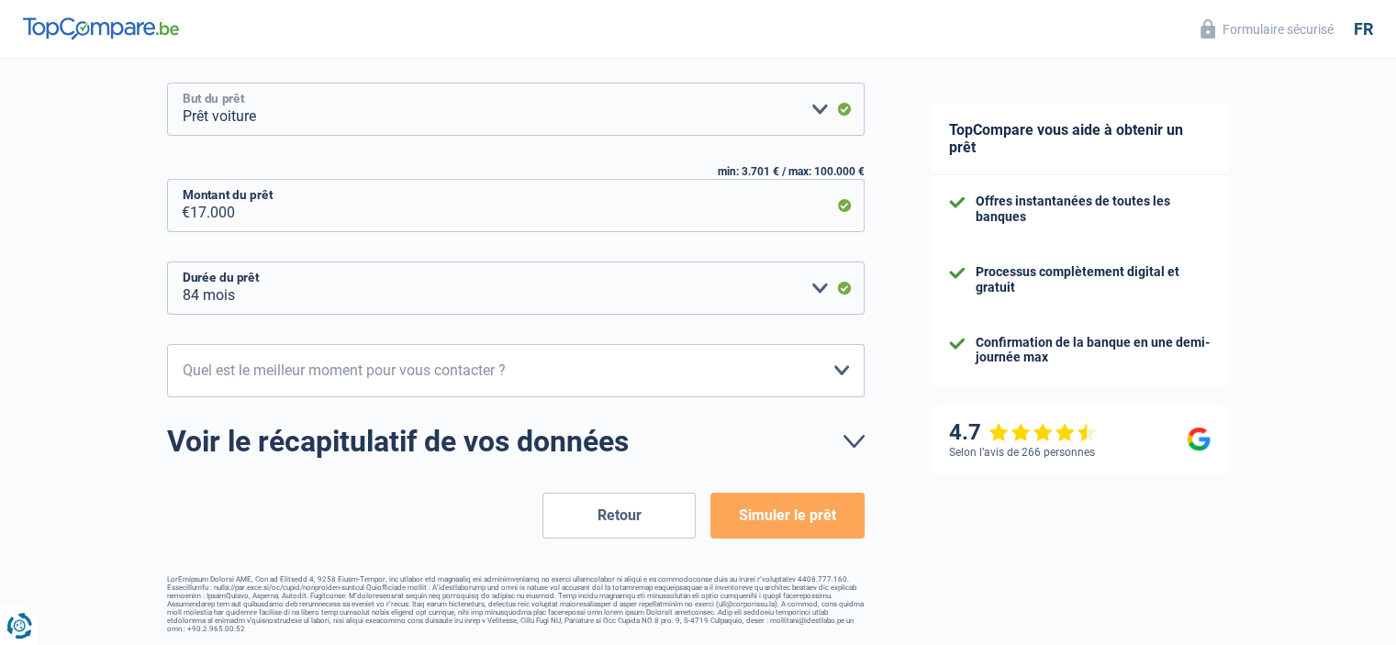
scroll to position [278, 0]
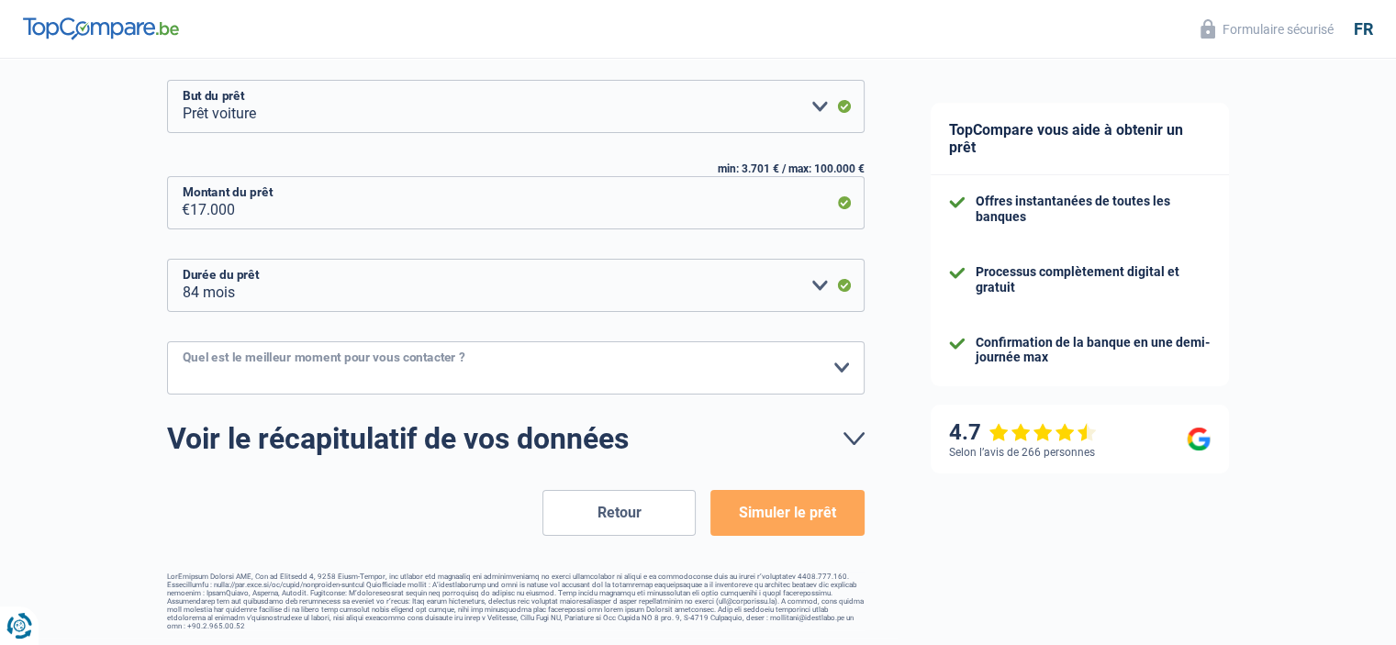
click at [239, 363] on select "10h-12h 12h-14h 14h-16h 16h-18h Veuillez sélectionner une option" at bounding box center [516, 367] width 698 height 53
select select "16-18"
click at [167, 341] on select "10h-12h 12h-14h 14h-16h 16h-18h Veuillez sélectionner une option" at bounding box center [516, 367] width 698 height 53
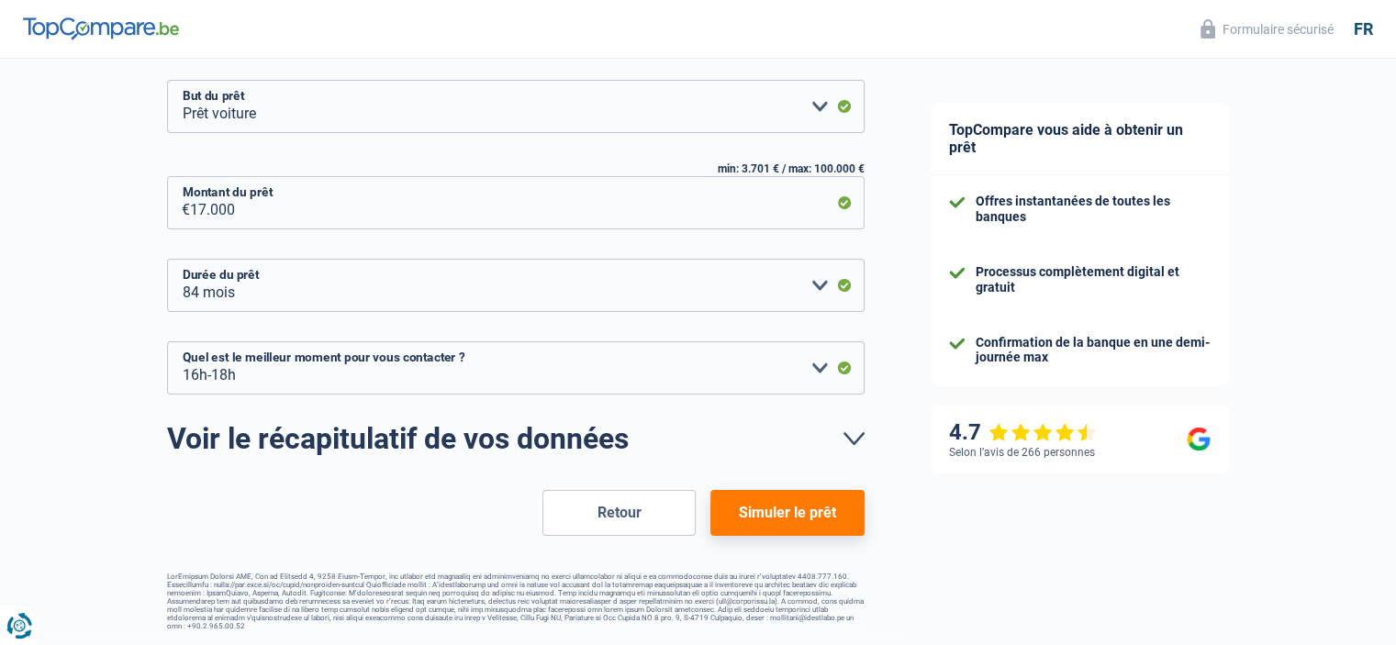
click at [798, 511] on button "Simuler le prêt" at bounding box center [786, 513] width 153 height 46
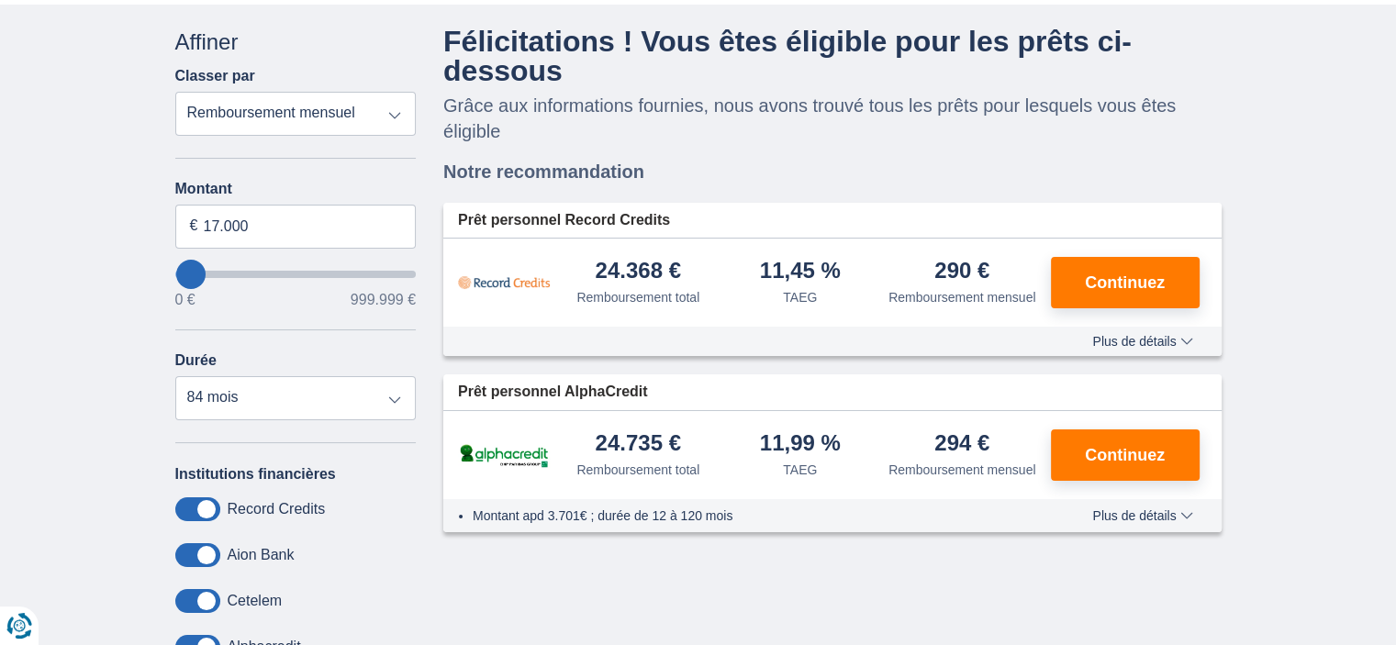
scroll to position [114, 0]
click at [1158, 276] on span "Continuez" at bounding box center [1125, 282] width 80 height 17
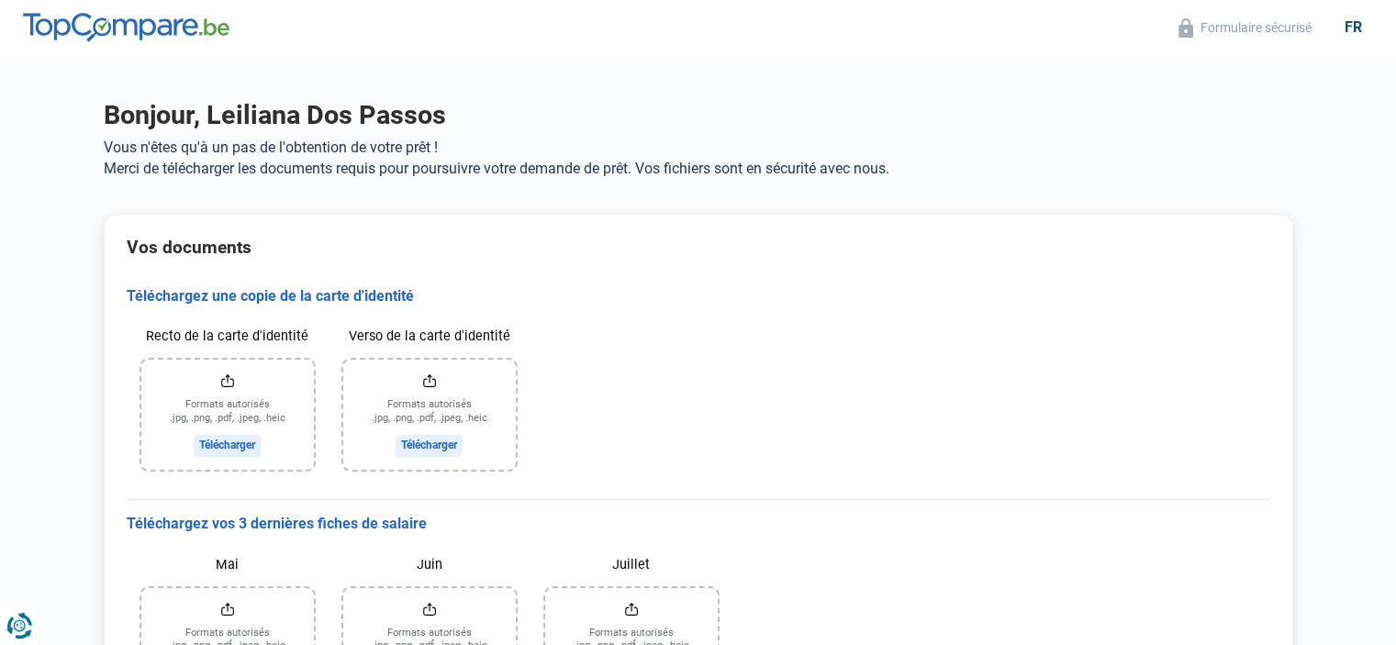
scroll to position [128, 0]
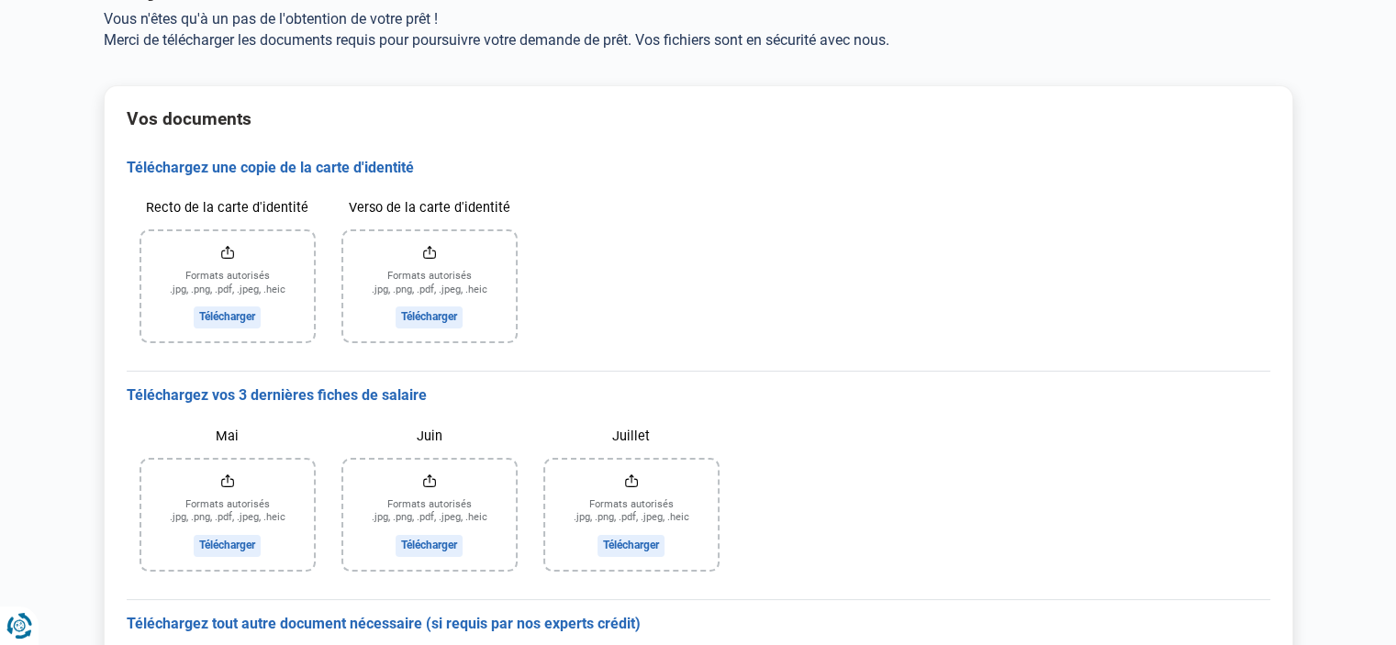
click at [218, 318] on input "Recto de la carte d'identité" at bounding box center [227, 286] width 173 height 110
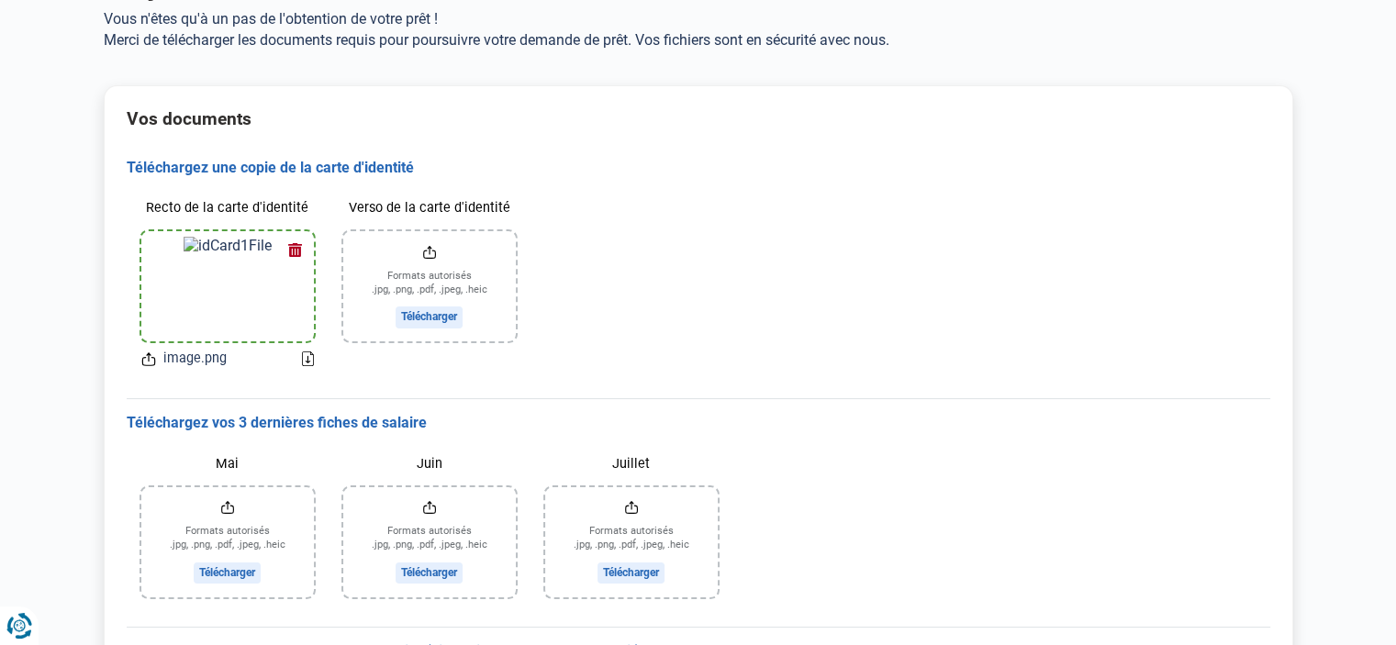
click at [423, 315] on input "Verso de la carte d'identité" at bounding box center [429, 286] width 173 height 110
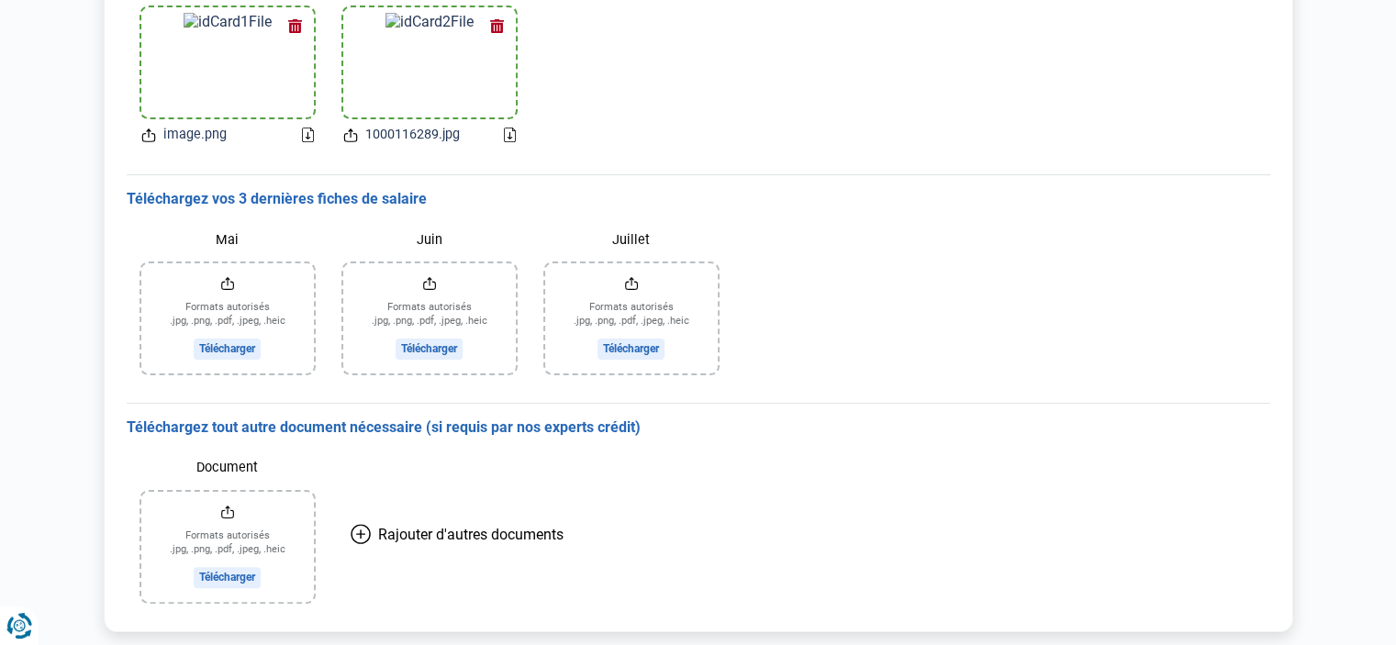
scroll to position [400, 0]
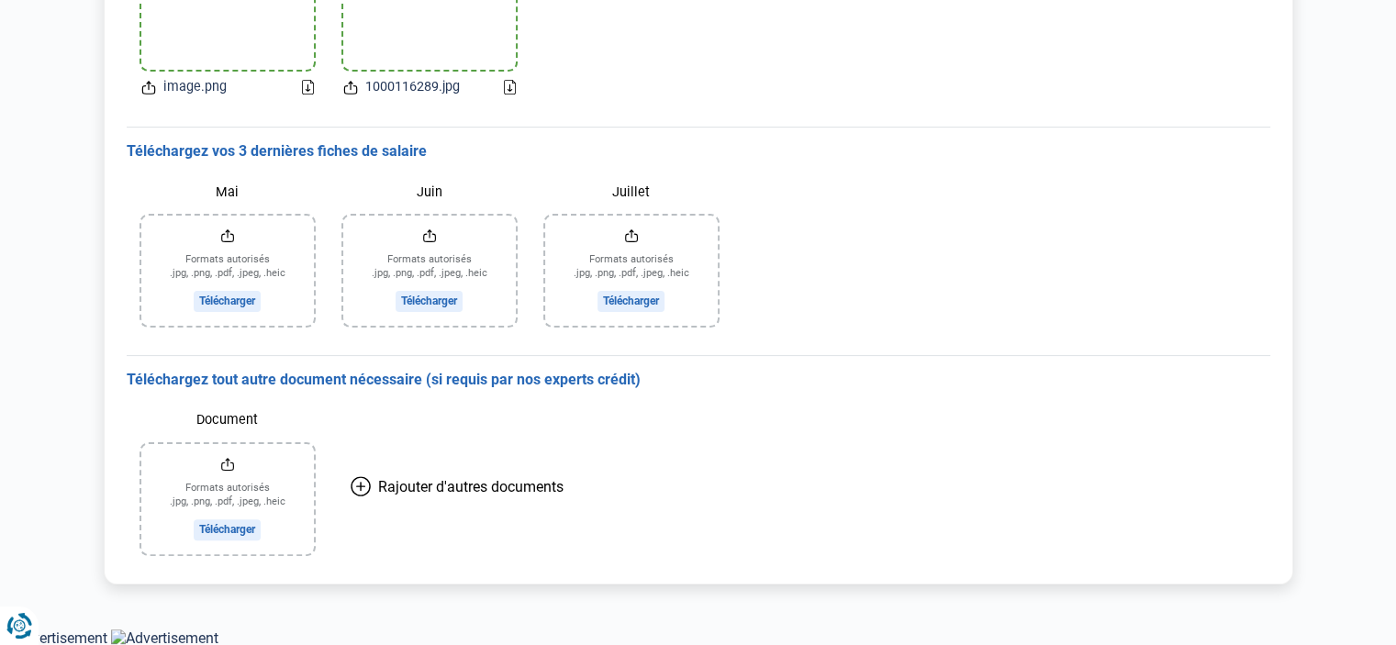
click at [231, 530] on input "Document" at bounding box center [227, 499] width 173 height 110
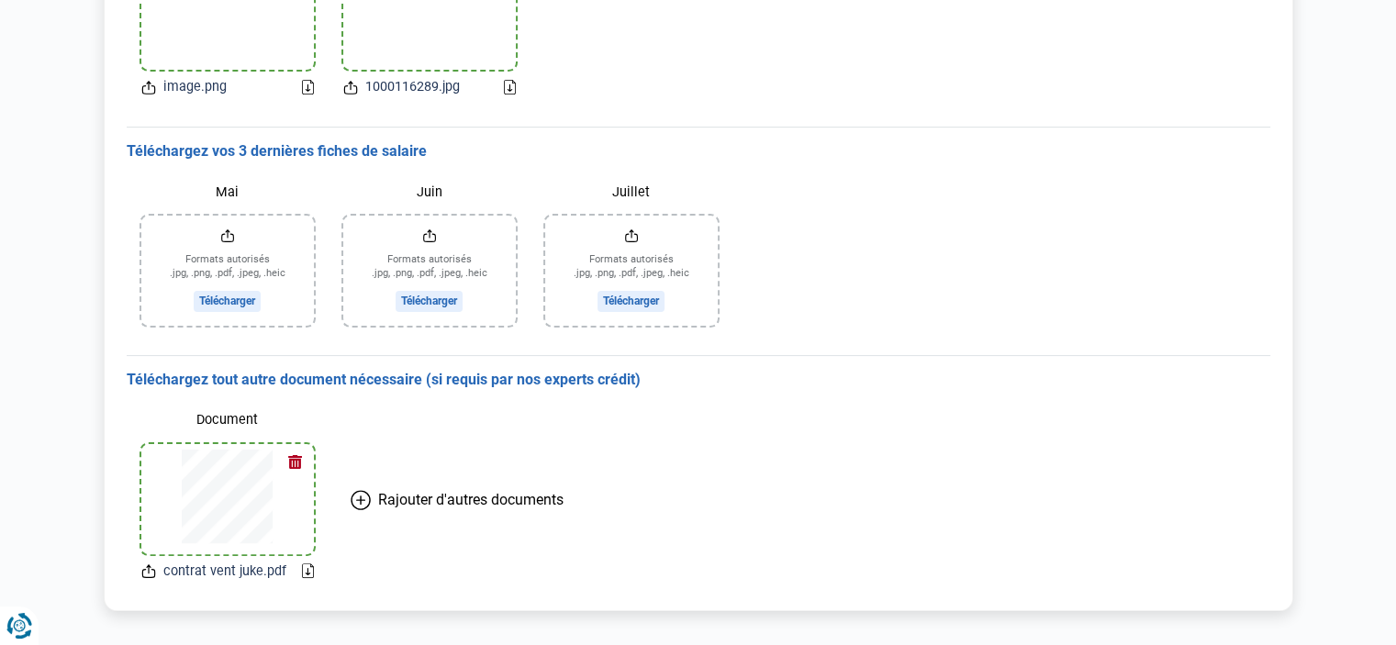
click at [633, 299] on input "Juillet" at bounding box center [631, 271] width 173 height 110
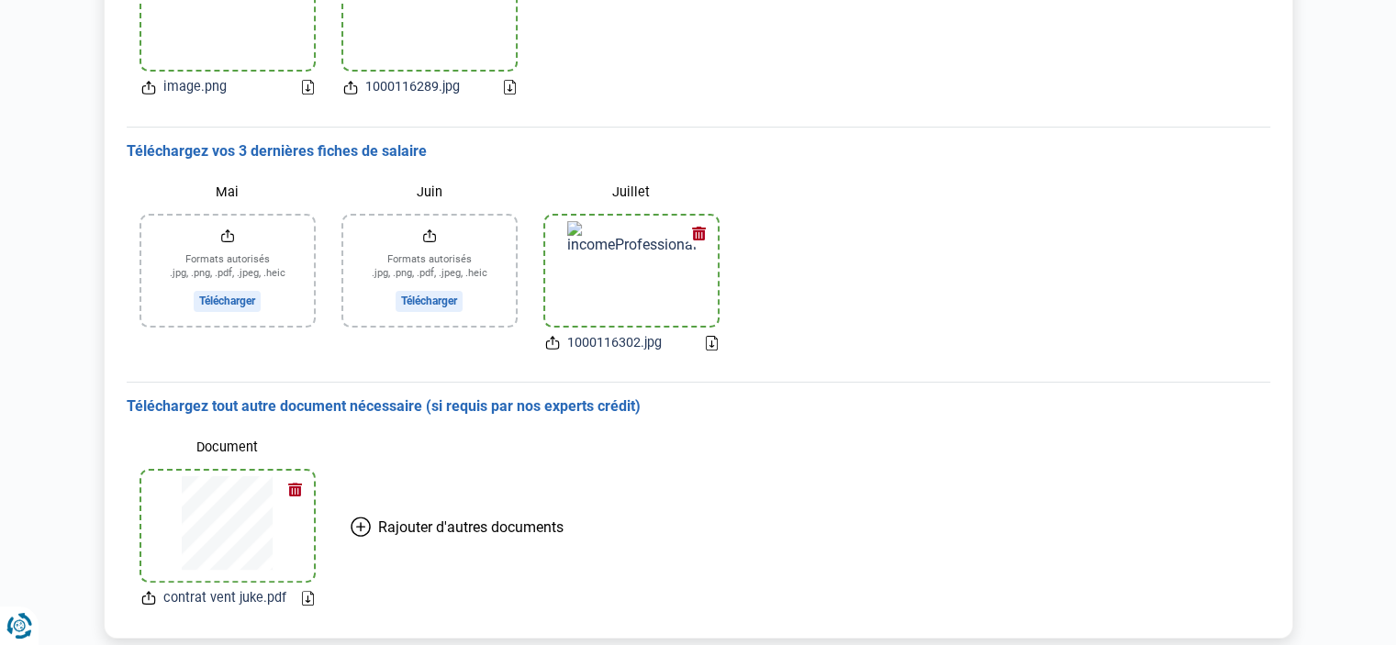
click at [441, 304] on input "Juin" at bounding box center [429, 271] width 173 height 110
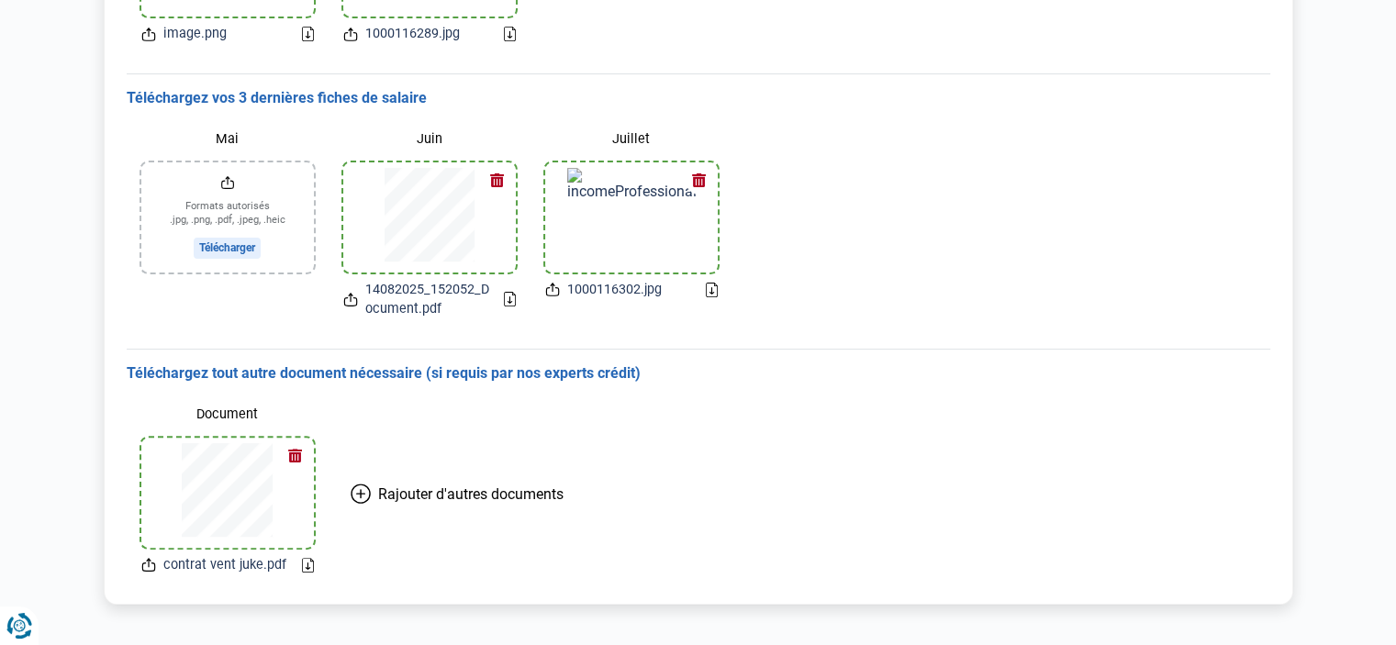
scroll to position [474, 0]
